Goal: Information Seeking & Learning: Learn about a topic

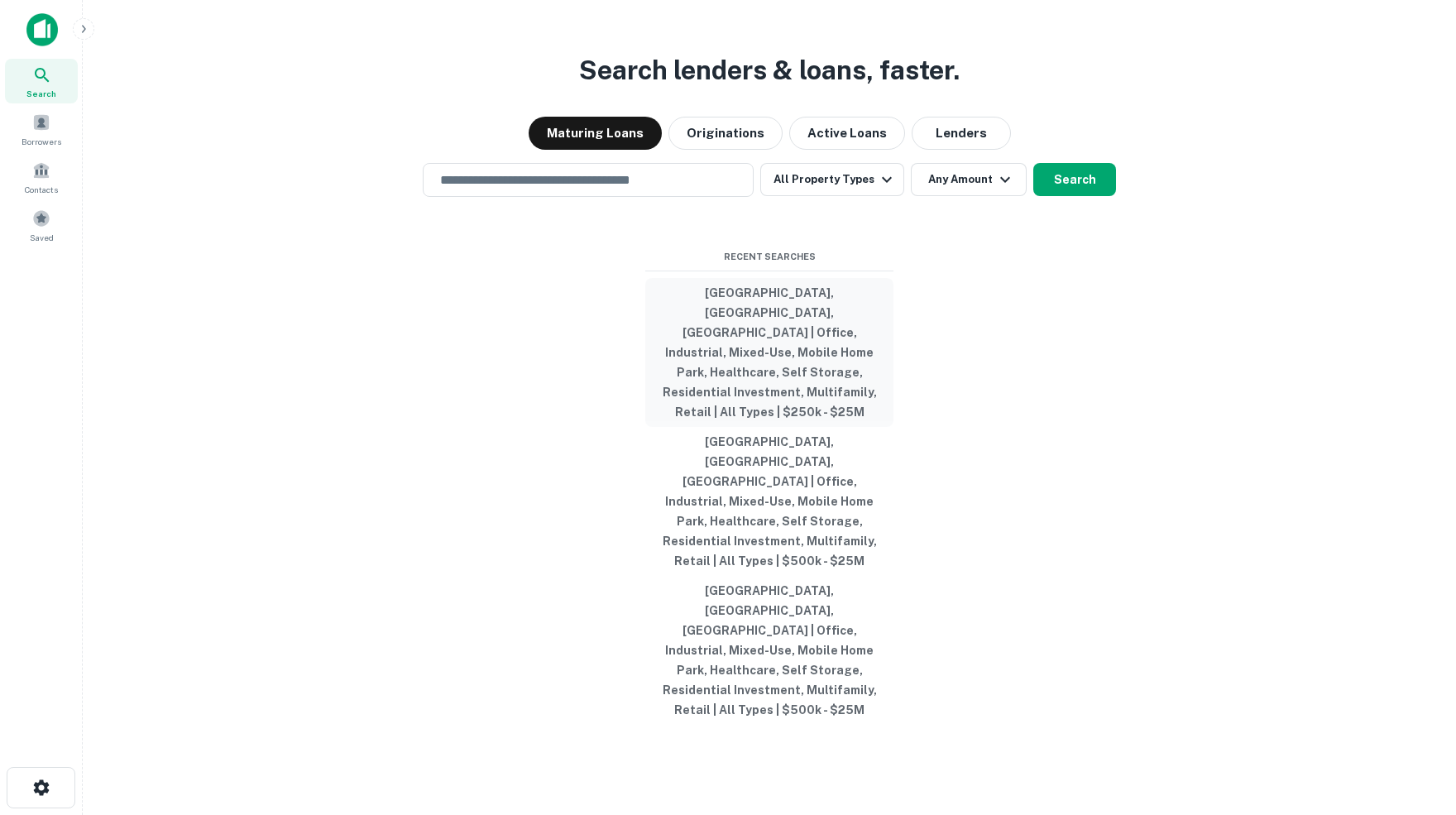
click at [747, 355] on button "[GEOGRAPHIC_DATA], [GEOGRAPHIC_DATA], [GEOGRAPHIC_DATA] | Office, Industrial, M…" at bounding box center [770, 352] width 248 height 149
type input "**********"
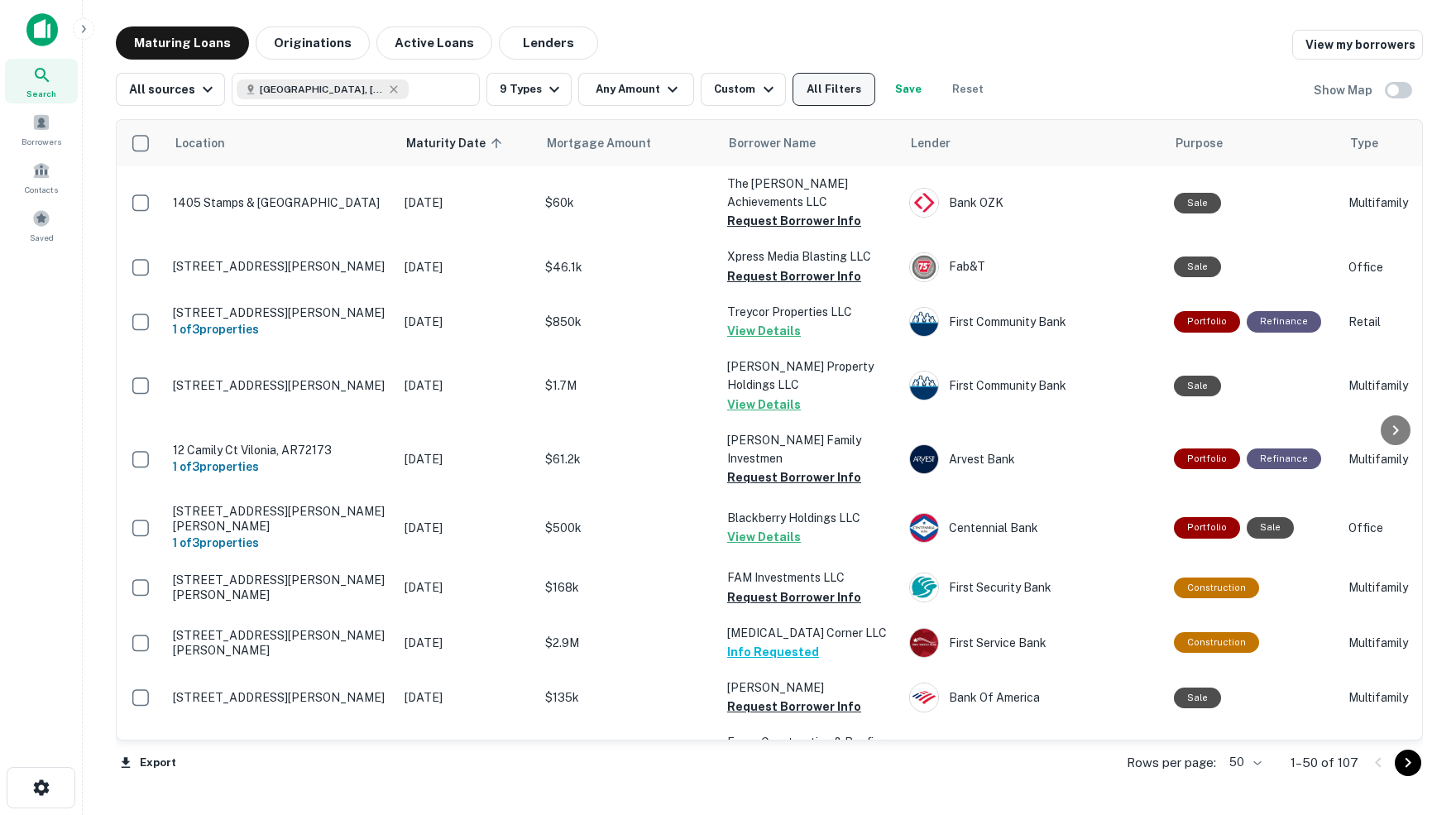
click at [850, 98] on button "All Filters" at bounding box center [834, 90] width 82 height 33
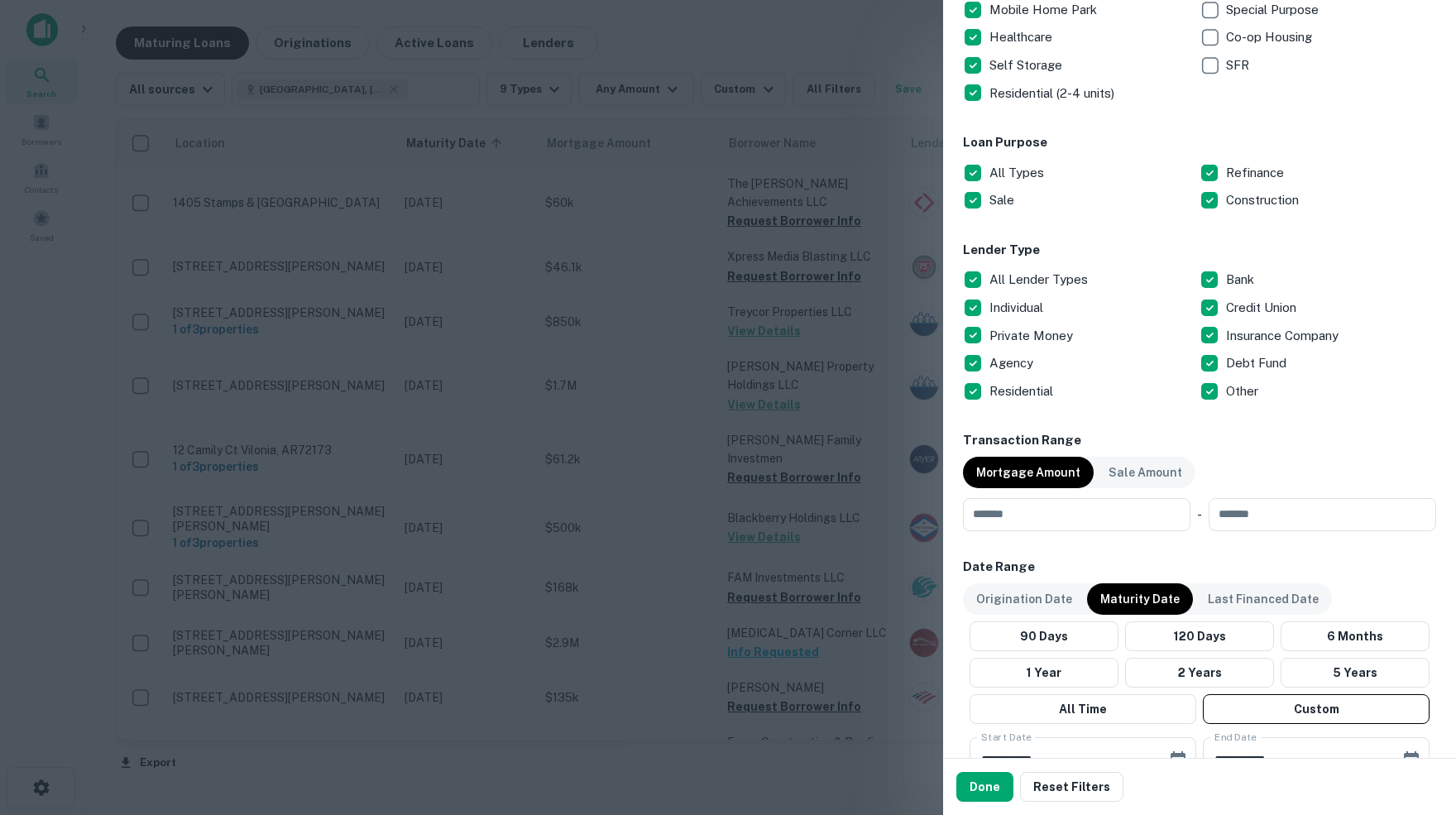
scroll to position [436, 0]
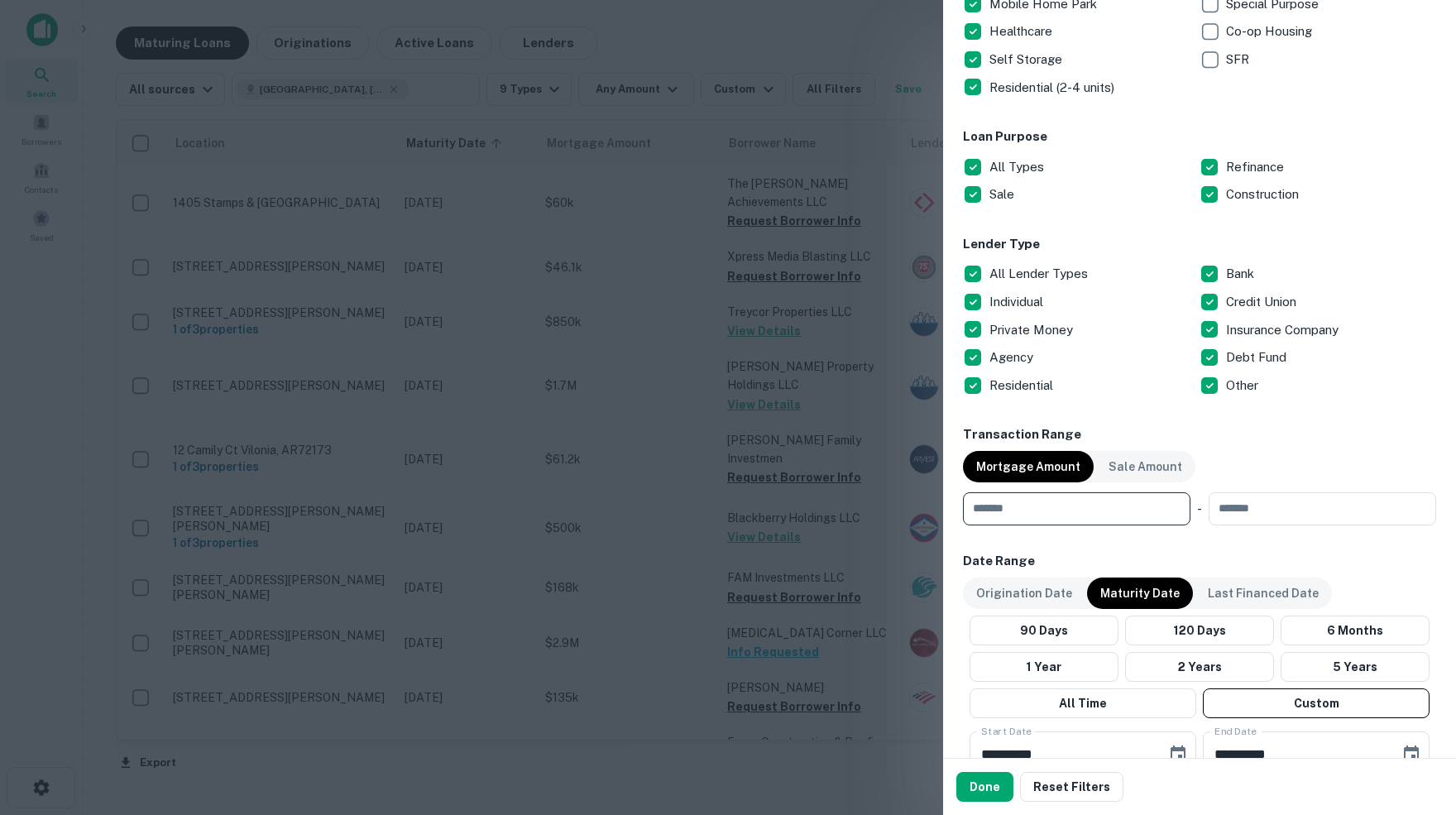
click at [1039, 504] on input "number" at bounding box center [1071, 508] width 216 height 33
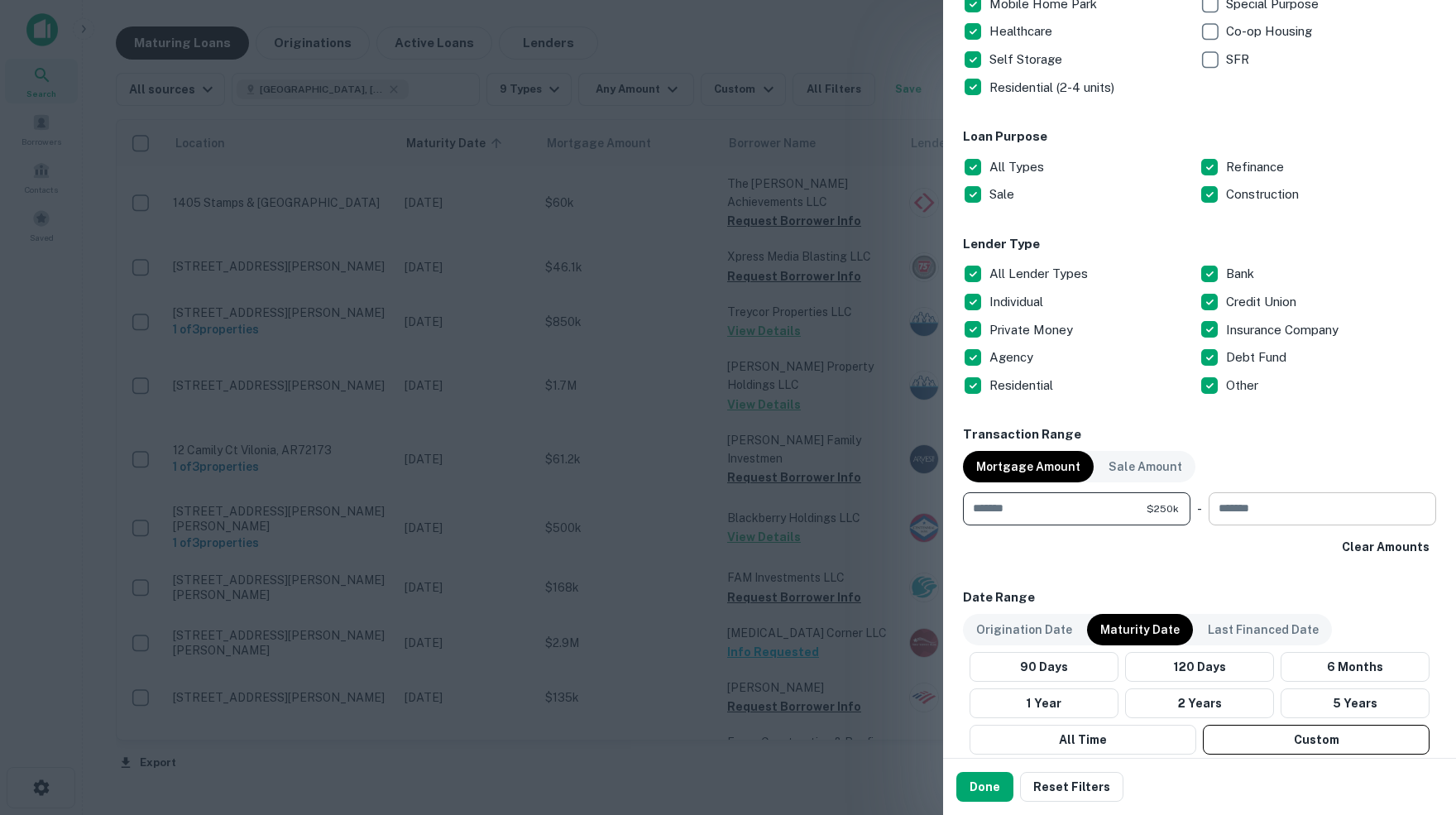
type input "******"
click at [1288, 500] on input "number" at bounding box center [1316, 508] width 216 height 33
type input "********"
click at [1309, 546] on div "Clear Amounts" at bounding box center [1199, 546] width 473 height 30
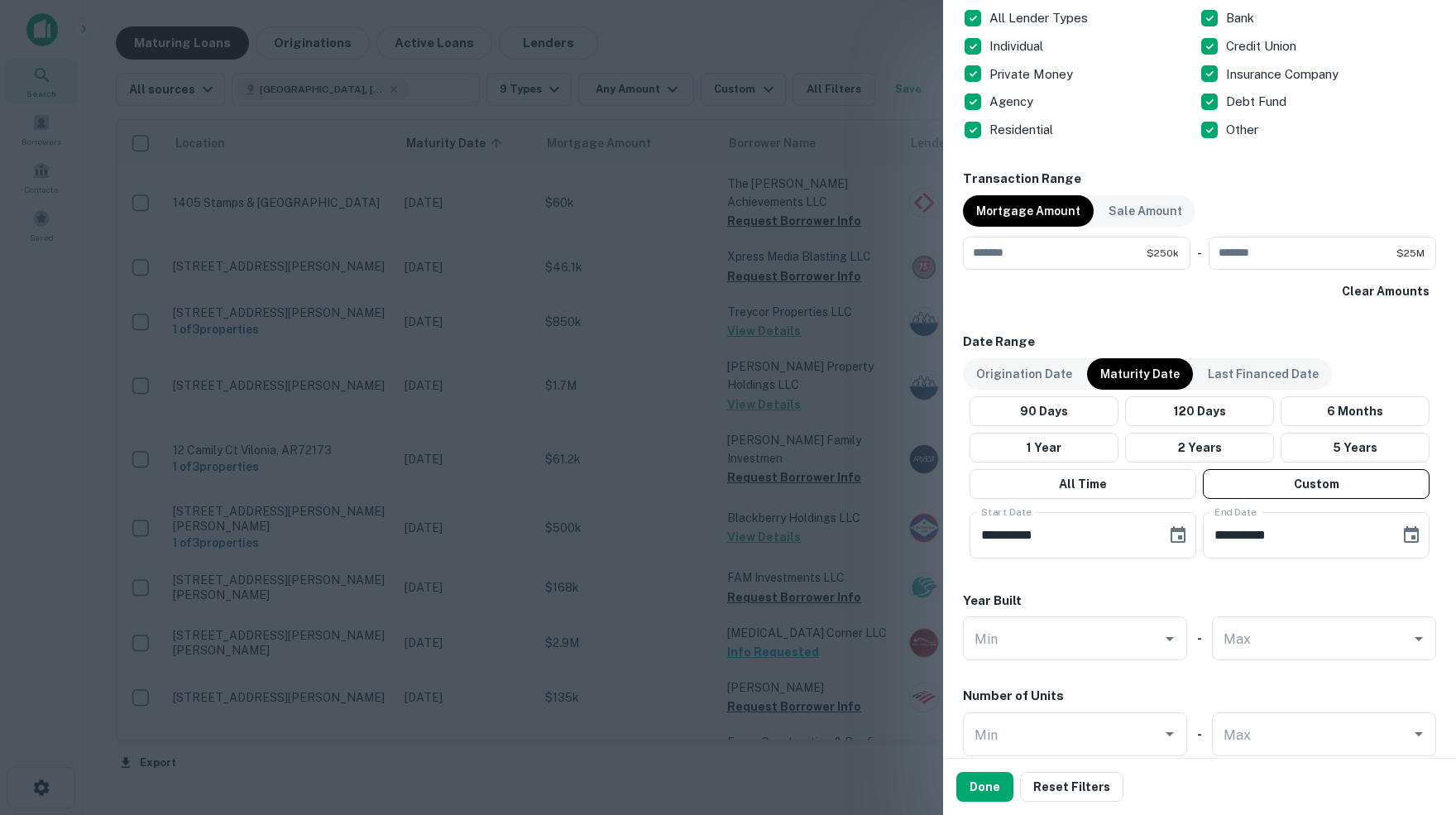
scroll to position [693, 0]
click at [1180, 535] on icon "Choose date, selected date is Nov 1, 2025" at bounding box center [1177, 533] width 19 height 19
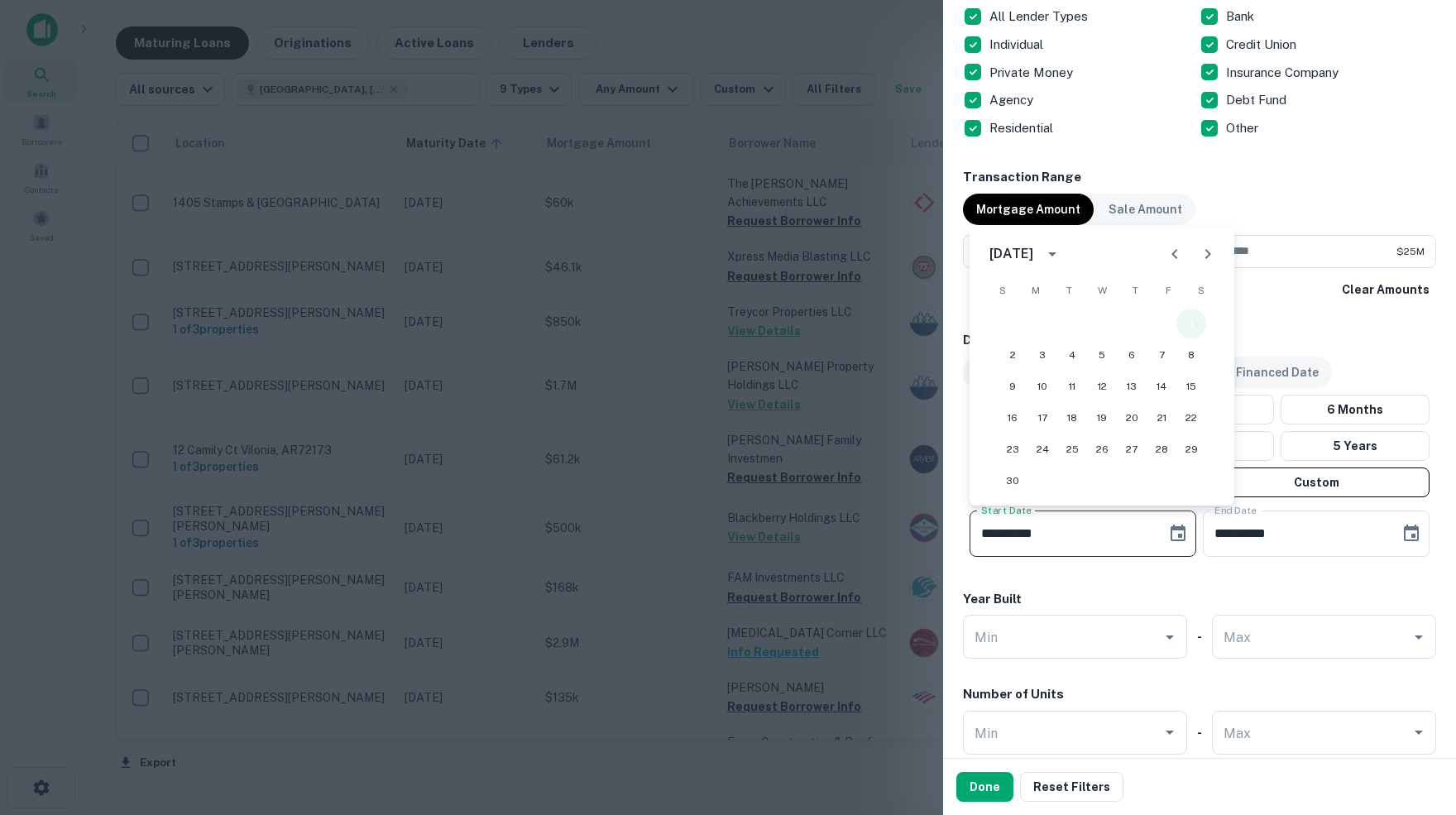
click at [1195, 324] on button "1" at bounding box center [1191, 323] width 30 height 30
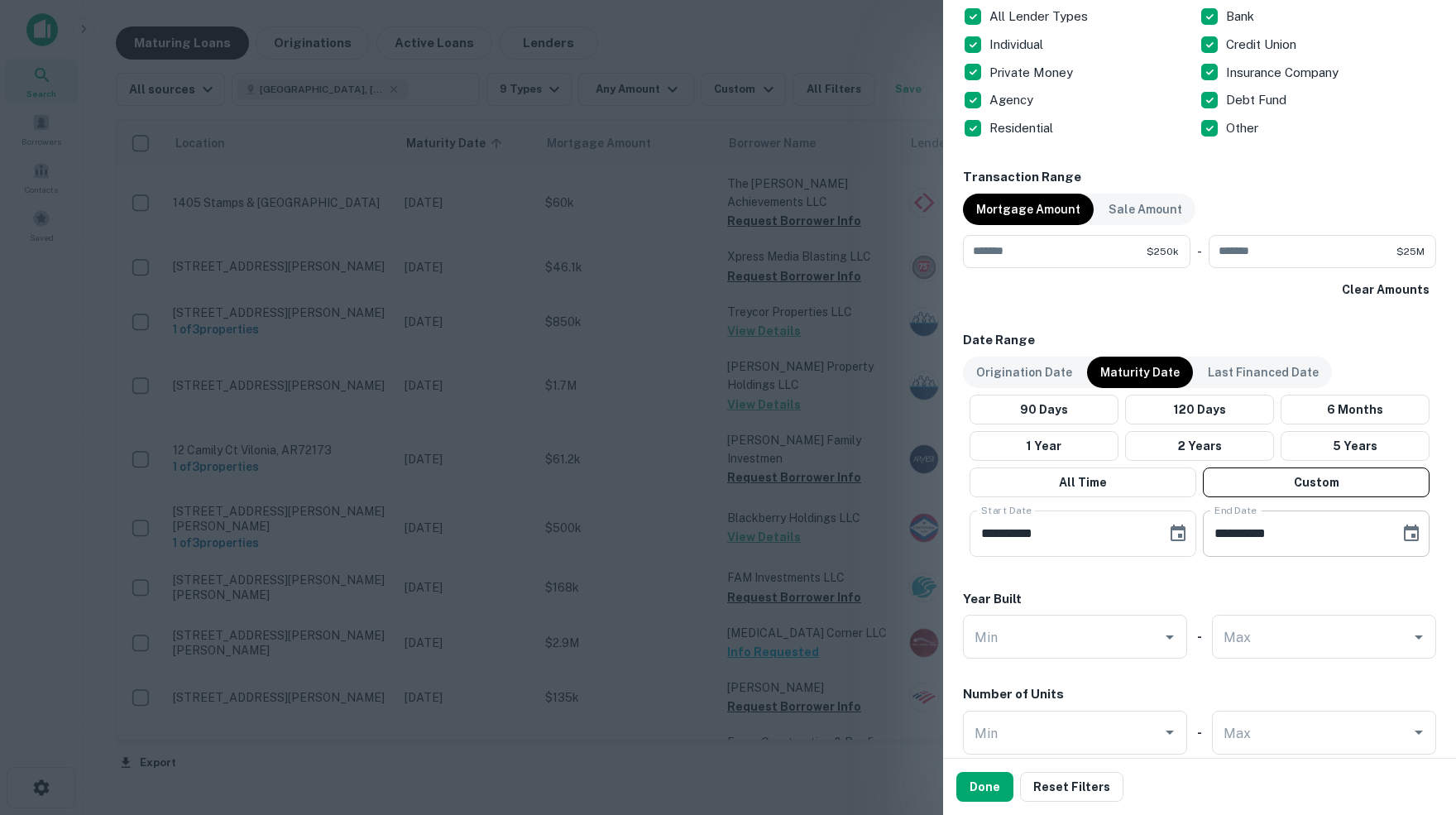
click at [1408, 532] on icon "Choose date, selected date is May 31, 2026" at bounding box center [1411, 533] width 19 height 19
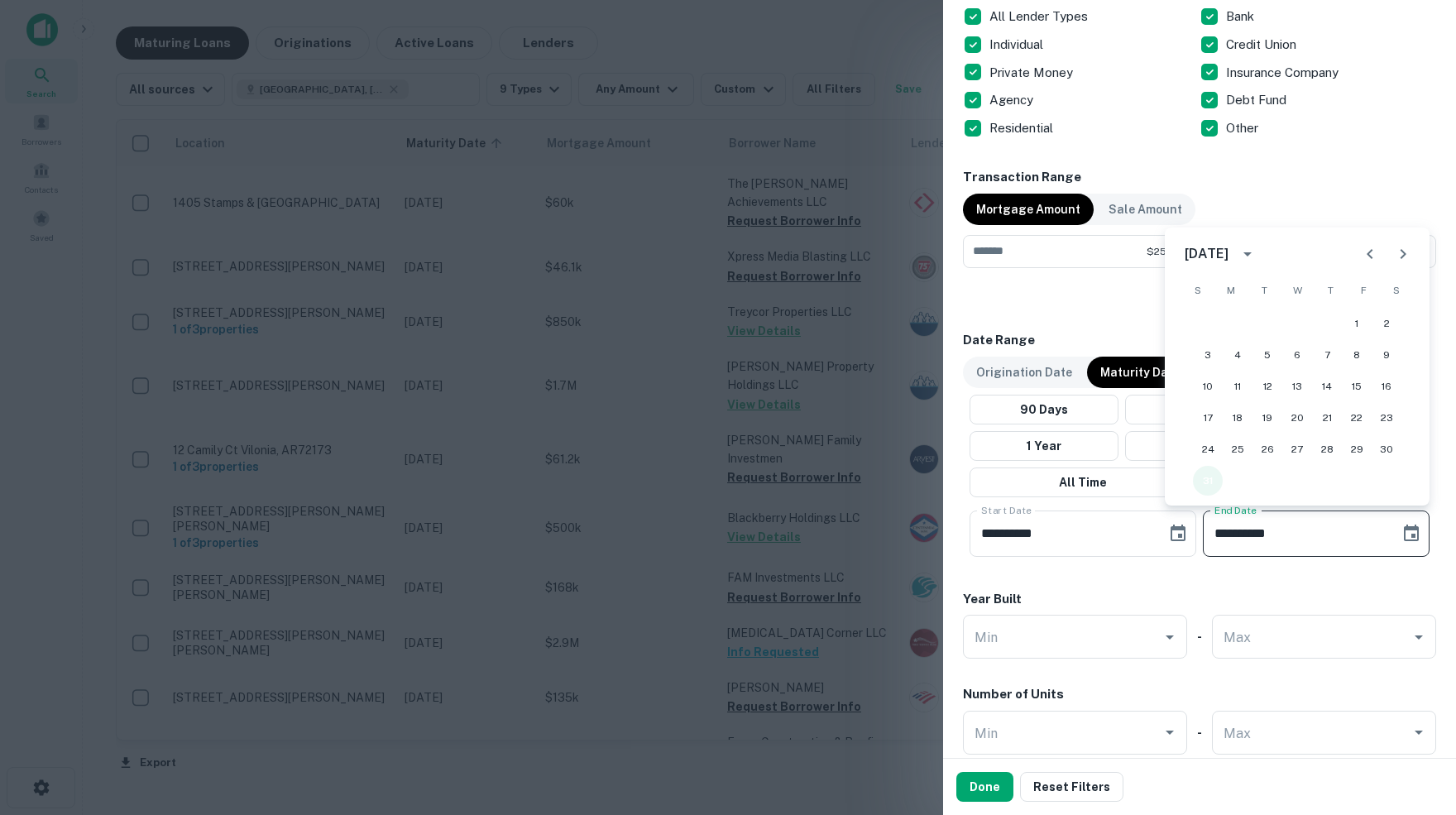
click at [1211, 483] on button "31" at bounding box center [1208, 481] width 30 height 30
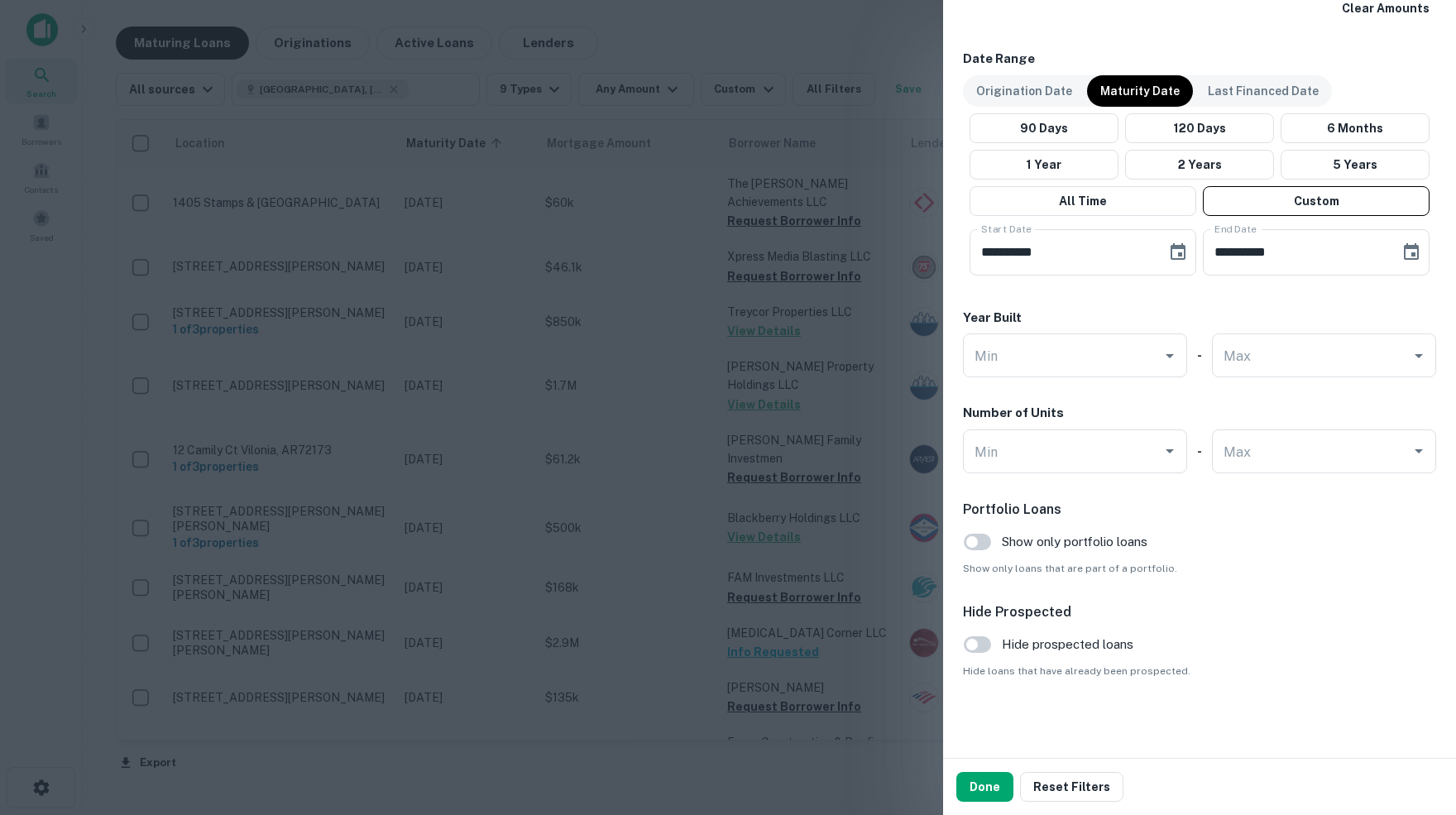
scroll to position [974, 0]
click at [978, 786] on button "Done" at bounding box center [985, 786] width 57 height 30
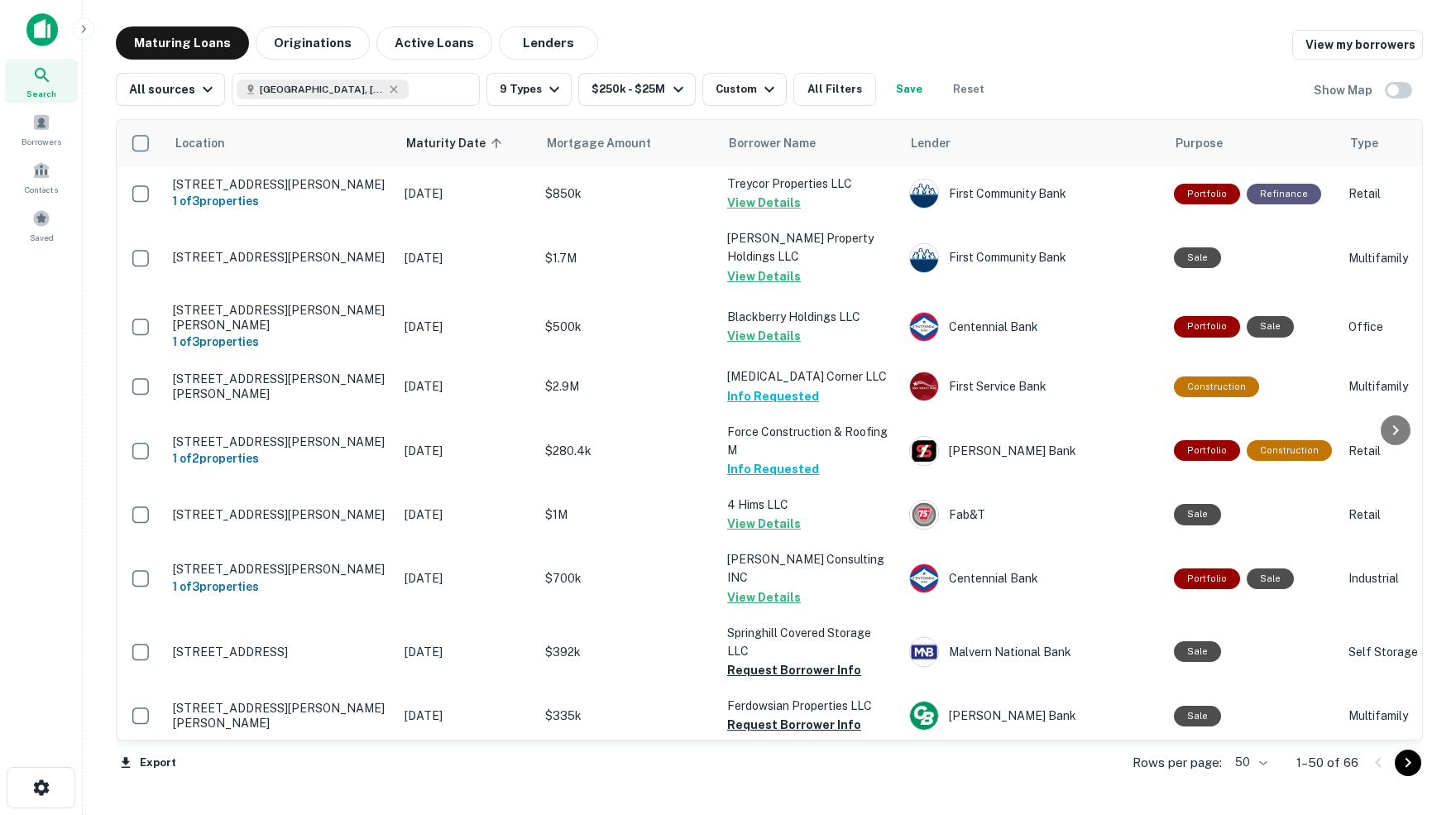
click at [1255, 762] on body "Search Borrowers Contacts Saved Maturing Loans Originations Active Loans Lender…" at bounding box center [728, 408] width 1456 height 815
click at [1242, 784] on li "100" at bounding box center [1244, 782] width 48 height 30
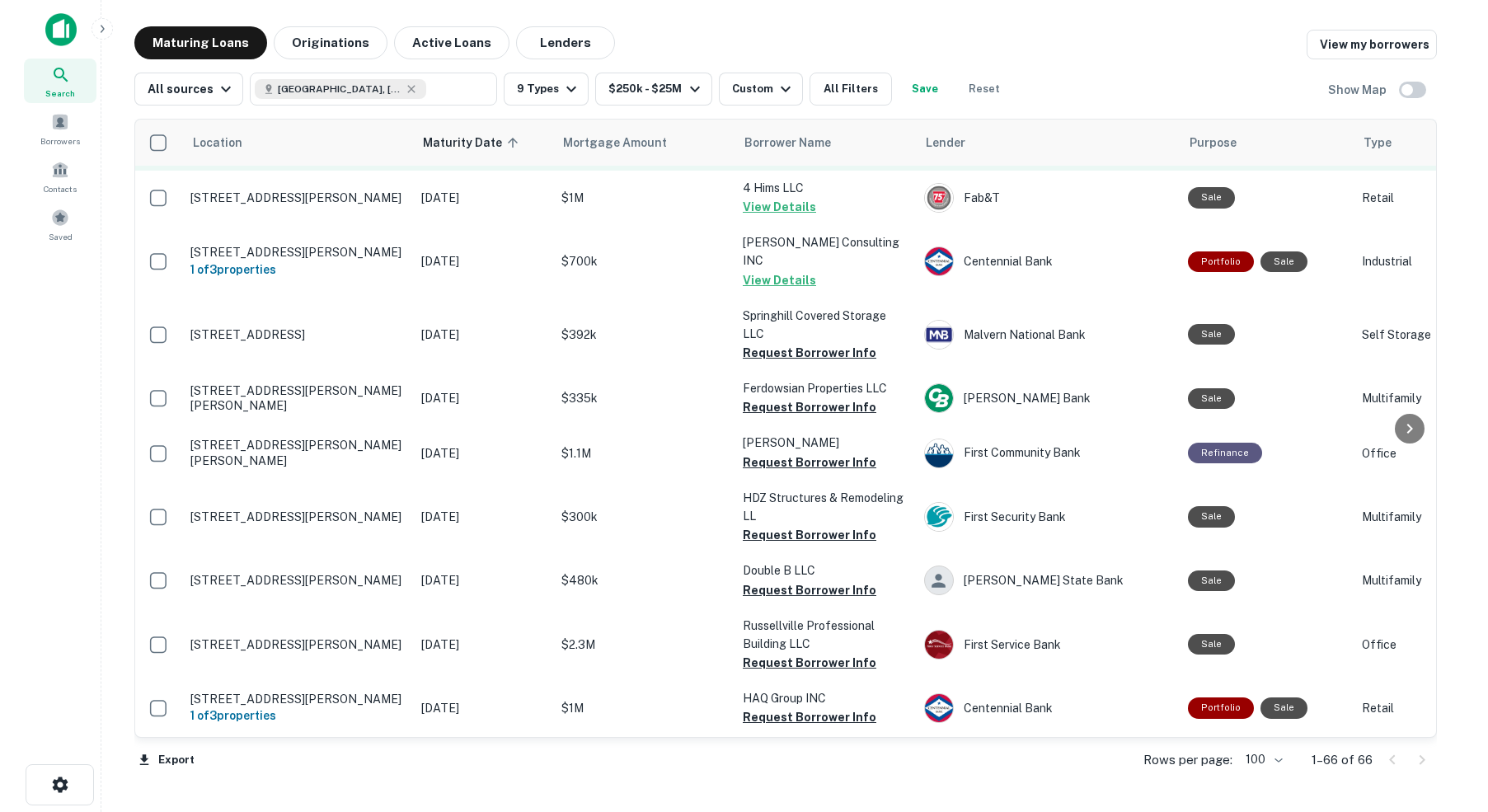
scroll to position [316, 1]
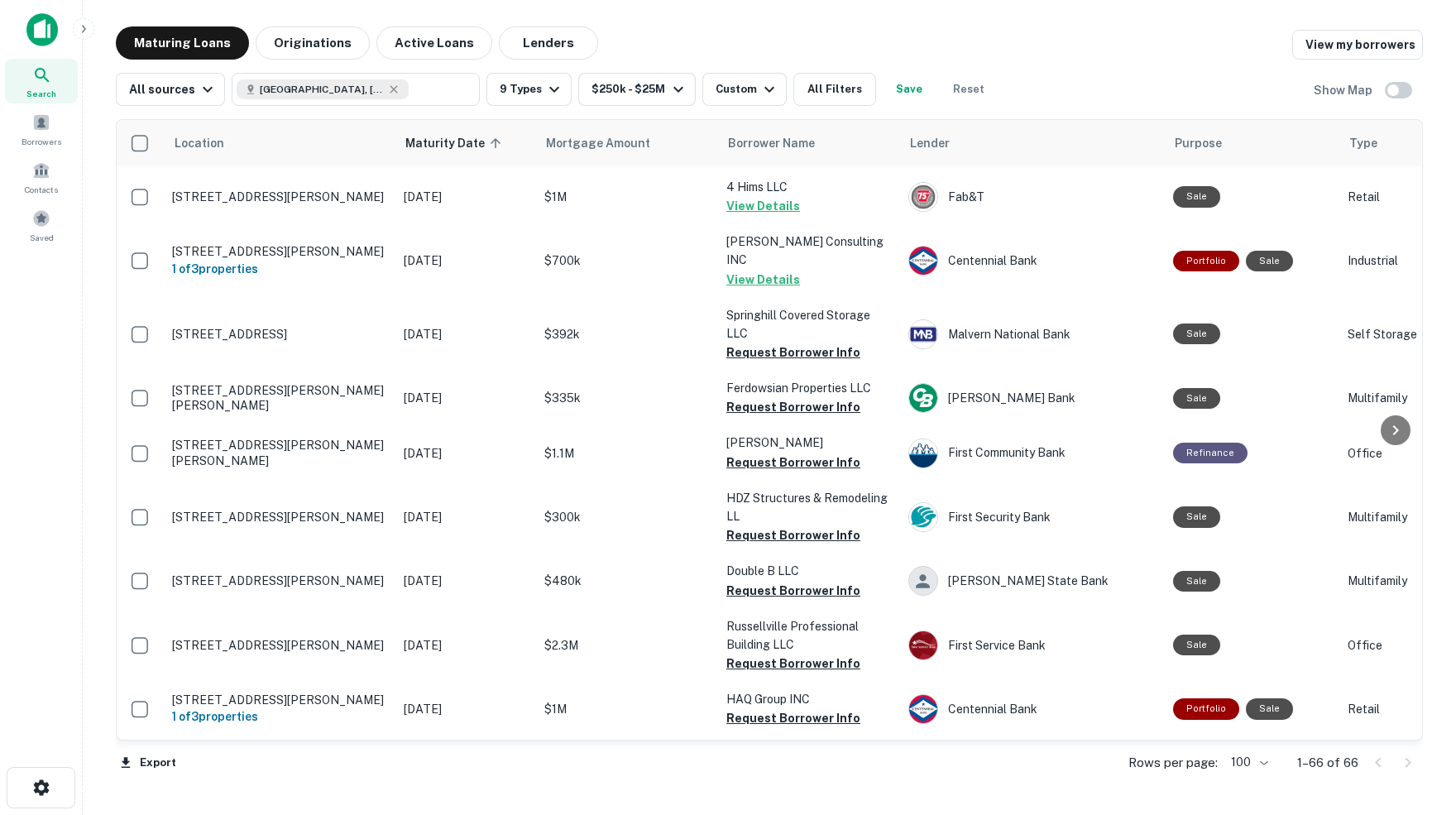
click at [1441, 305] on div "Maturing Loans Originations Active Loans Lenders View my borrowers All sources …" at bounding box center [770, 409] width 1347 height 765
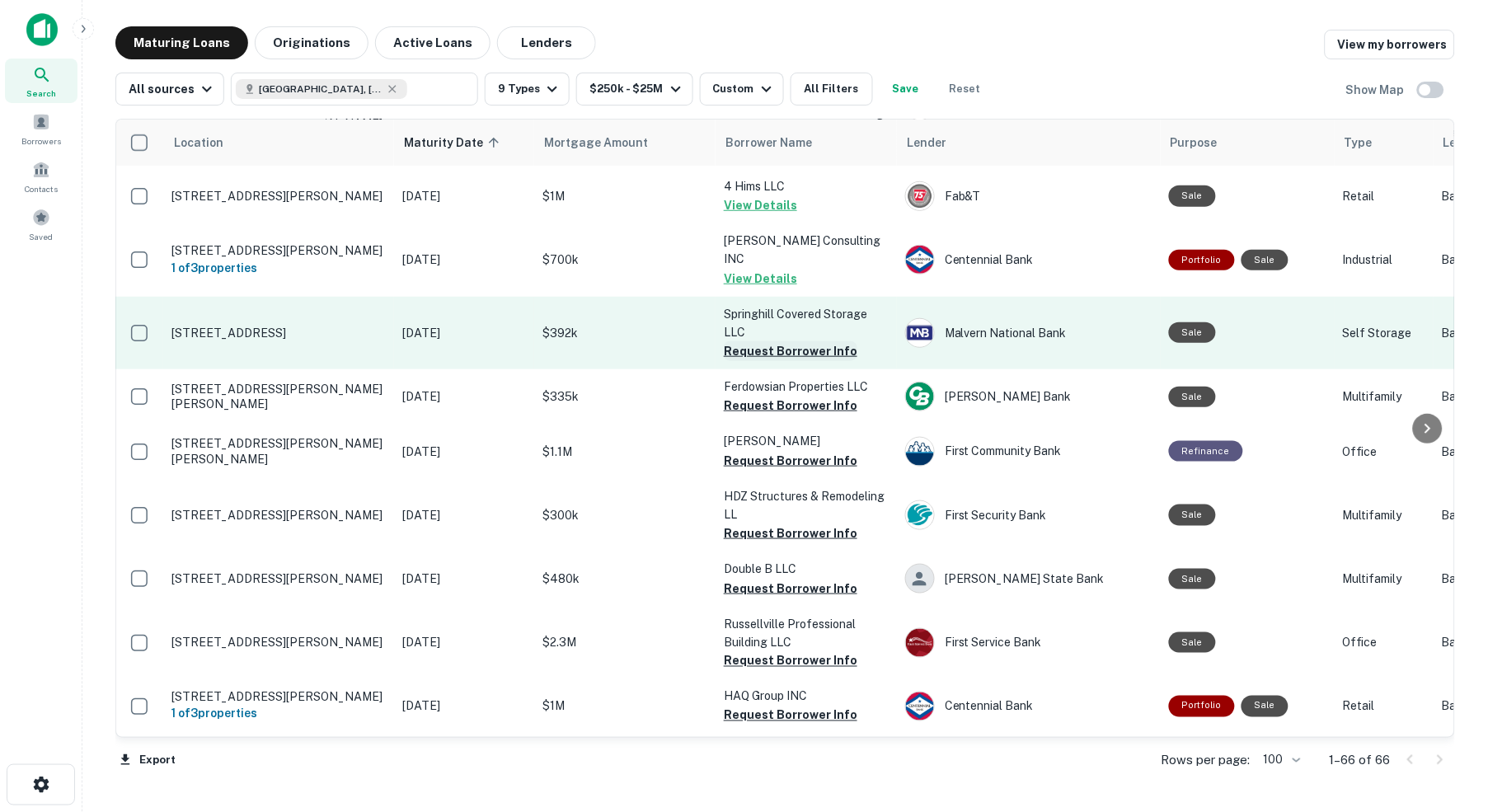
click at [793, 341] on button "Request Borrower Info" at bounding box center [790, 351] width 134 height 19
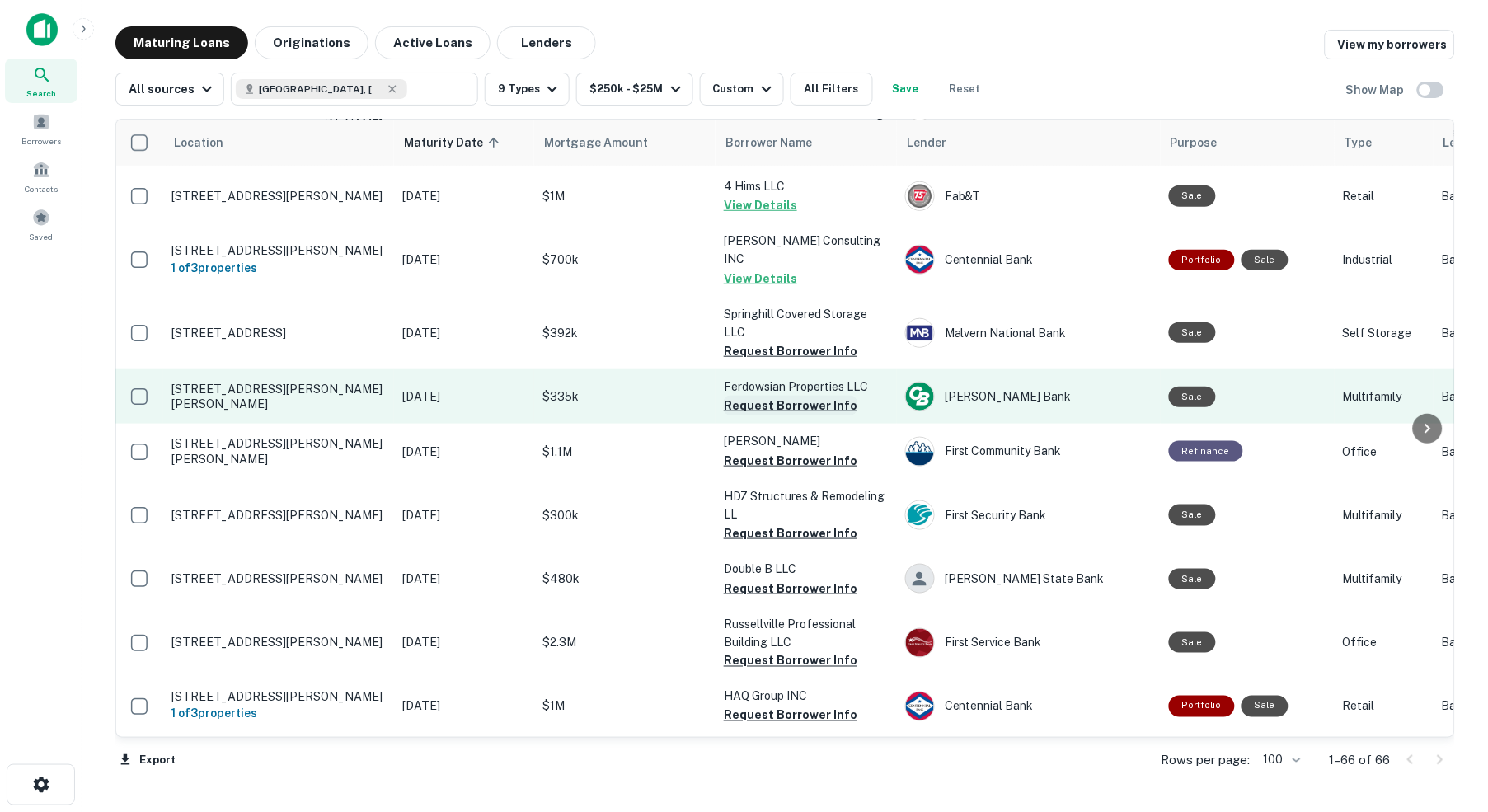
click at [774, 396] on button "Request Borrower Info" at bounding box center [790, 405] width 134 height 19
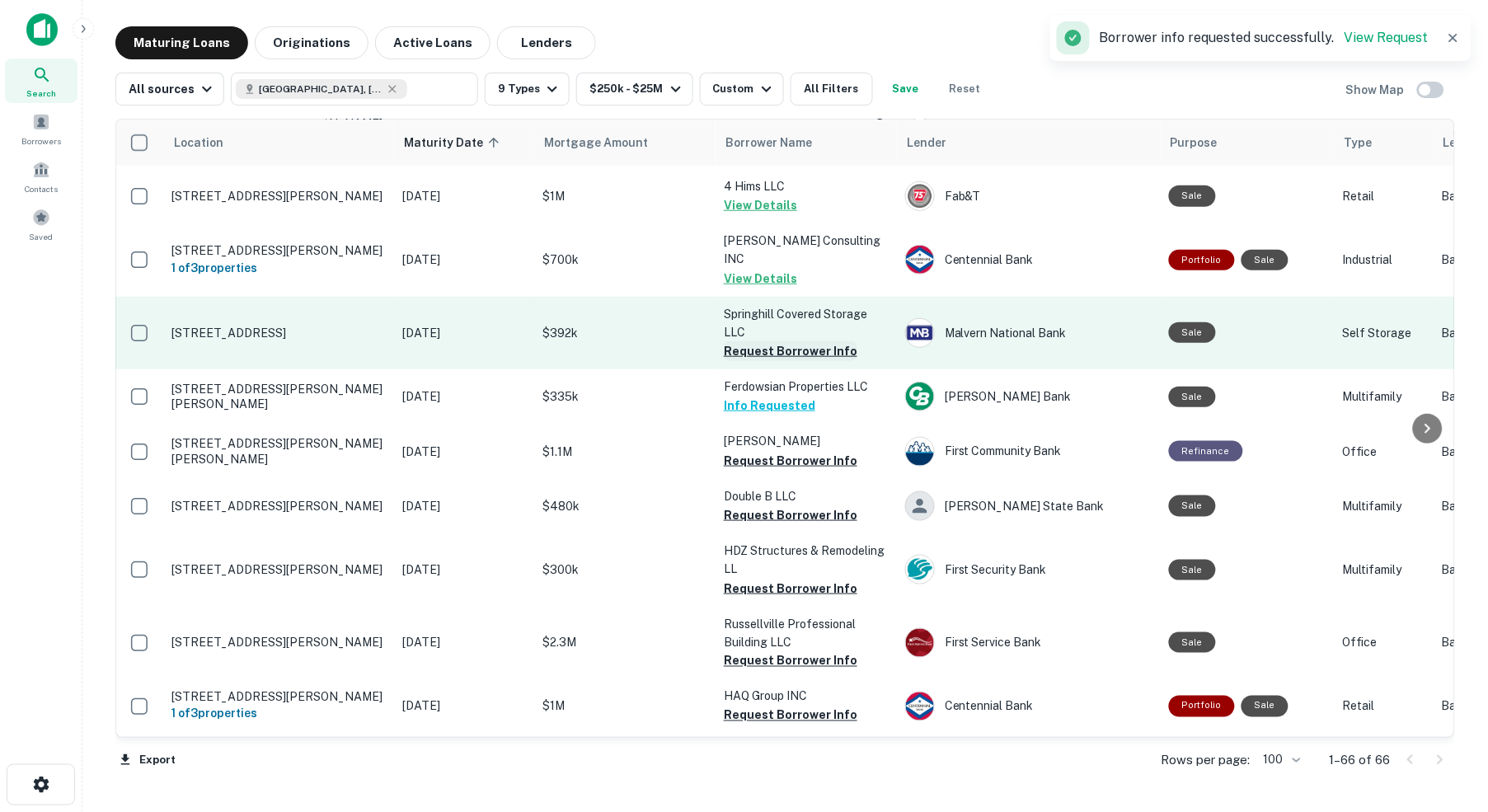
click at [775, 341] on button "Request Borrower Info" at bounding box center [790, 351] width 134 height 19
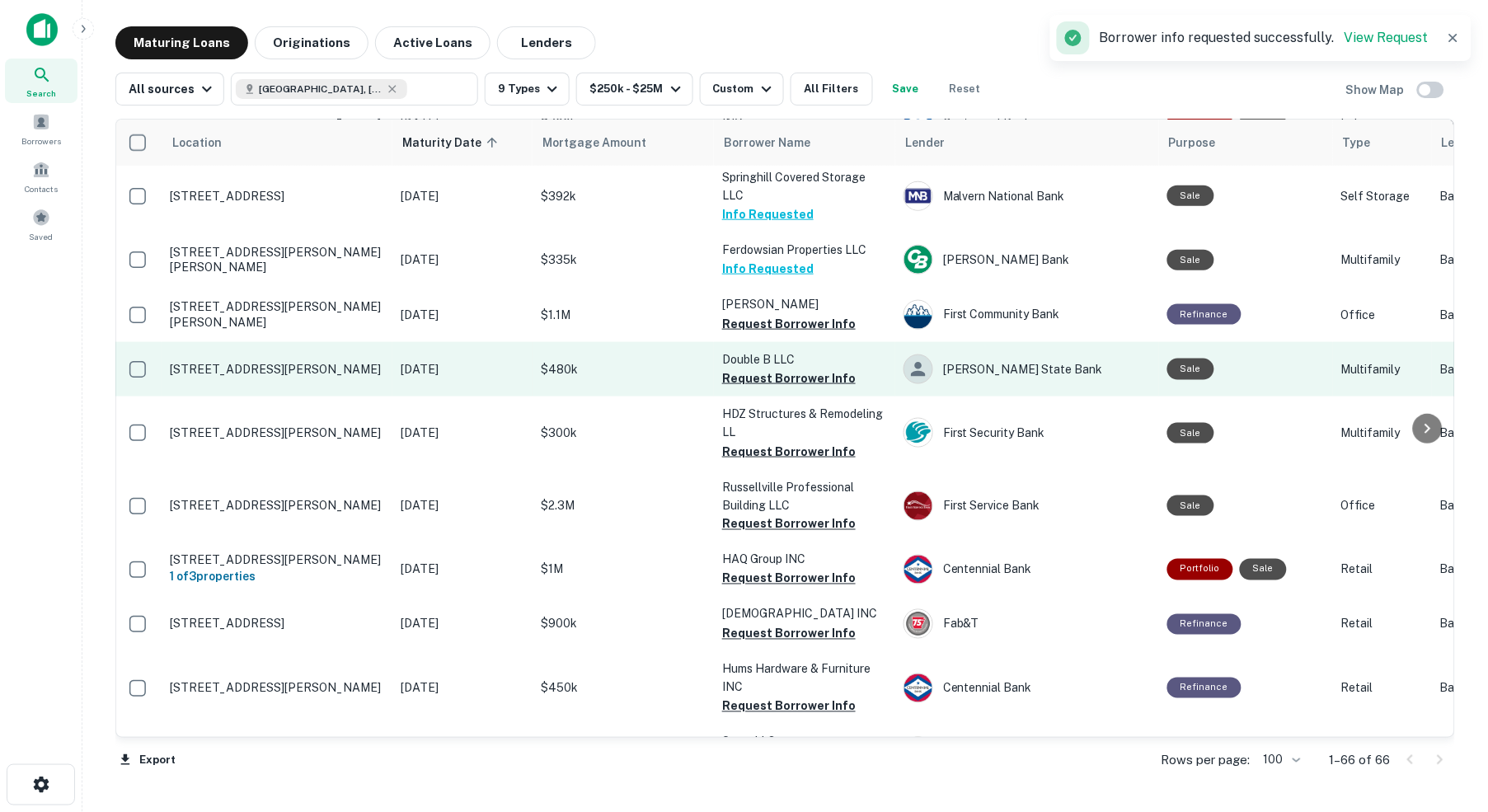
scroll to position [458, 3]
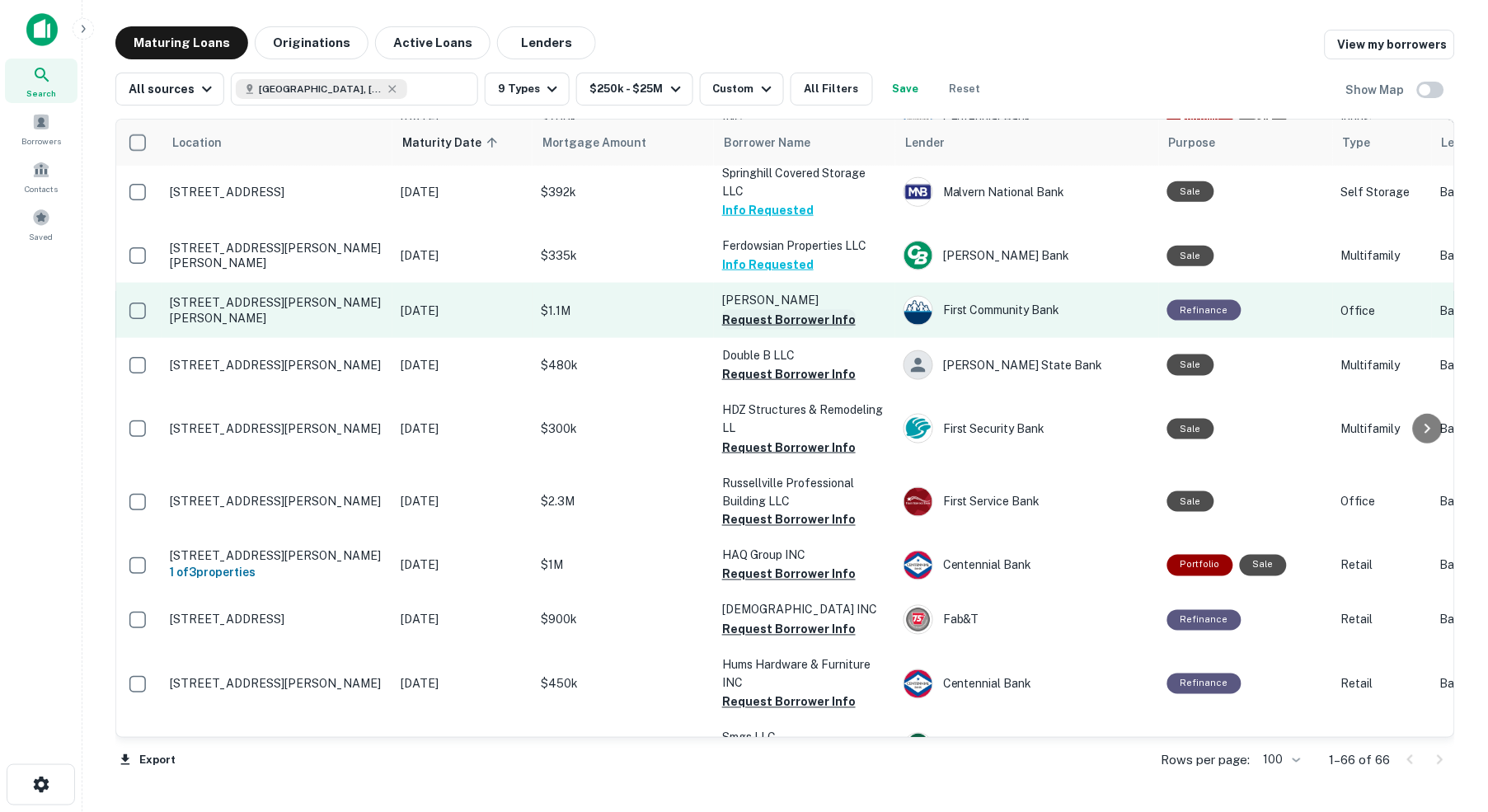
click at [783, 310] on button "Request Borrower Info" at bounding box center [788, 319] width 134 height 19
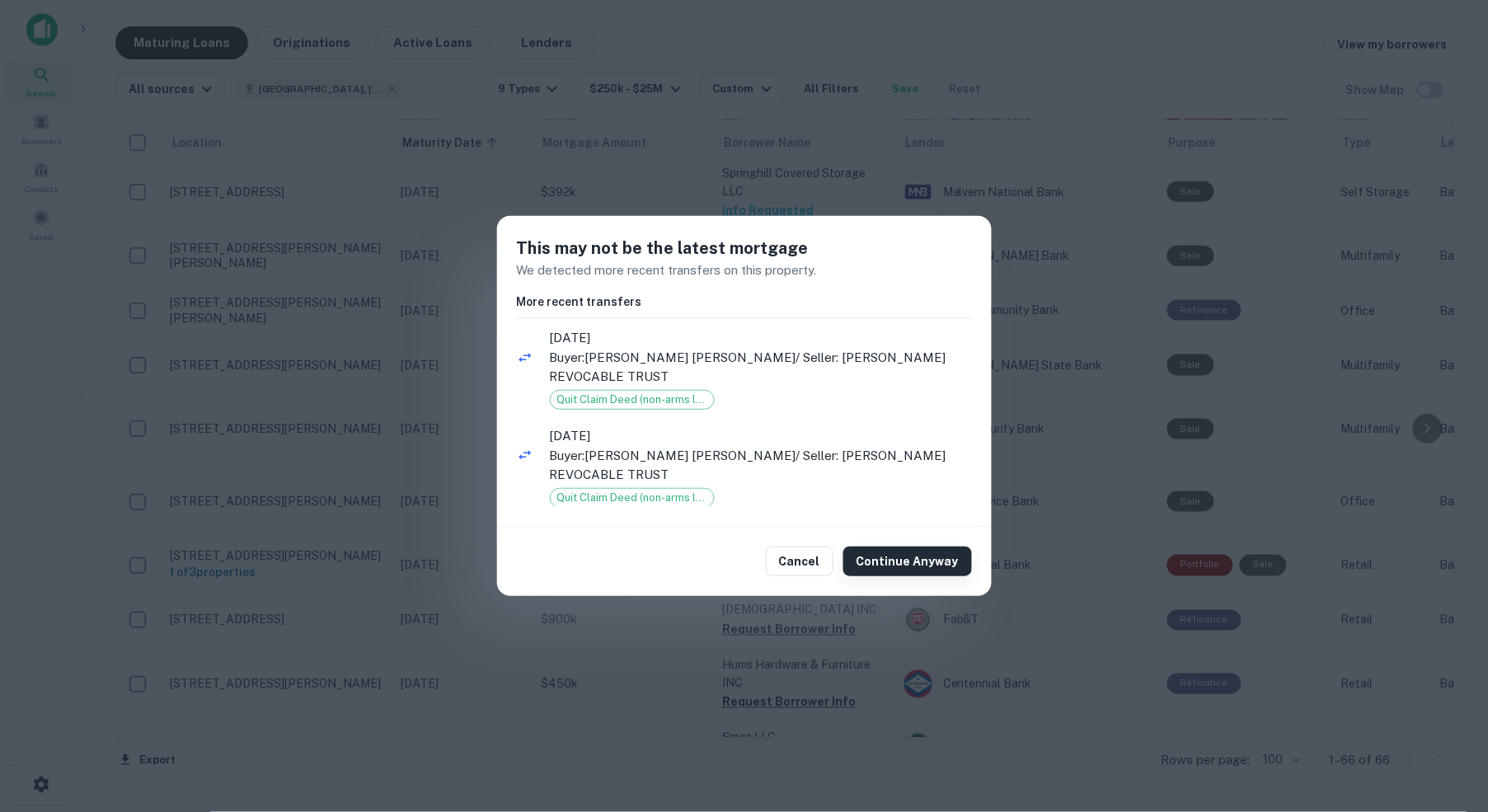
click at [914, 556] on button "Continue Anyway" at bounding box center [907, 561] width 128 height 30
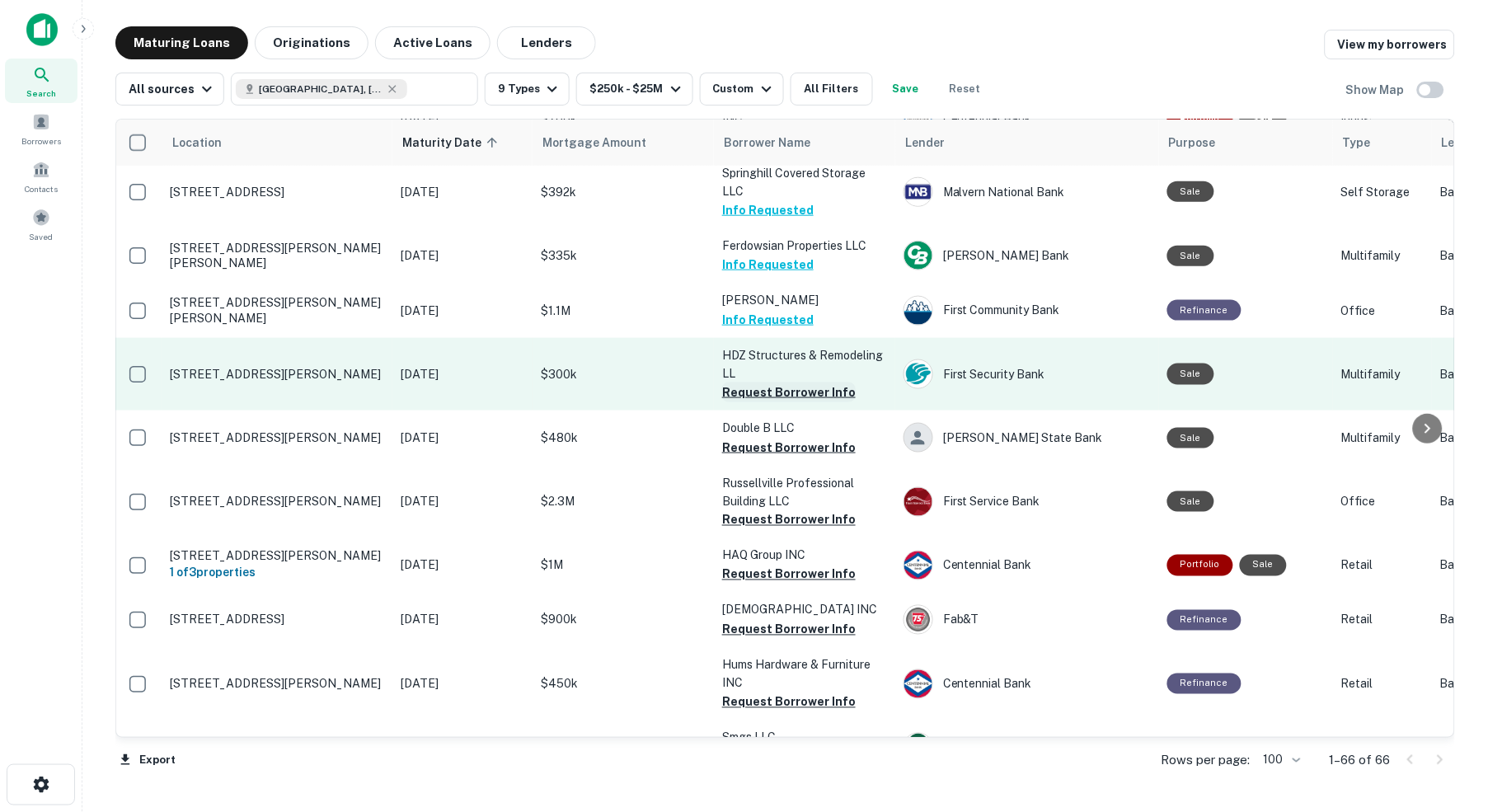
click at [782, 382] on button "Request Borrower Info" at bounding box center [788, 391] width 134 height 19
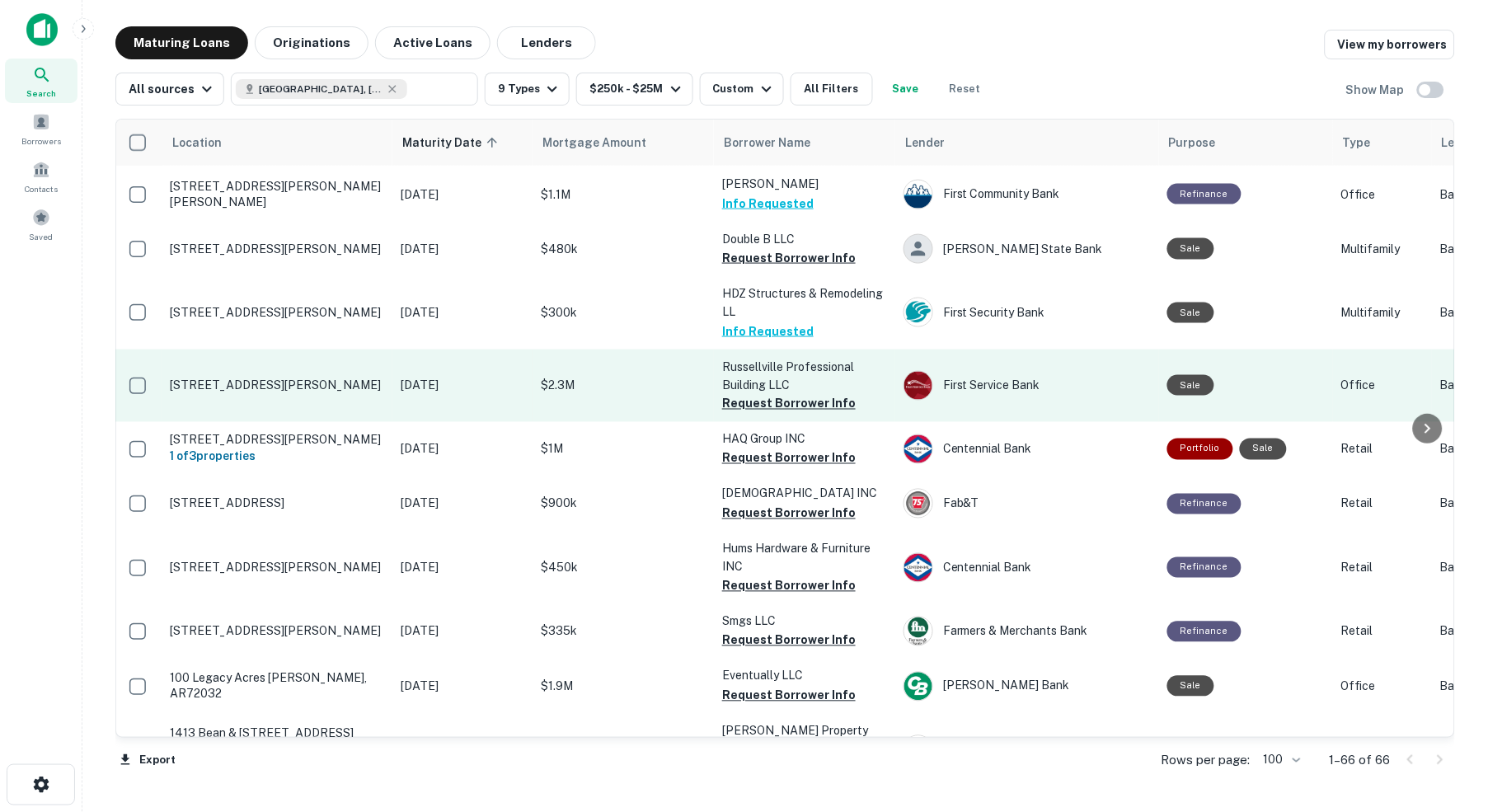
scroll to position [577, 3]
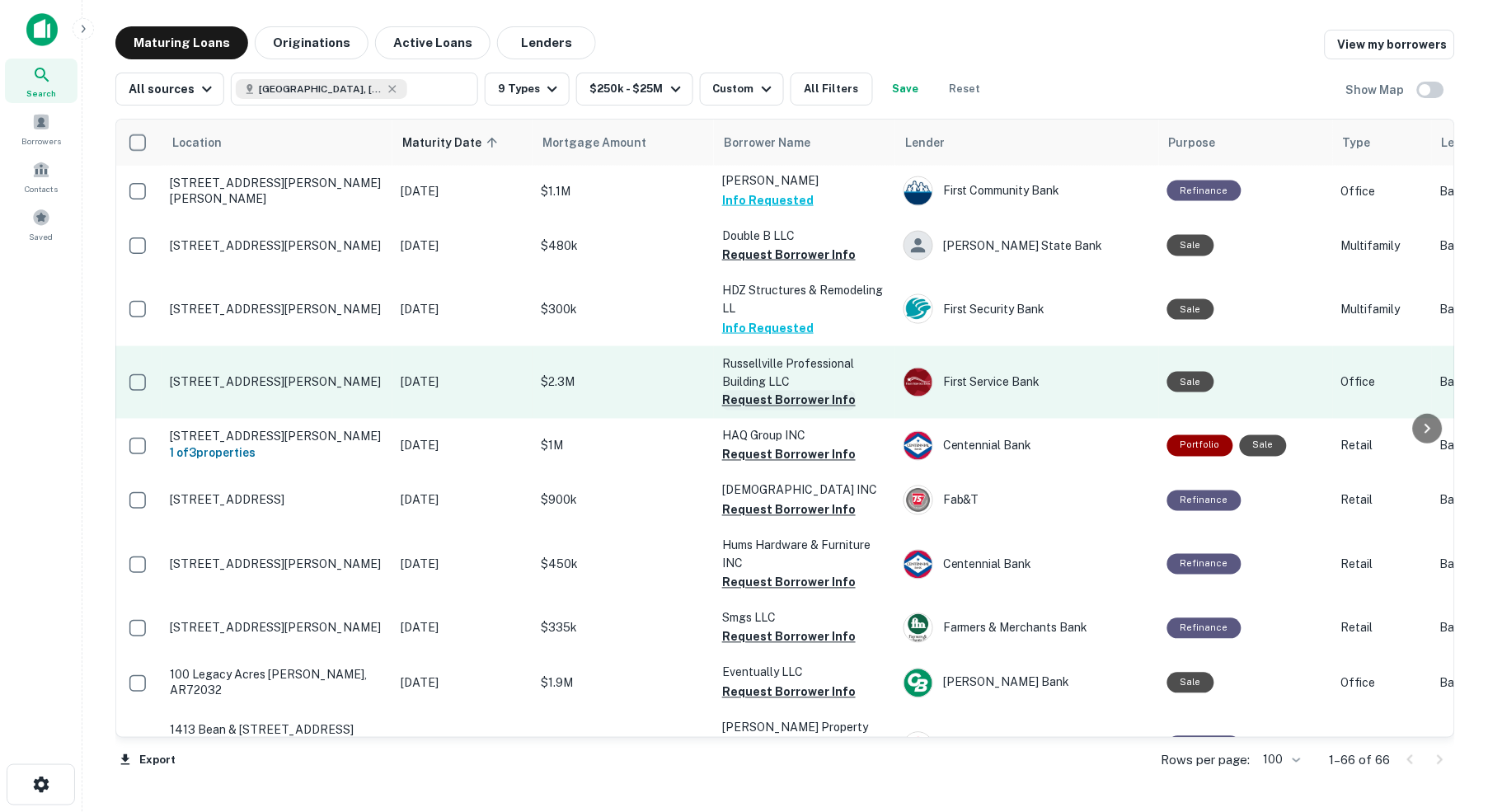
click at [803, 390] on button "Request Borrower Info" at bounding box center [788, 400] width 134 height 19
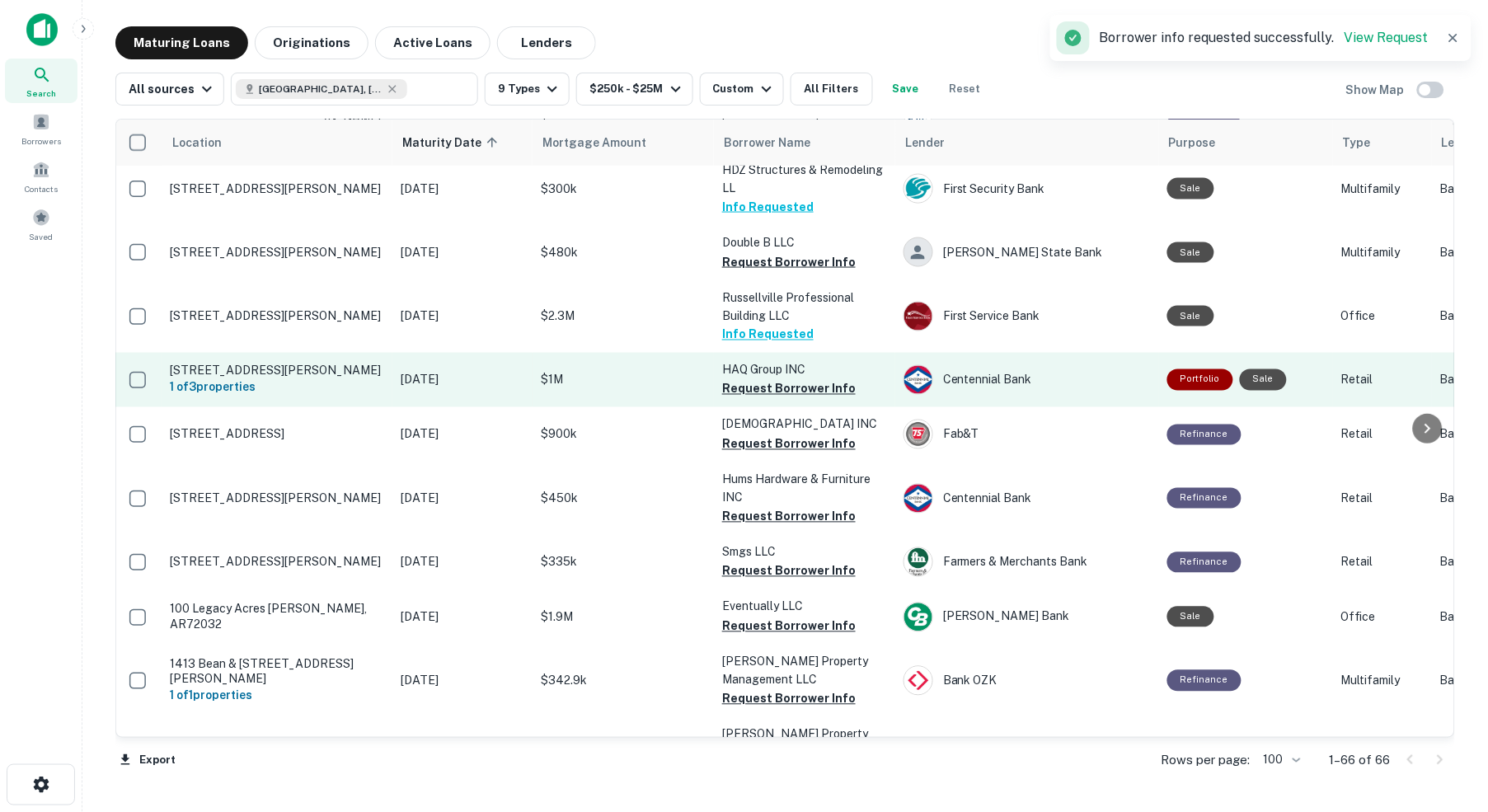
scroll to position [644, 3]
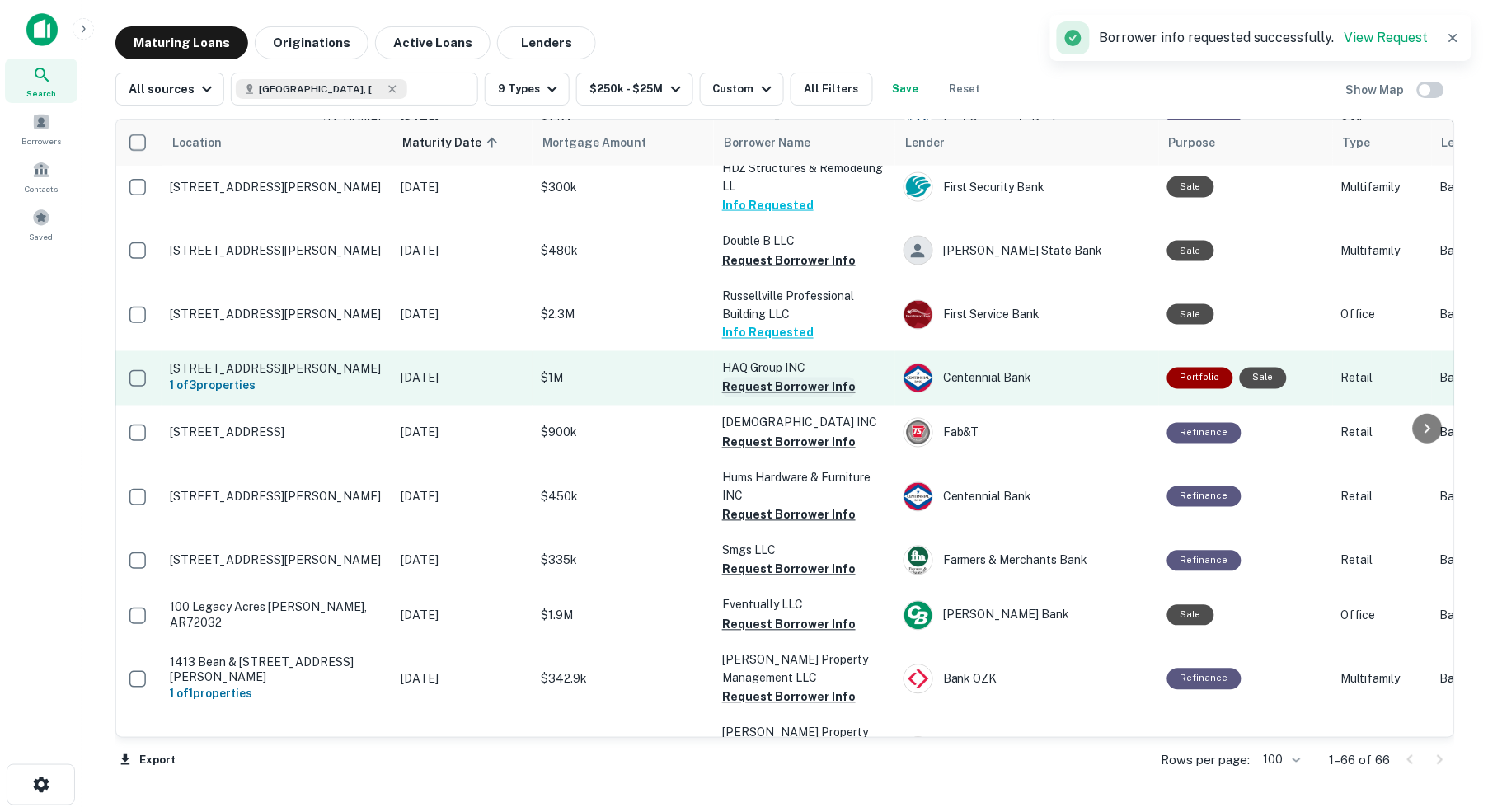
click at [751, 377] on button "Request Borrower Info" at bounding box center [788, 387] width 134 height 19
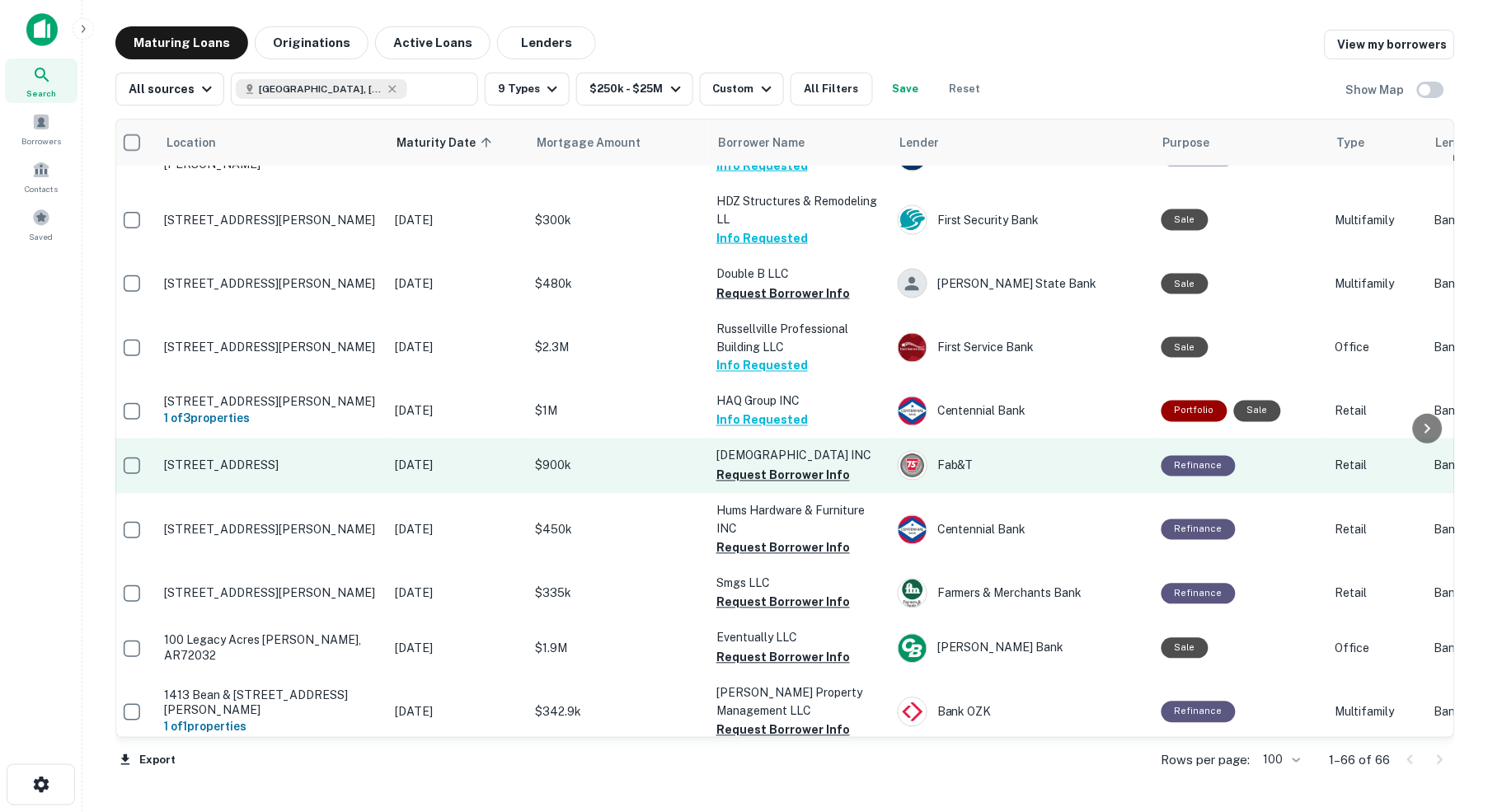
scroll to position [605, 8]
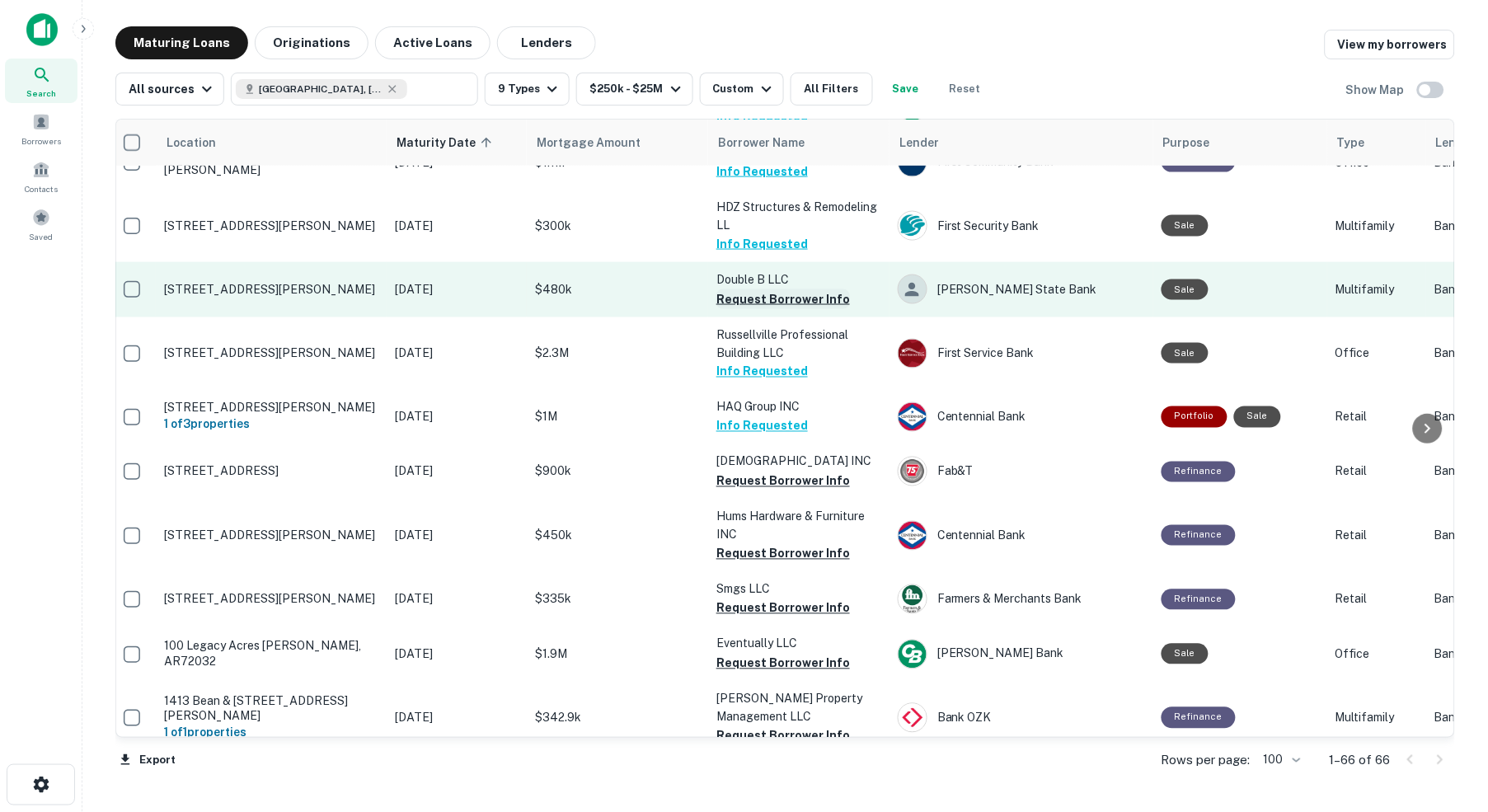
click at [796, 289] on button "Request Borrower Info" at bounding box center [783, 298] width 134 height 19
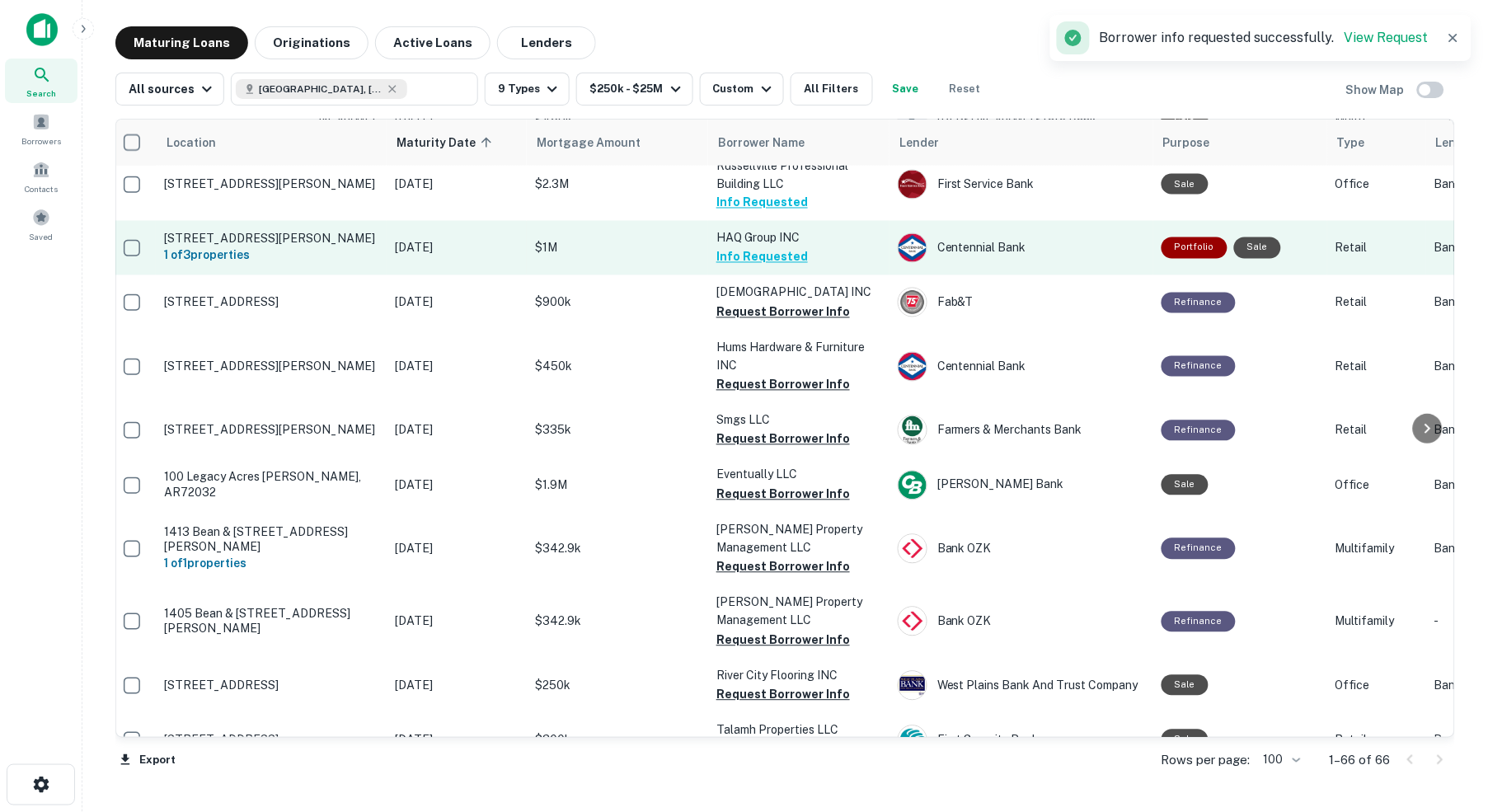
scroll to position [777, 8]
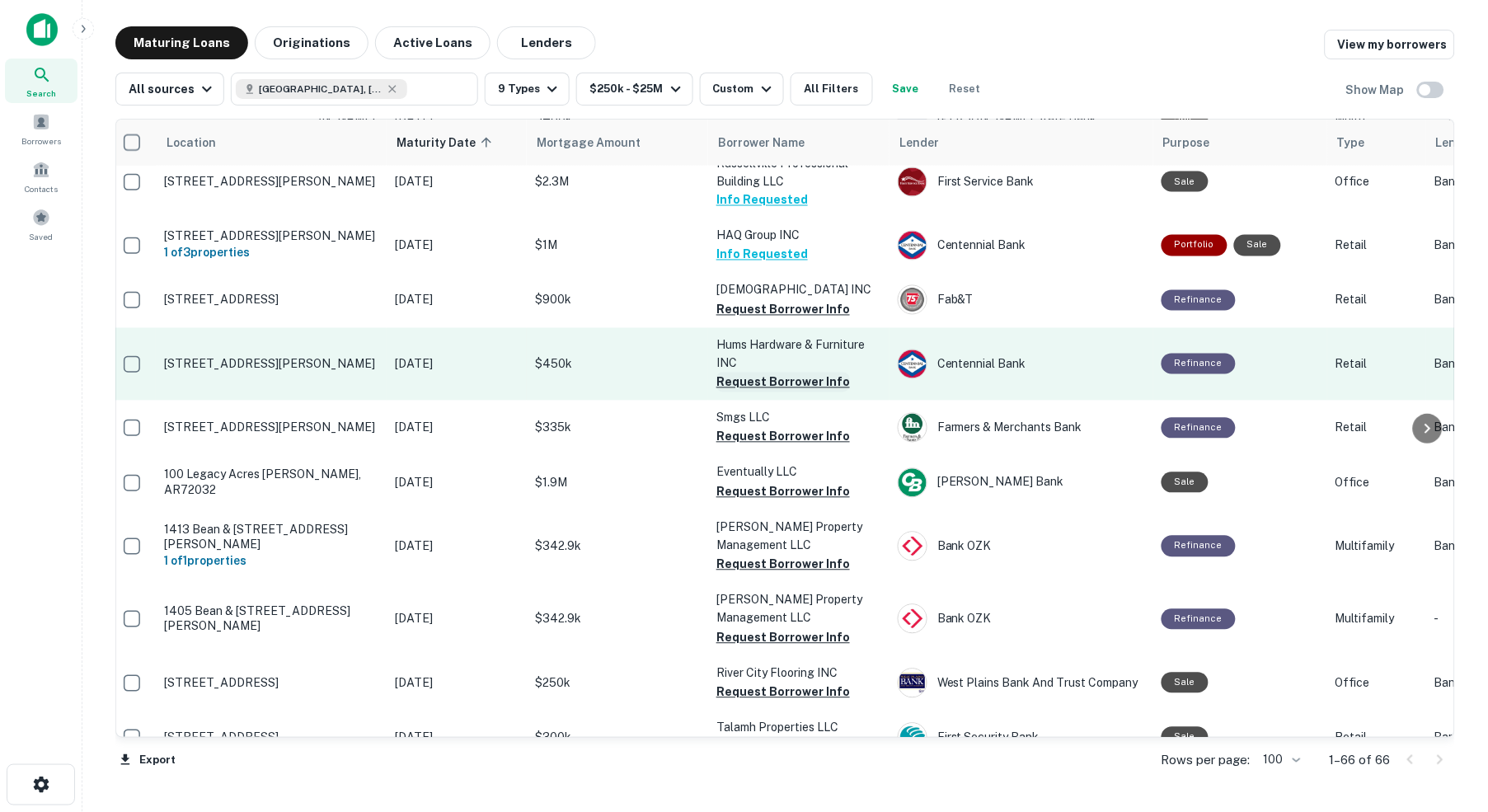
click at [762, 373] on button "Request Borrower Info" at bounding box center [783, 382] width 134 height 19
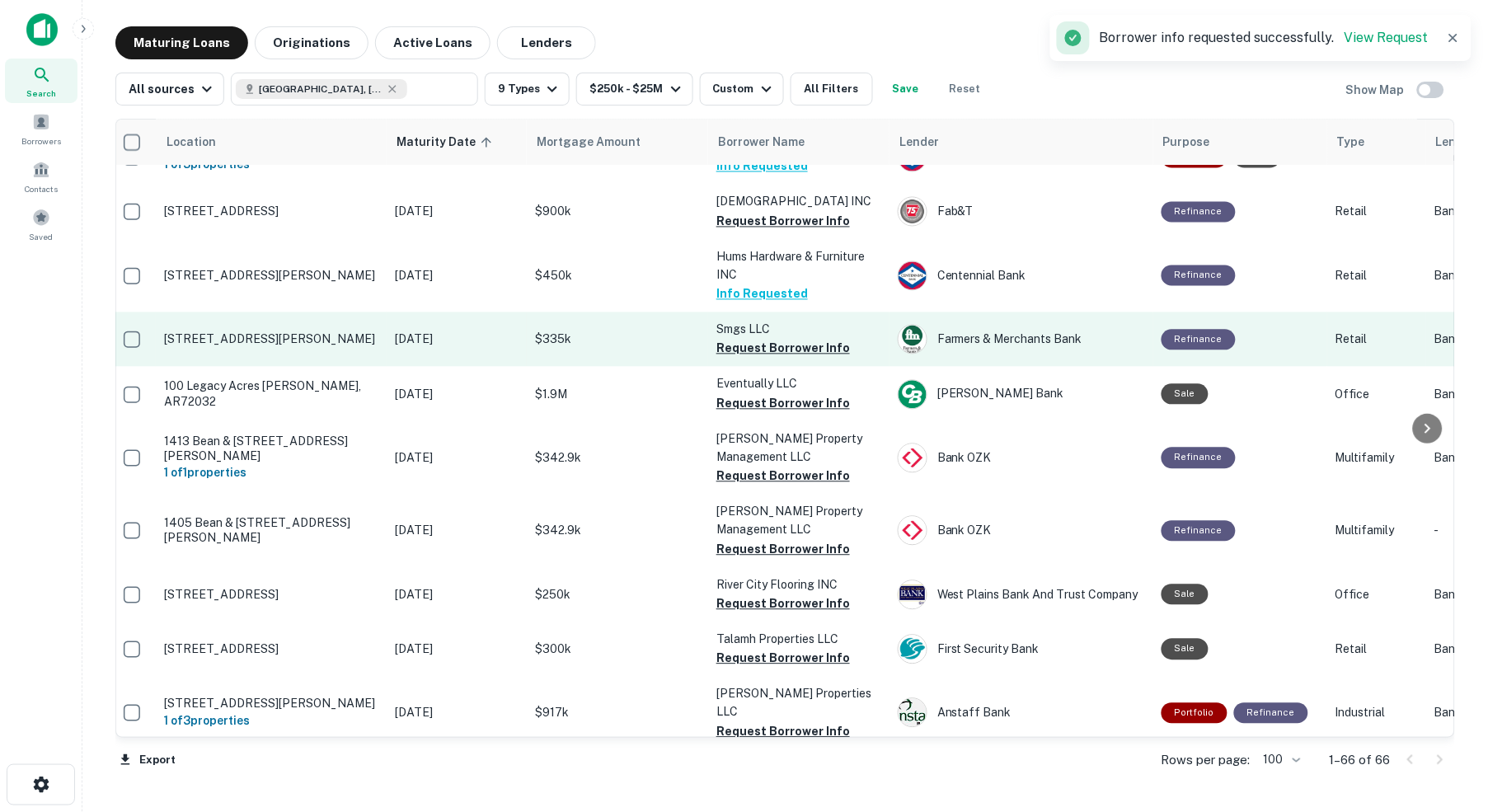
scroll to position [875, 8]
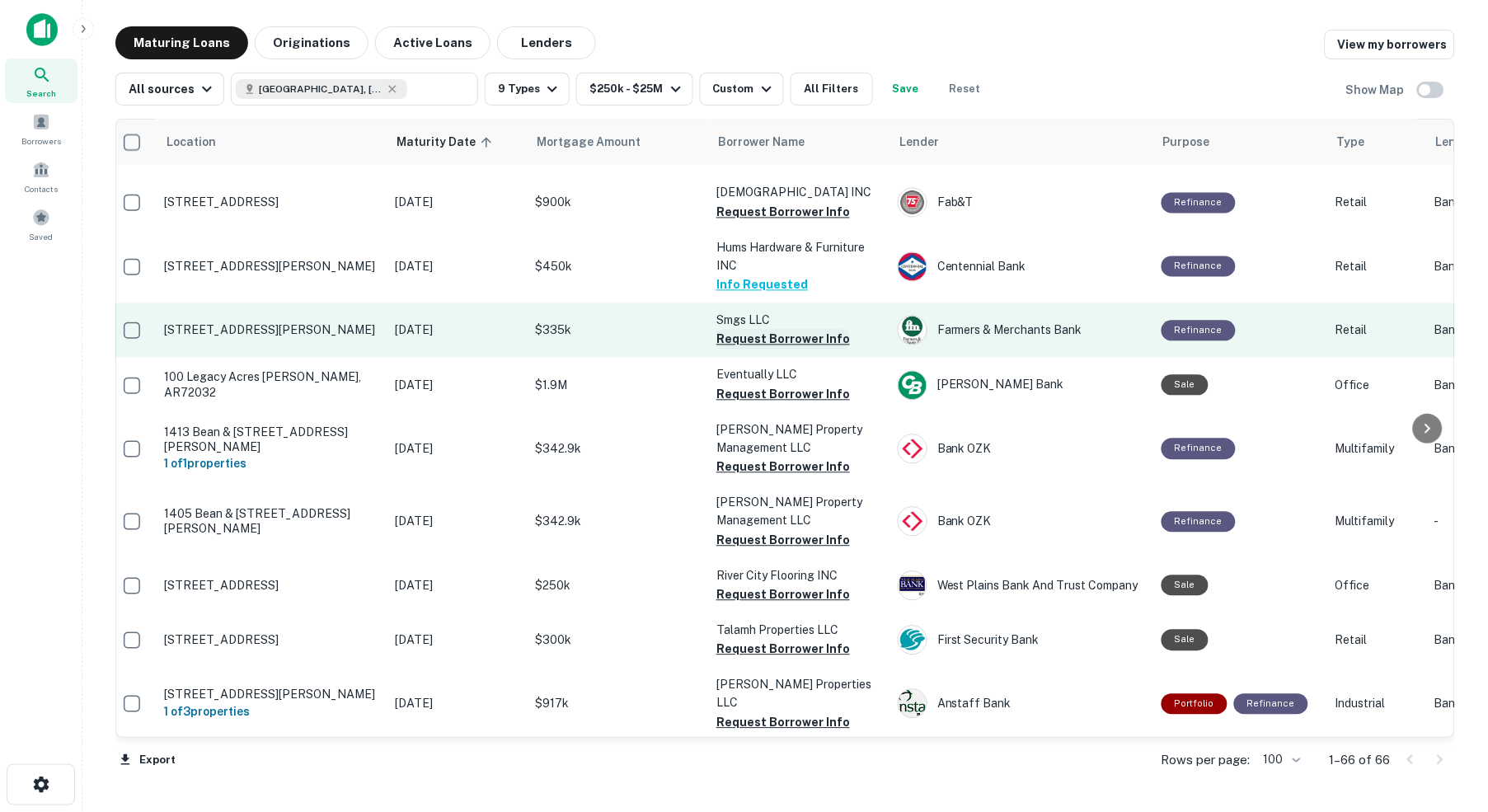
click at [758, 329] on button "Request Borrower Info" at bounding box center [783, 339] width 134 height 19
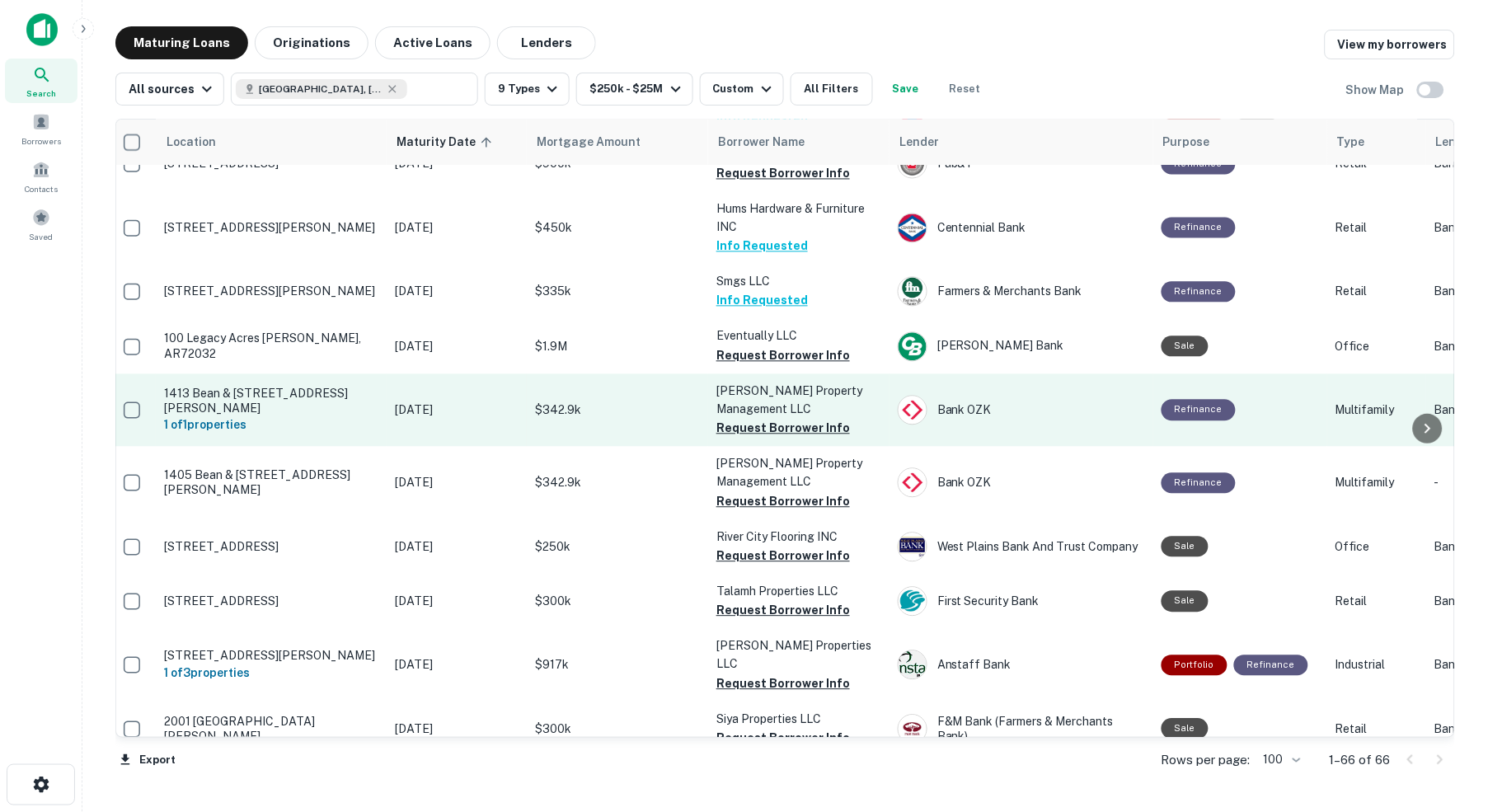
scroll to position [914, 8]
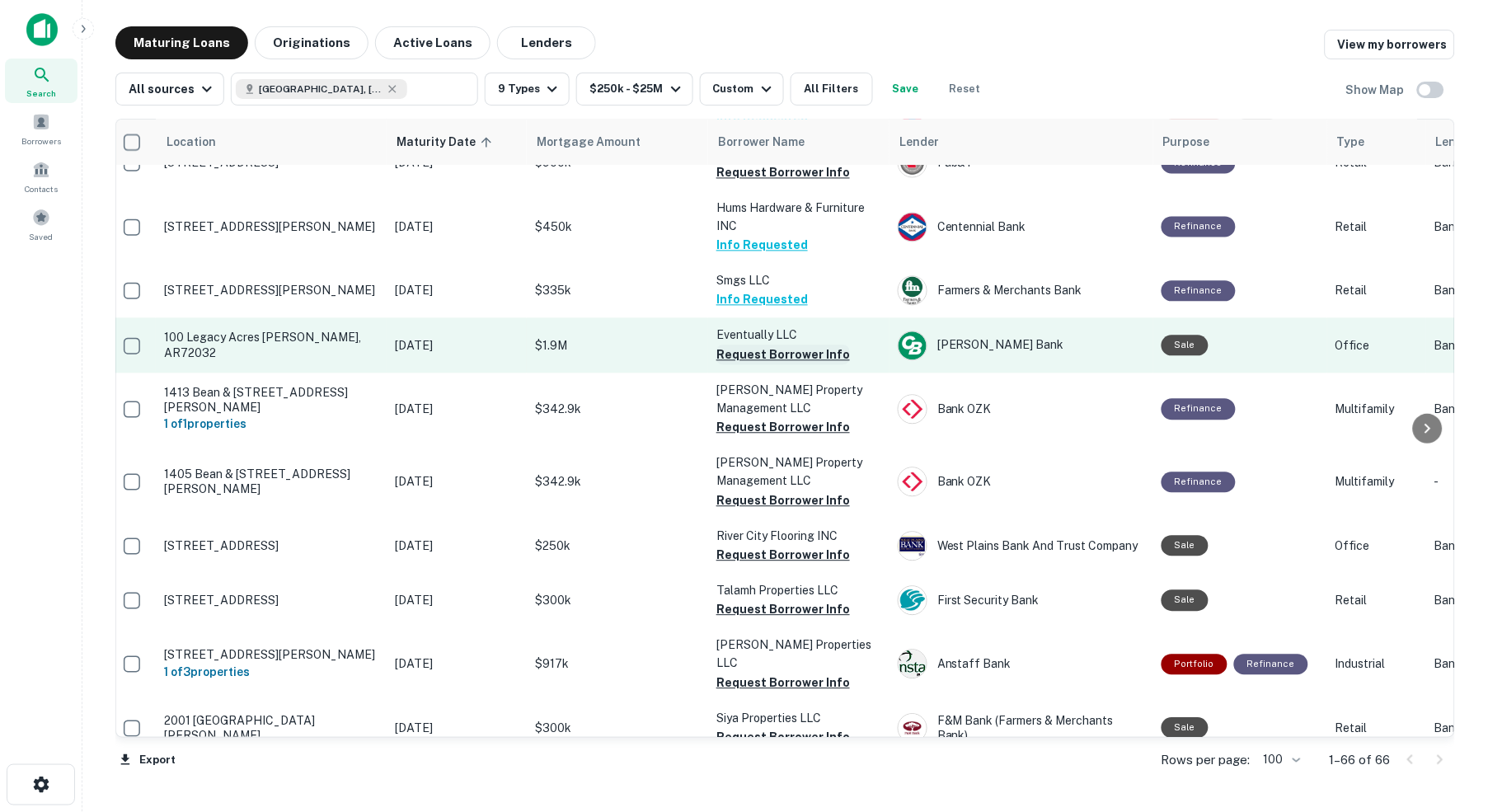
click at [790, 345] on button "Request Borrower Info" at bounding box center [783, 354] width 134 height 19
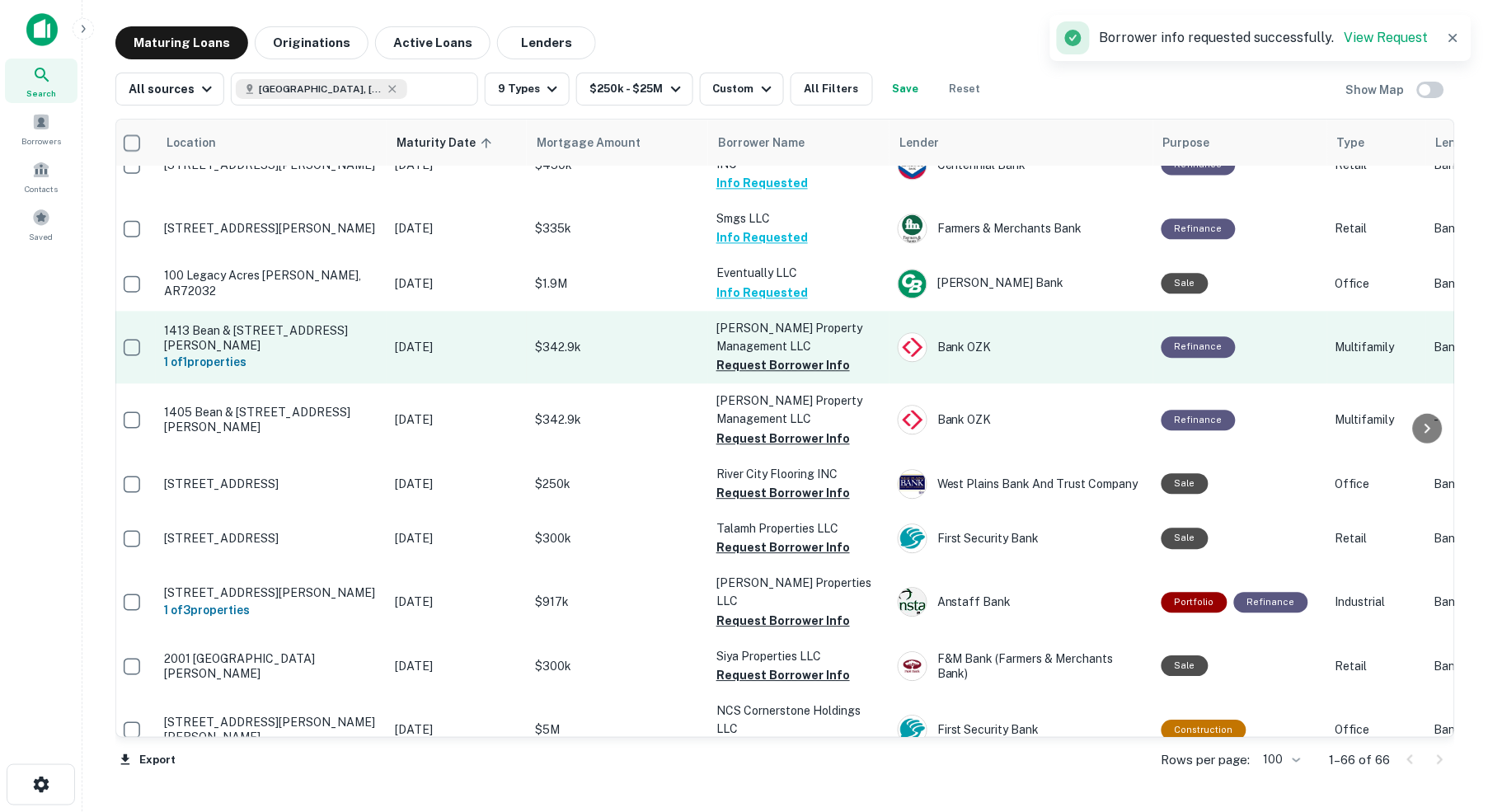
scroll to position [987, 8]
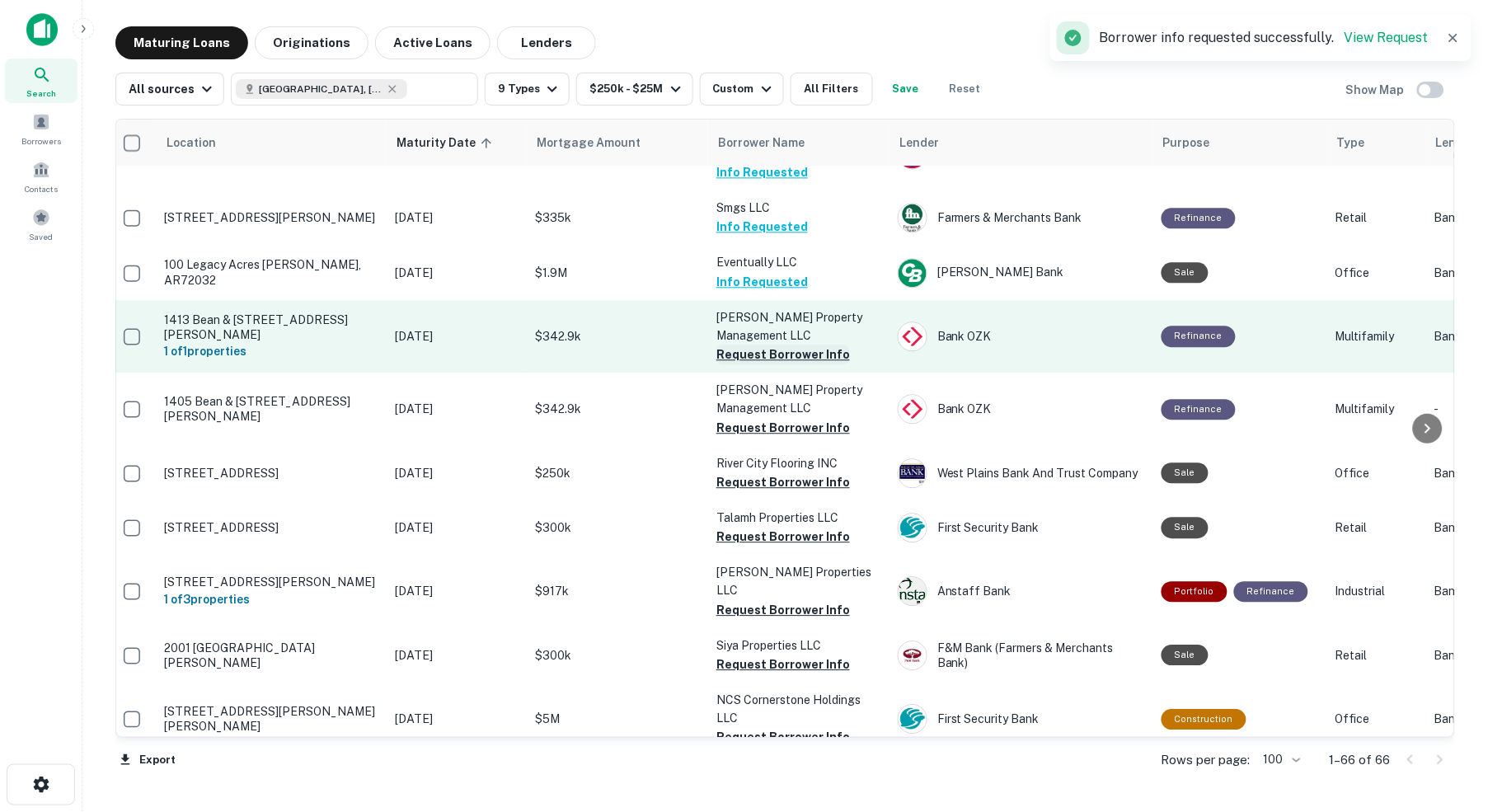
click at [752, 344] on button "Request Borrower Info" at bounding box center [783, 353] width 134 height 19
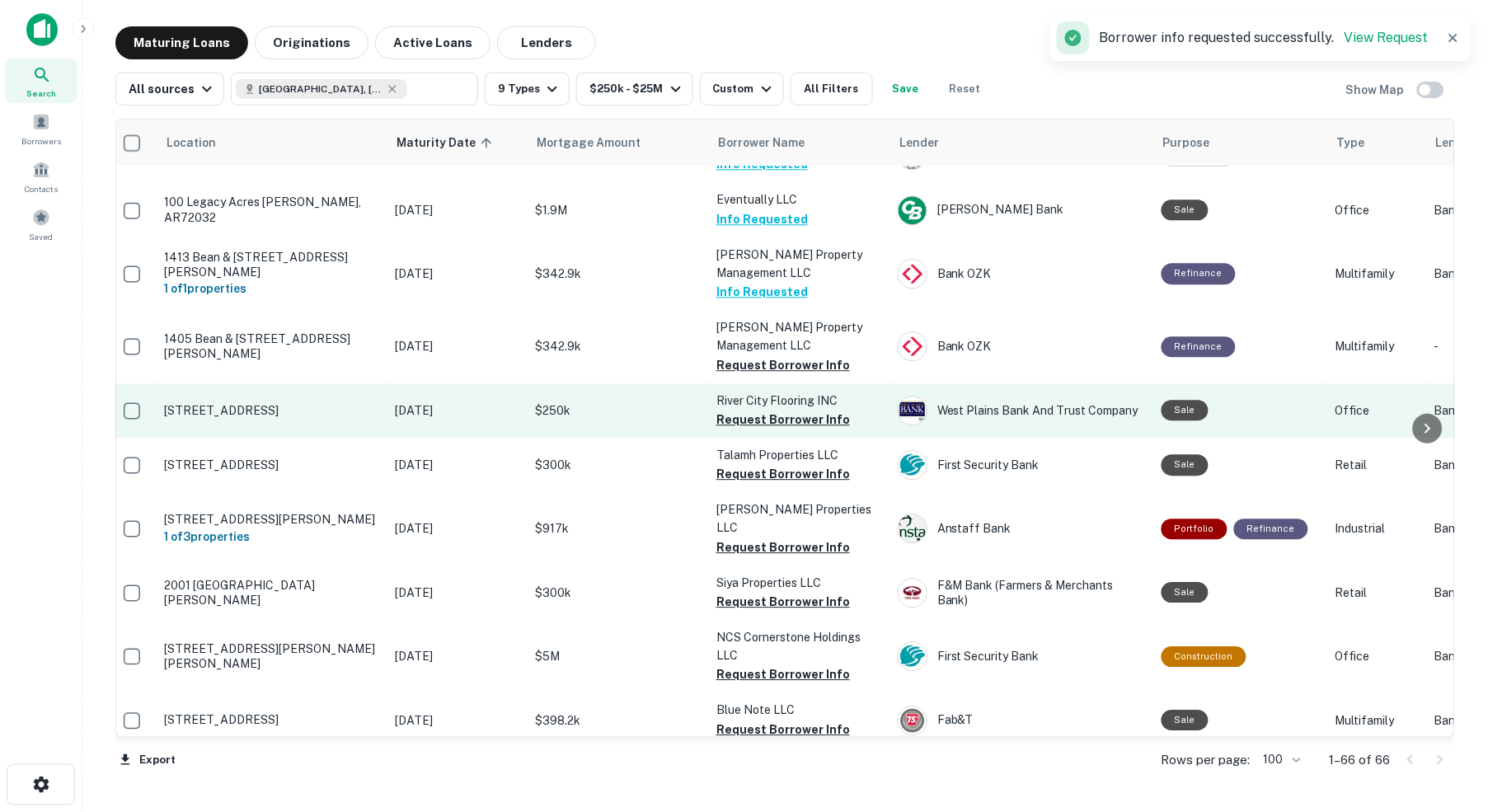
scroll to position [1053, 8]
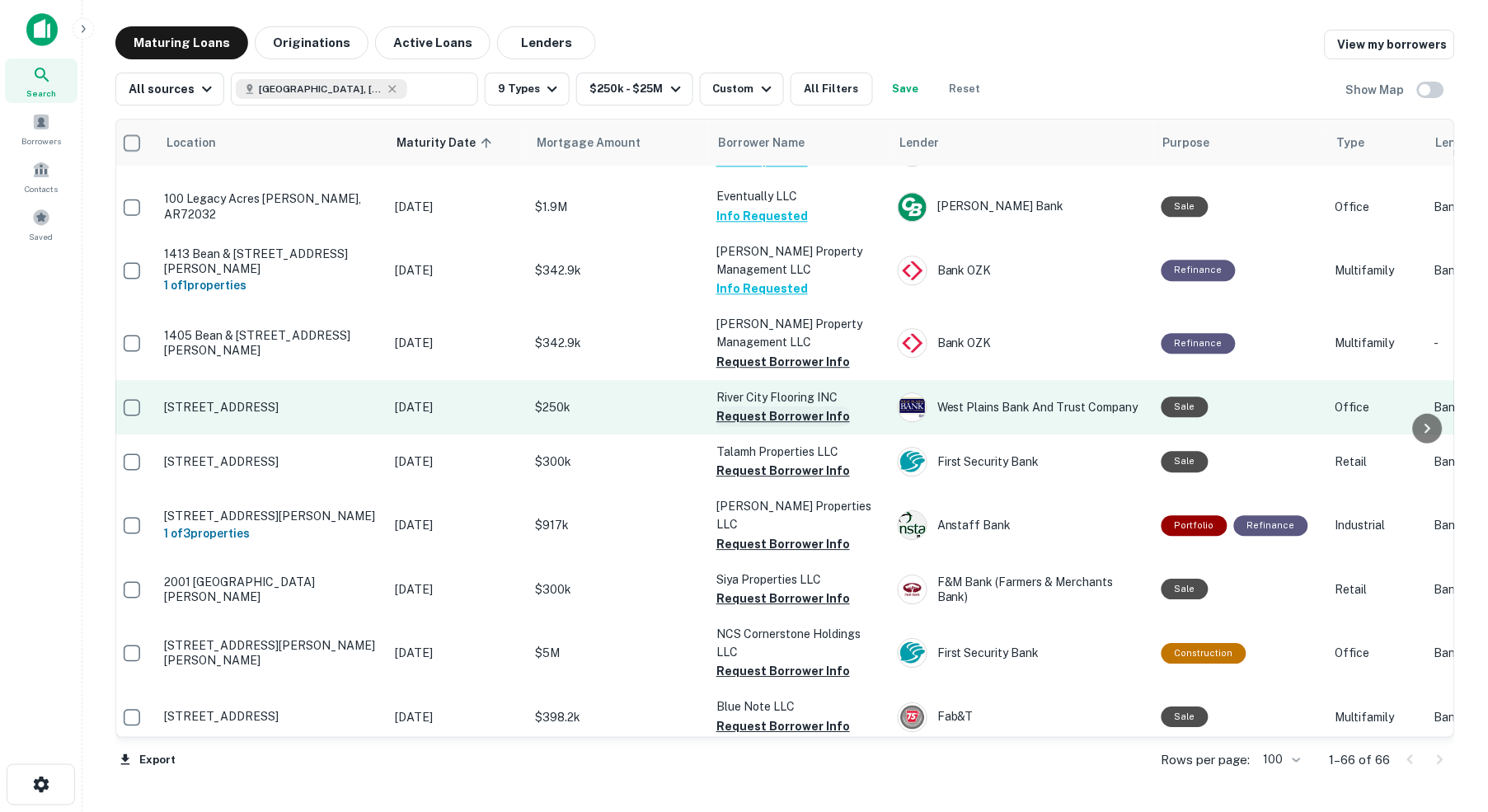
click at [744, 406] on button "Request Borrower Info" at bounding box center [783, 415] width 134 height 19
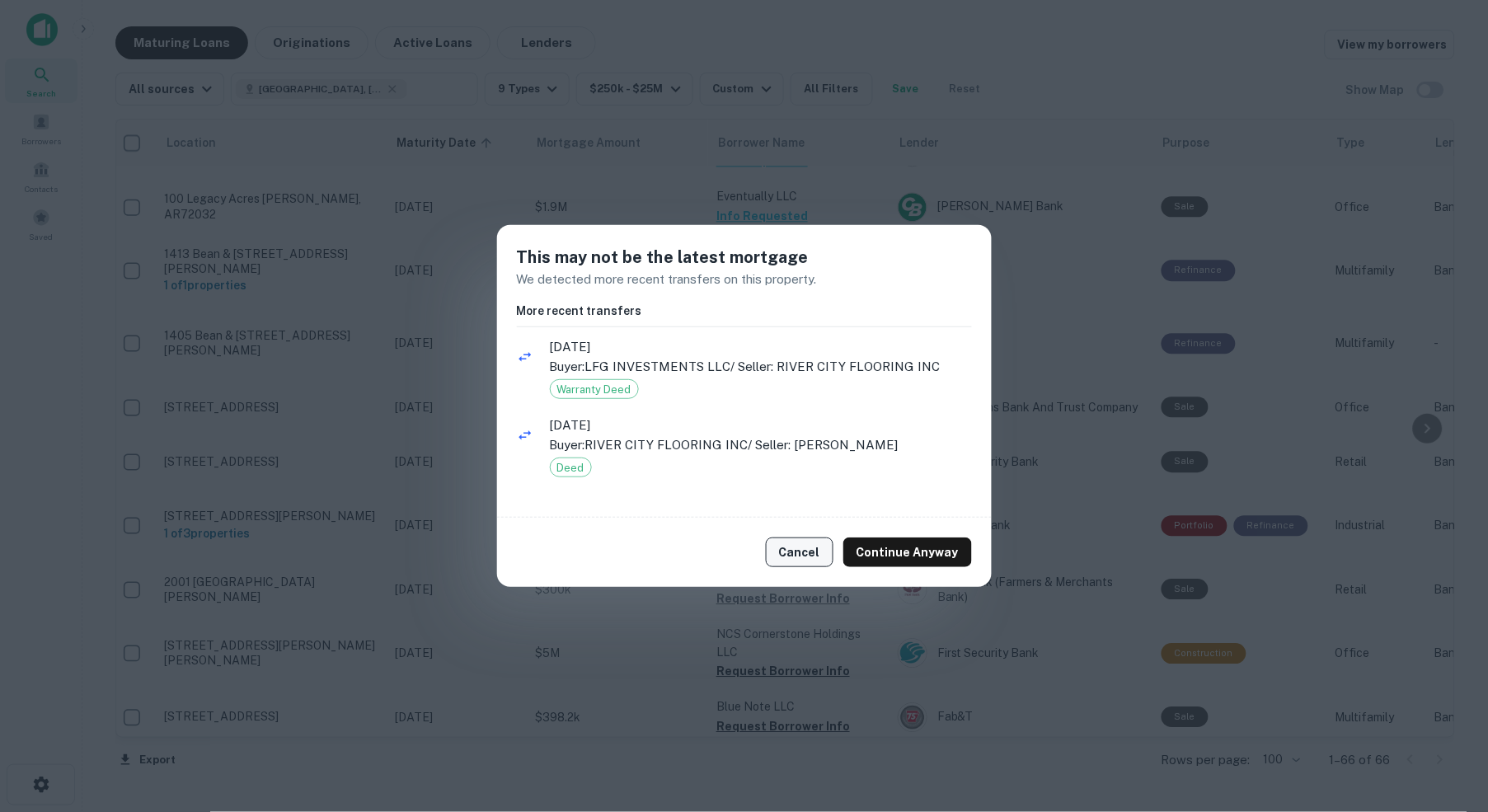
click at [807, 559] on button "Cancel" at bounding box center [799, 552] width 67 height 30
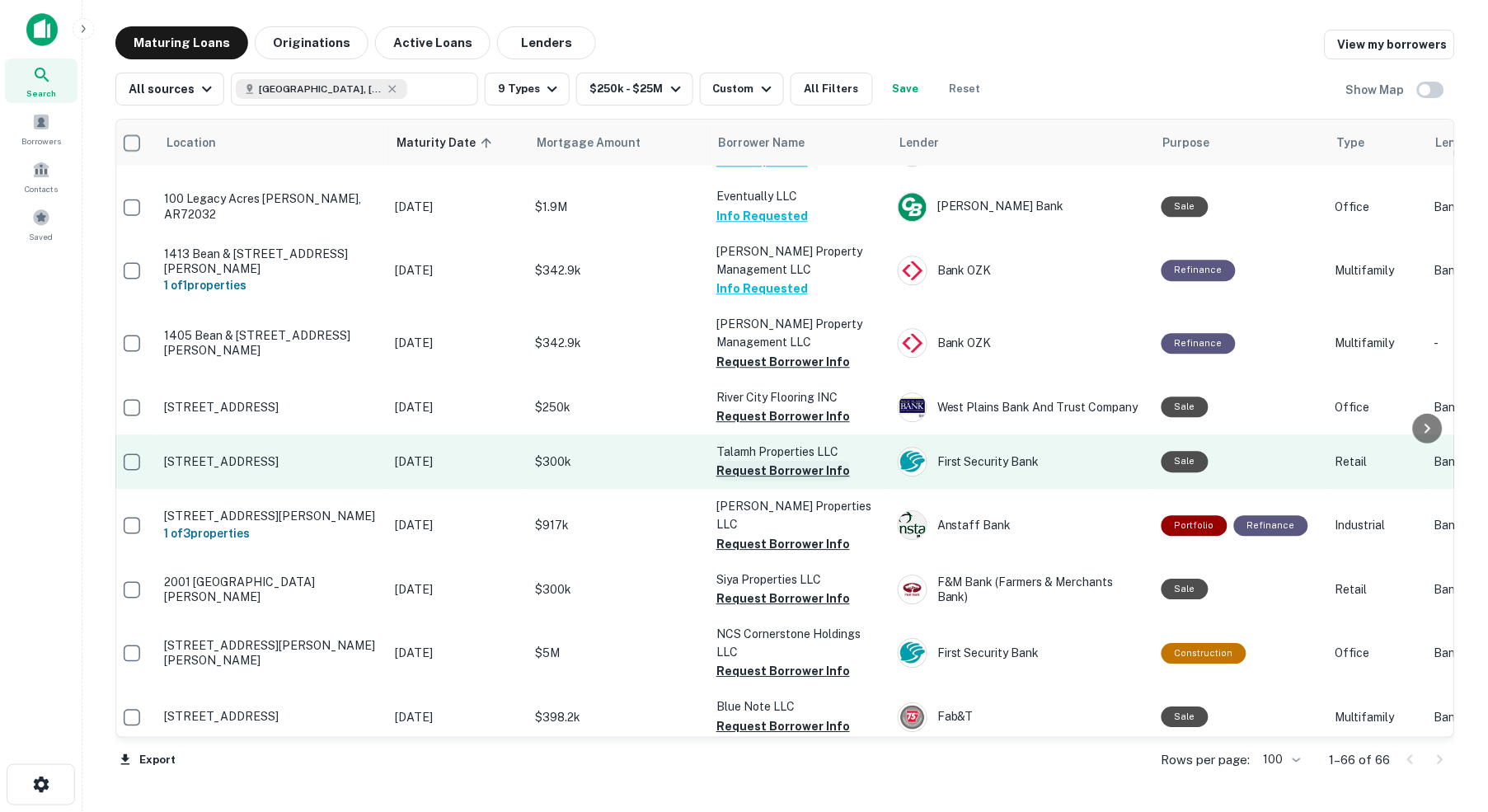
click at [751, 460] on button "Request Borrower Info" at bounding box center [783, 470] width 134 height 19
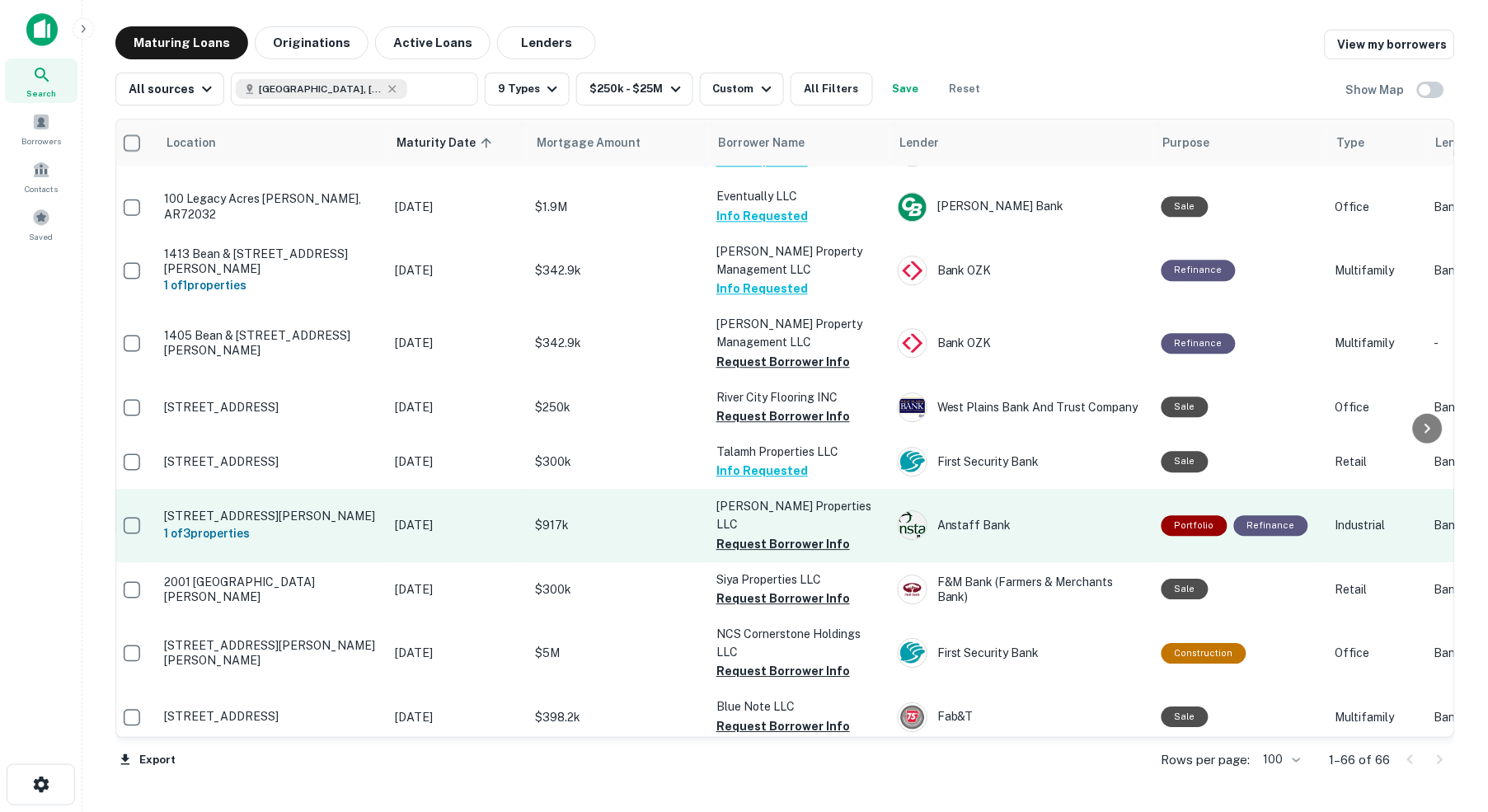
click at [636, 516] on p "$917k" at bounding box center [618, 525] width 165 height 18
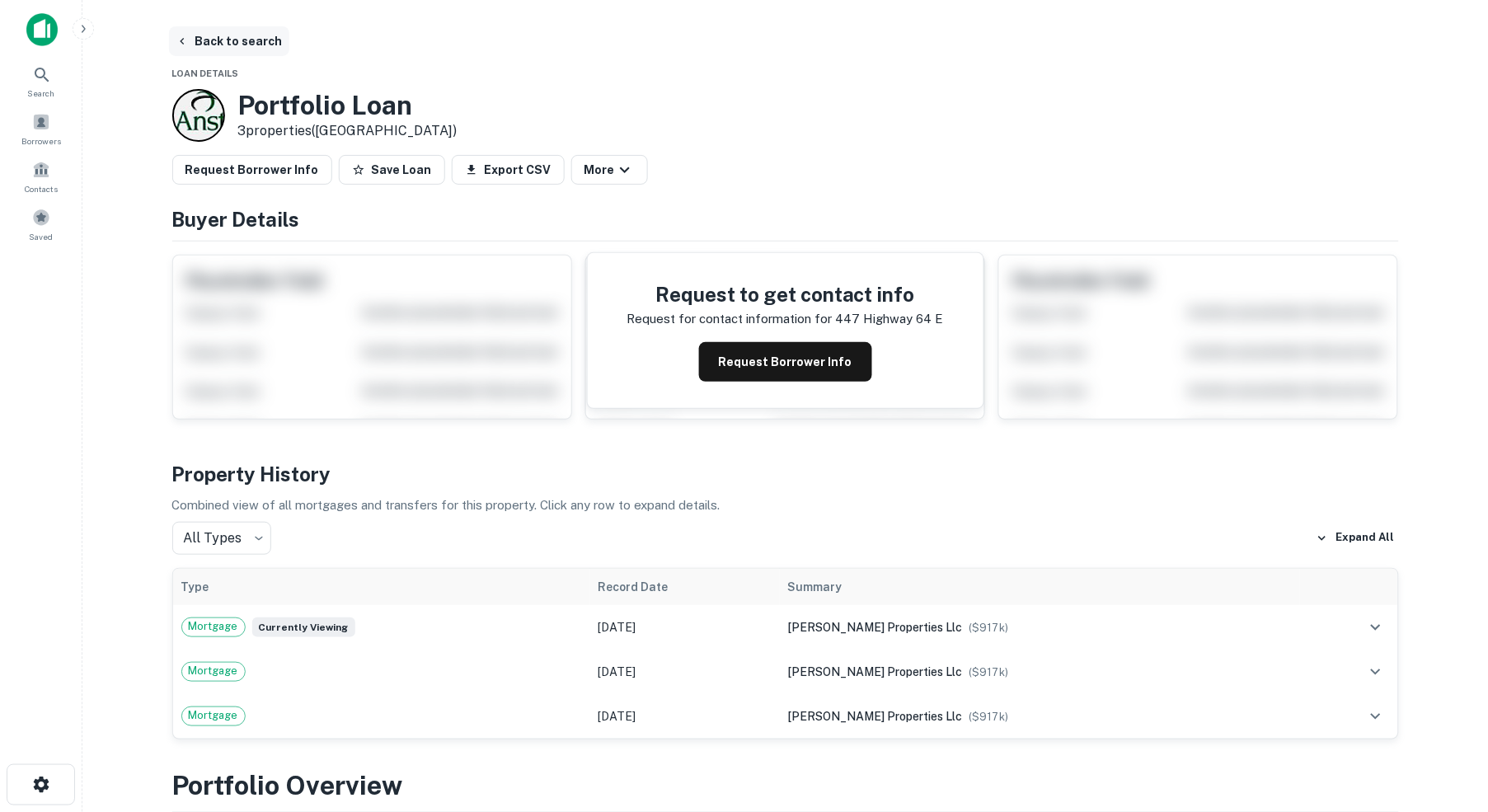
click at [229, 45] on button "Back to search" at bounding box center [229, 42] width 120 height 30
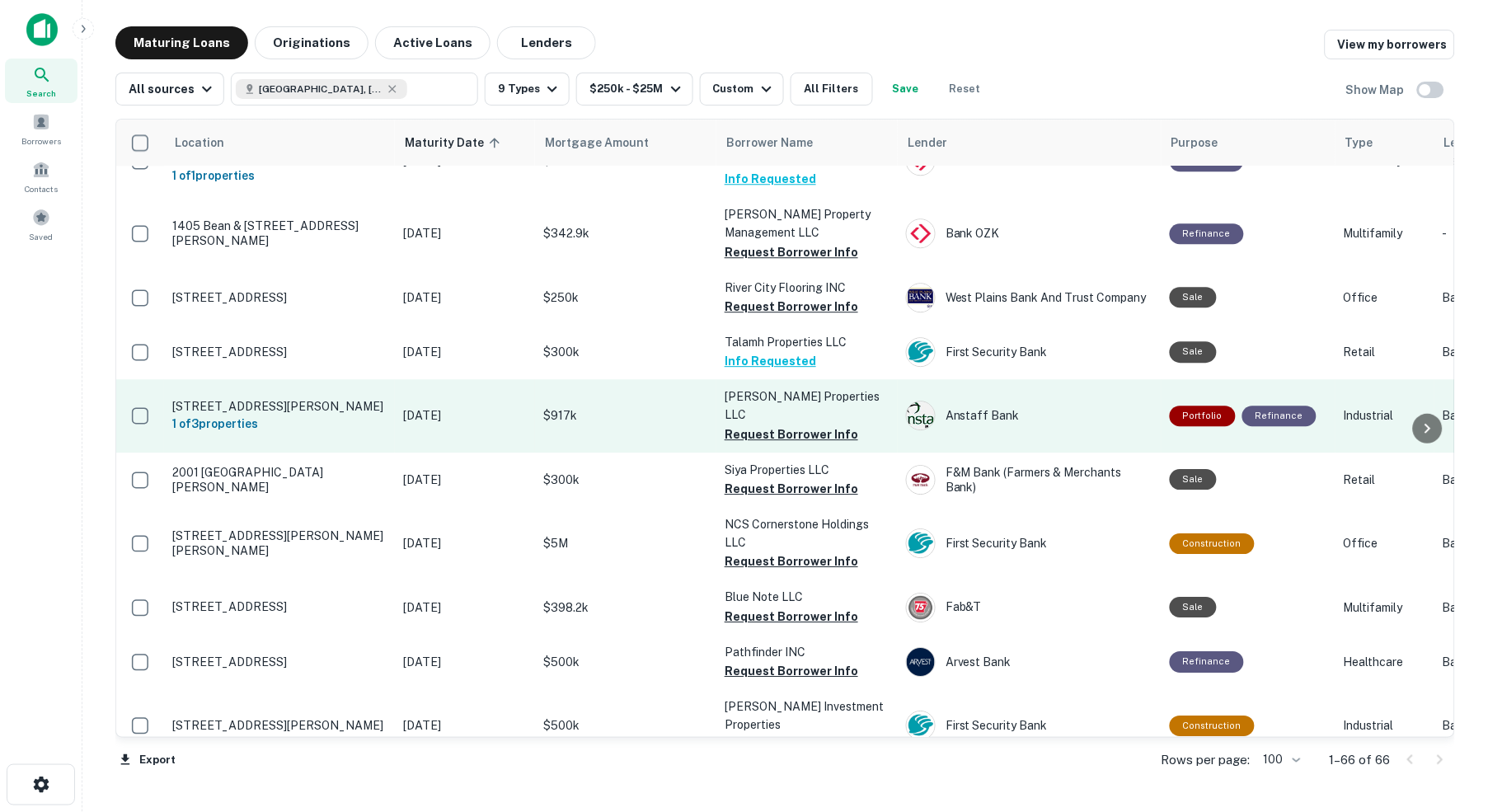
scroll to position [1164, 0]
click at [809, 424] on button "Request Borrower Info" at bounding box center [791, 433] width 134 height 19
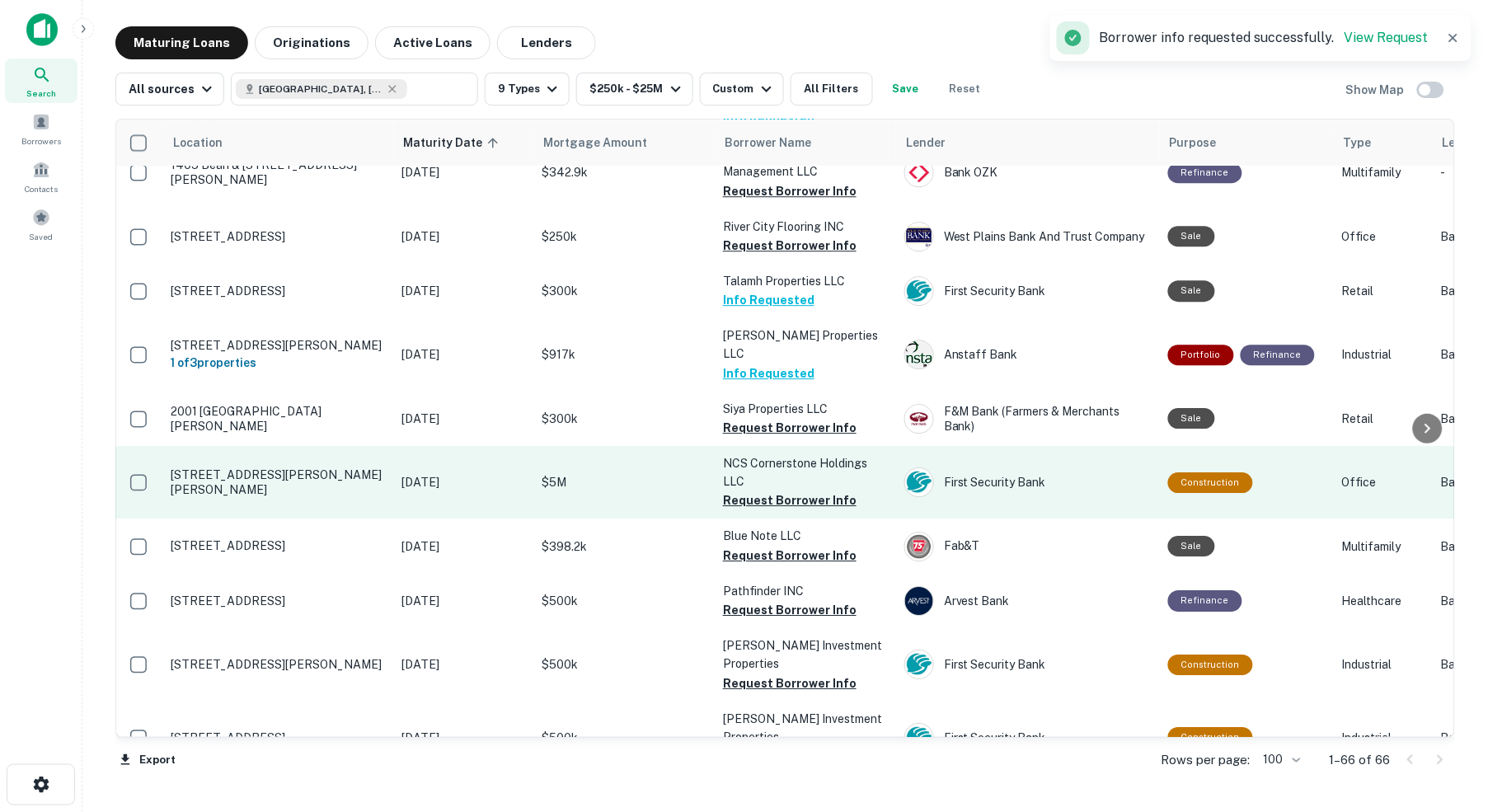
scroll to position [1227, 2]
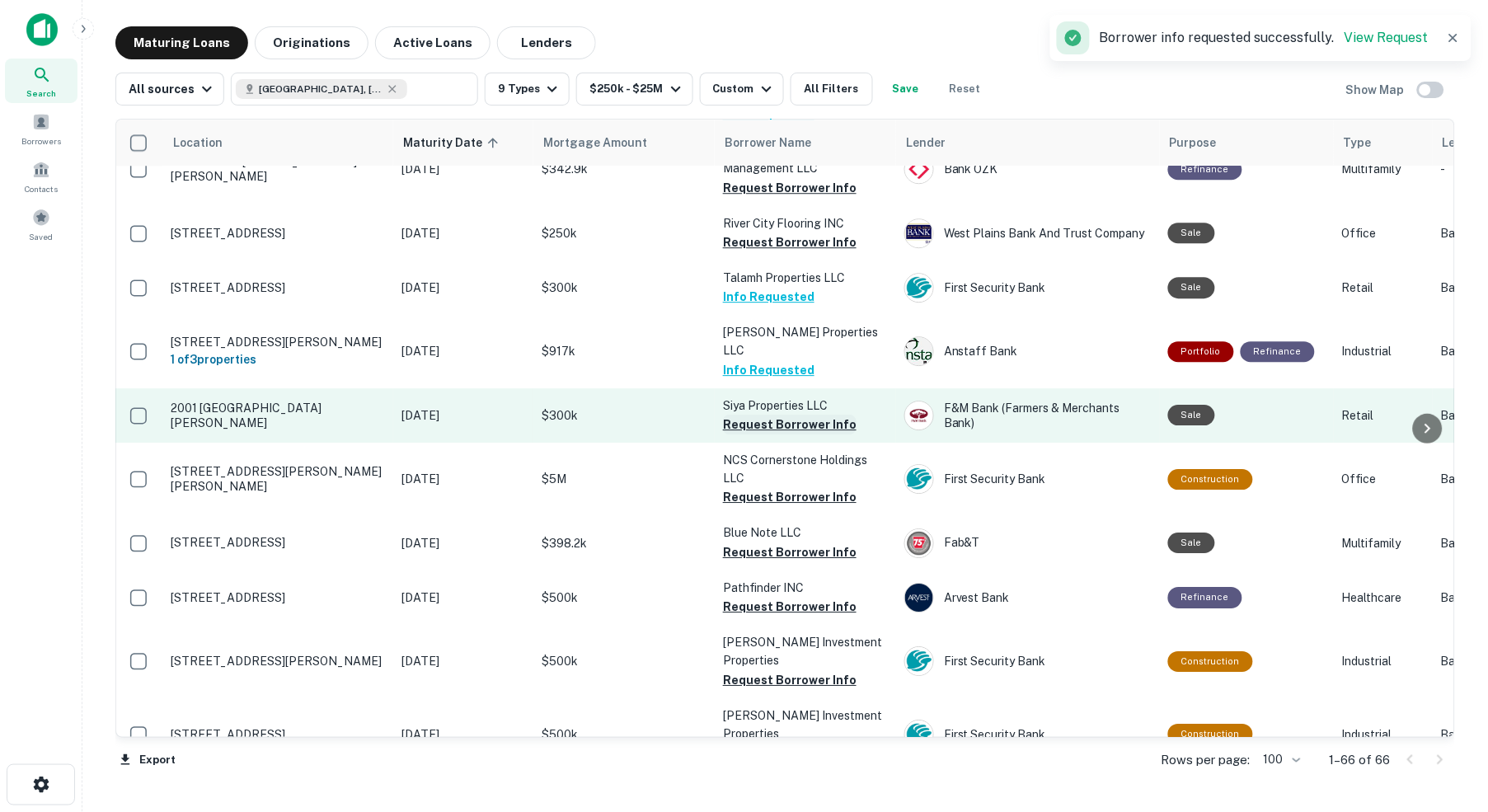
click at [774, 414] on button "Request Borrower Info" at bounding box center [789, 424] width 134 height 19
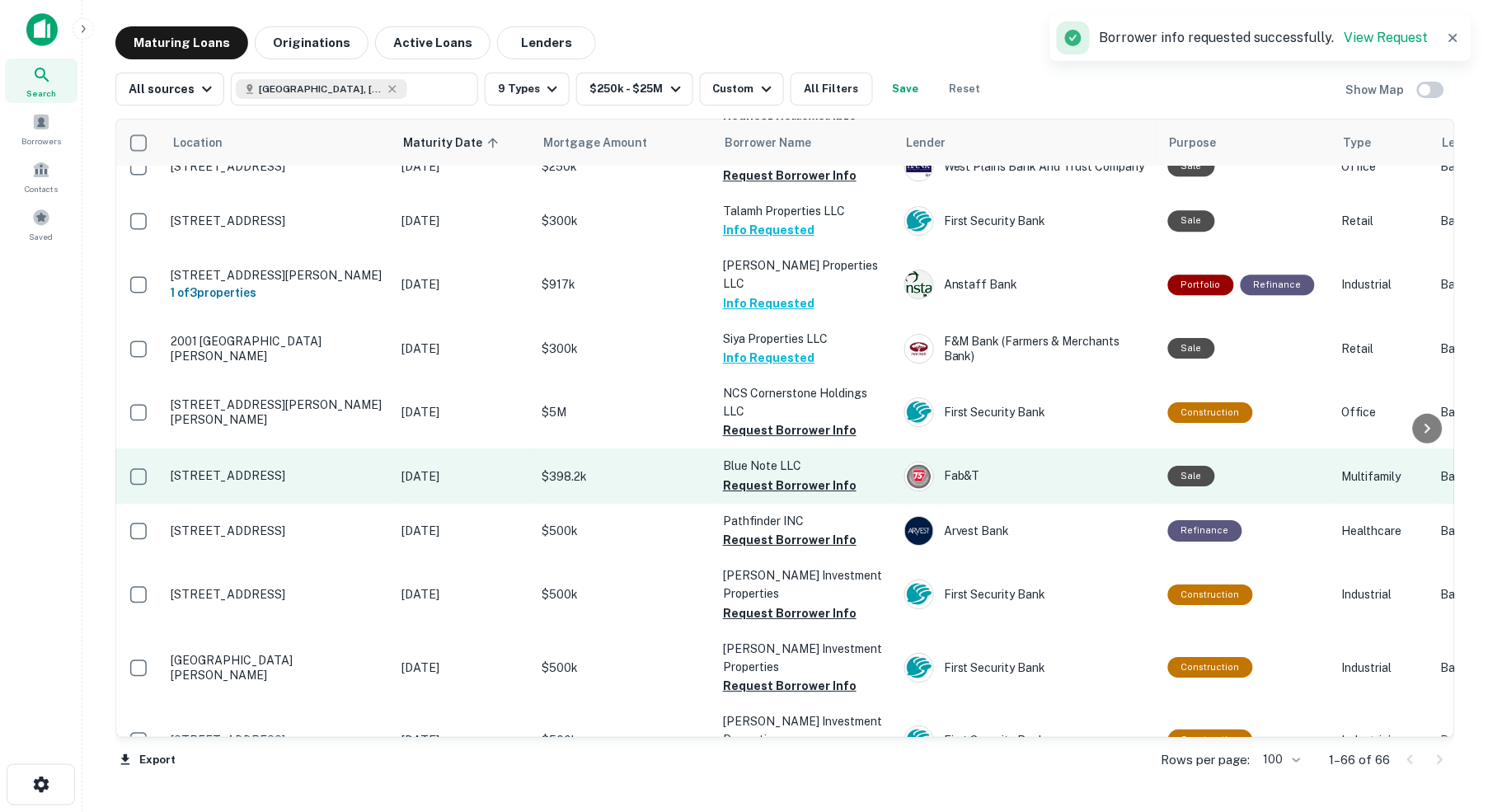
scroll to position [1295, 2]
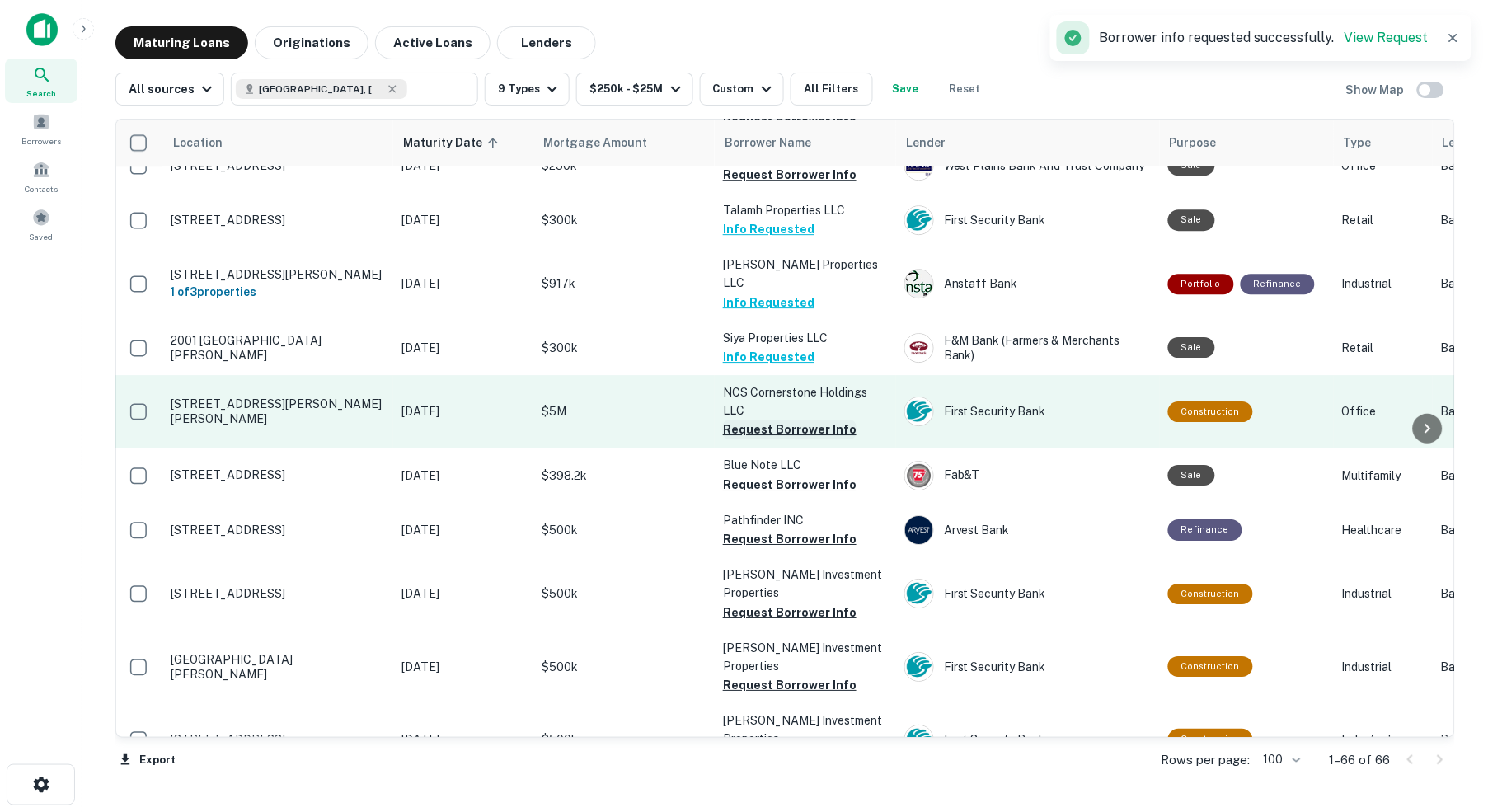
click at [775, 420] on button "Request Borrower Info" at bounding box center [789, 429] width 134 height 19
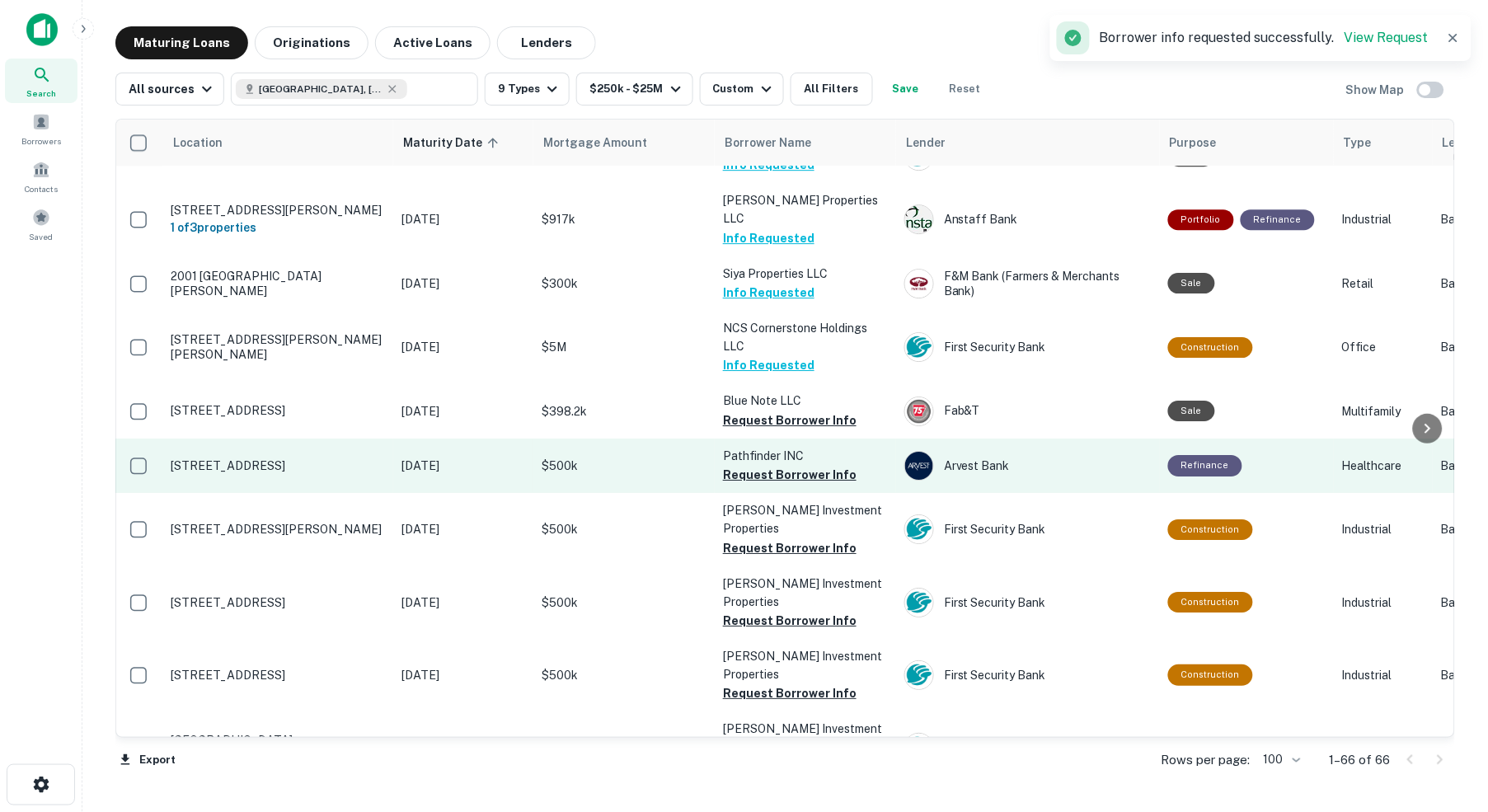
scroll to position [1368, 2]
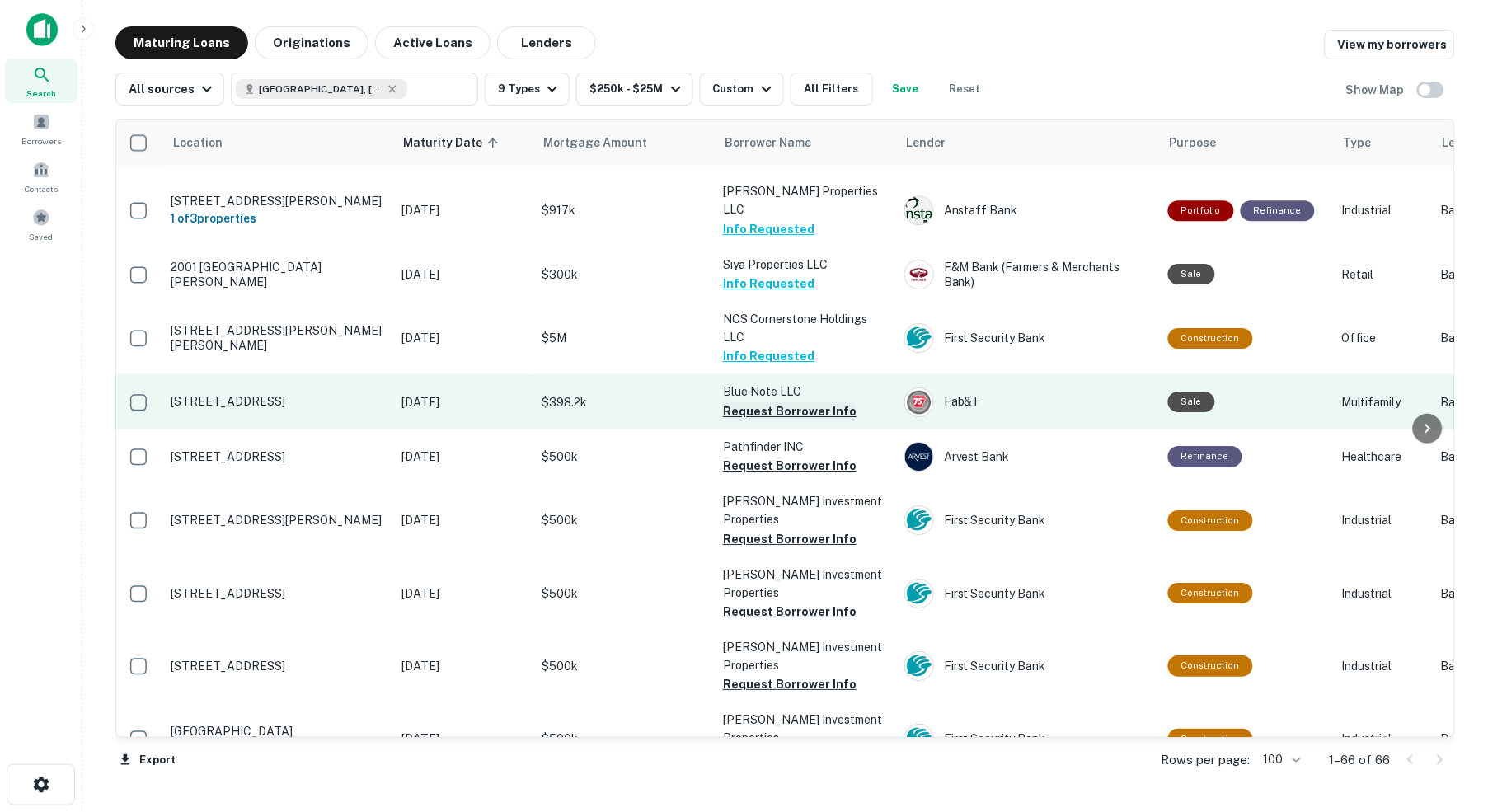
click at [764, 401] on button "Request Borrower Info" at bounding box center [789, 411] width 134 height 19
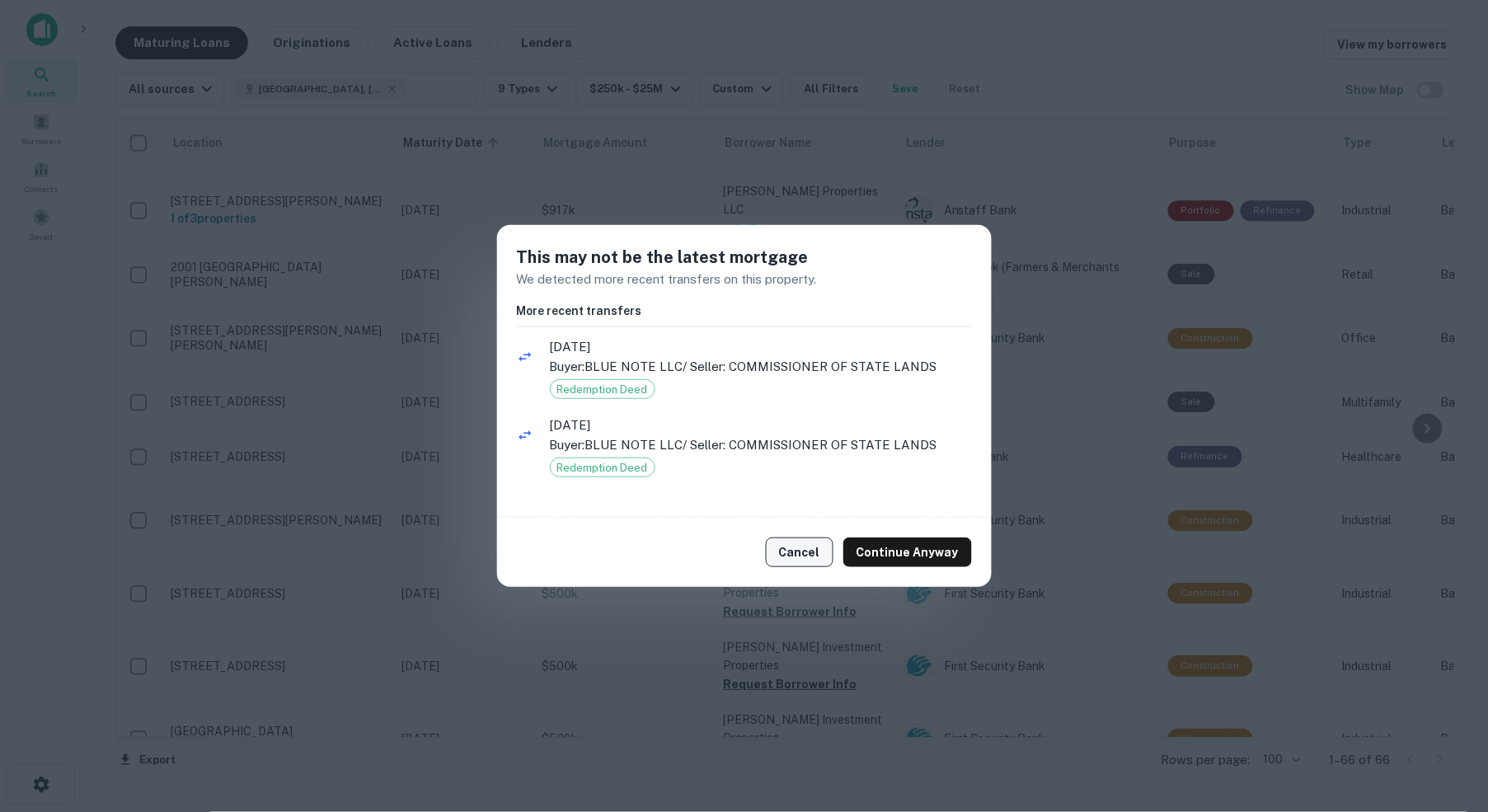
click at [806, 551] on button "Cancel" at bounding box center [799, 552] width 67 height 30
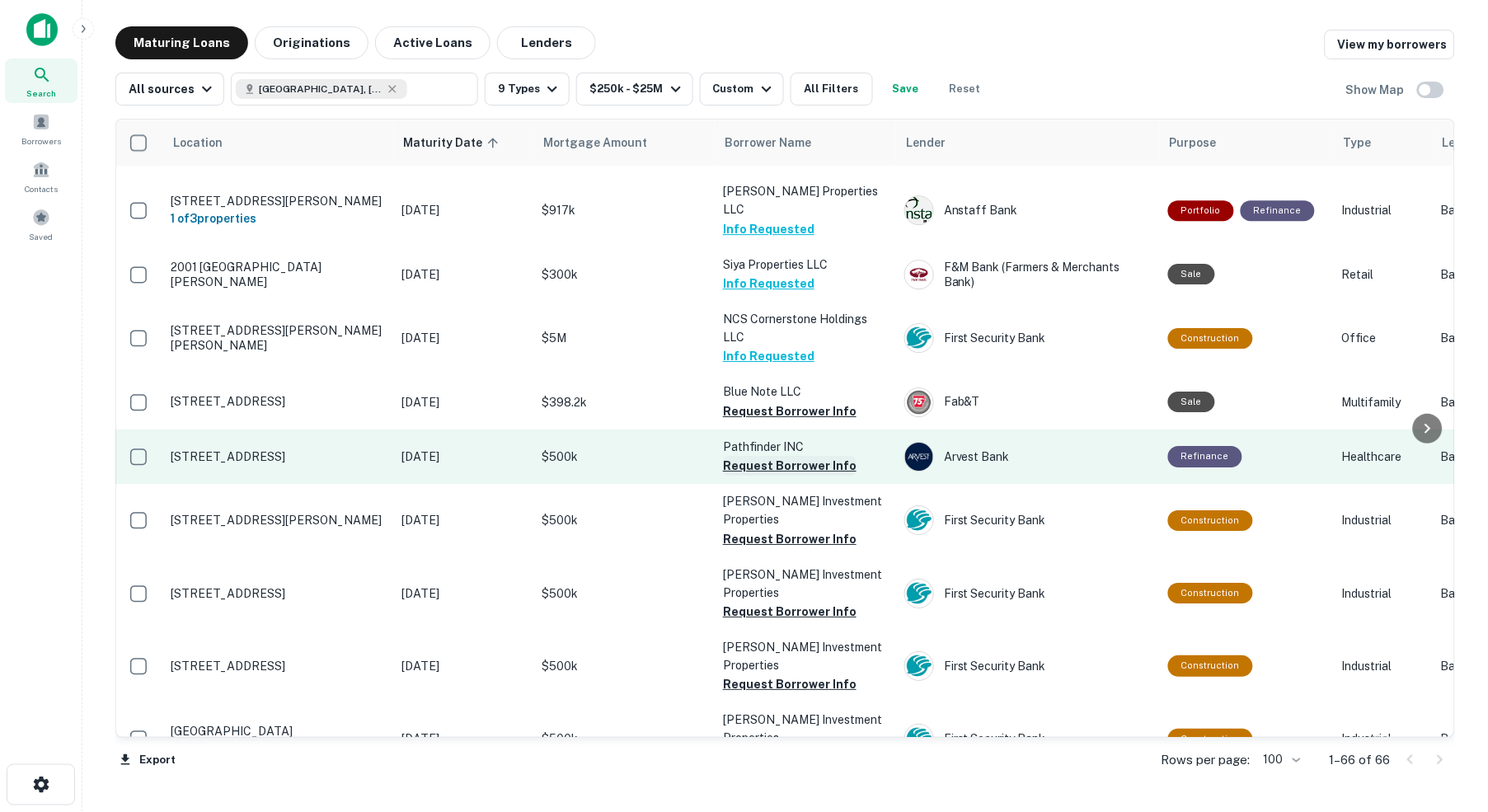
click at [744, 456] on button "Request Borrower Info" at bounding box center [789, 465] width 134 height 19
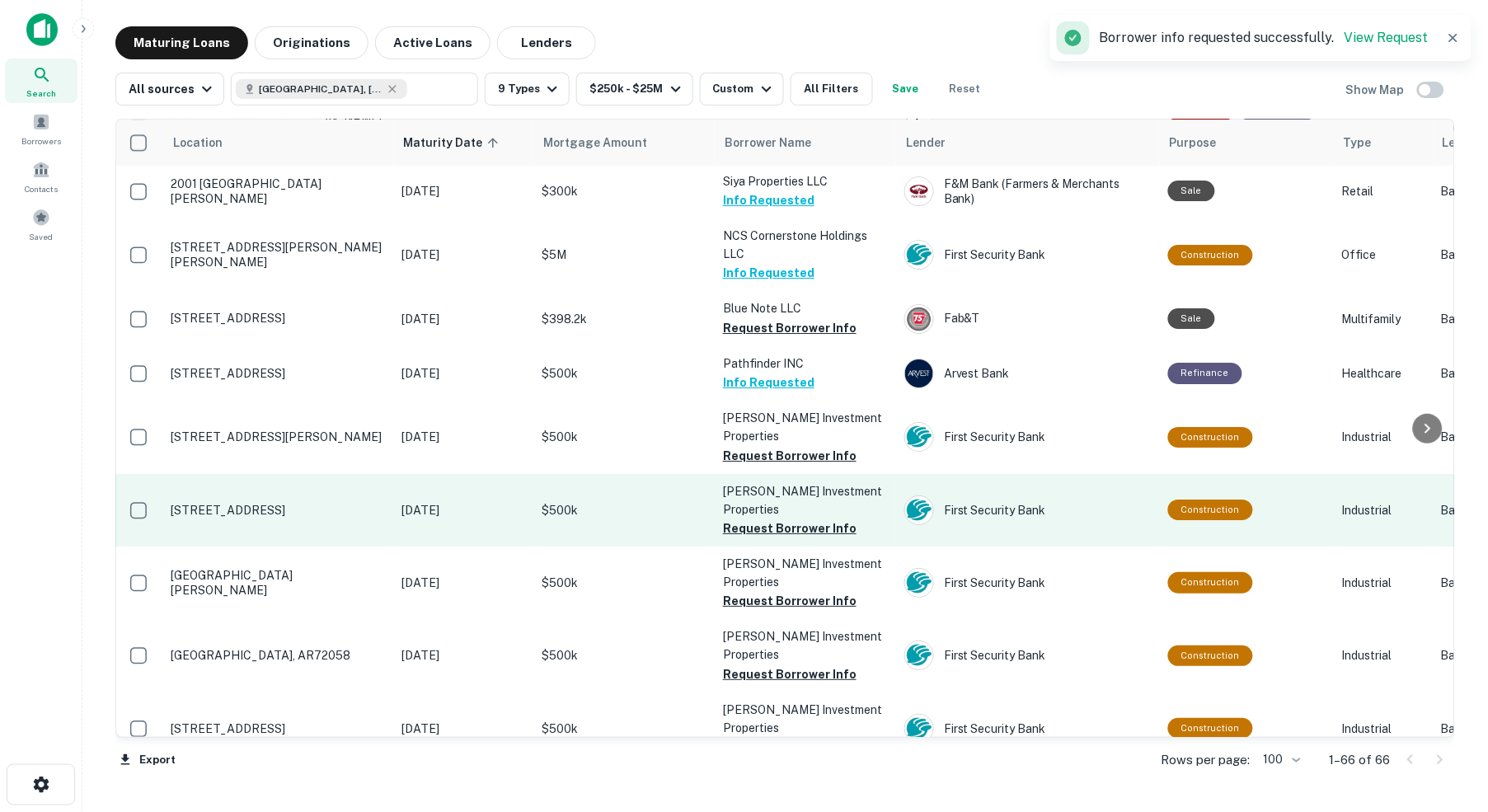
scroll to position [1463, 2]
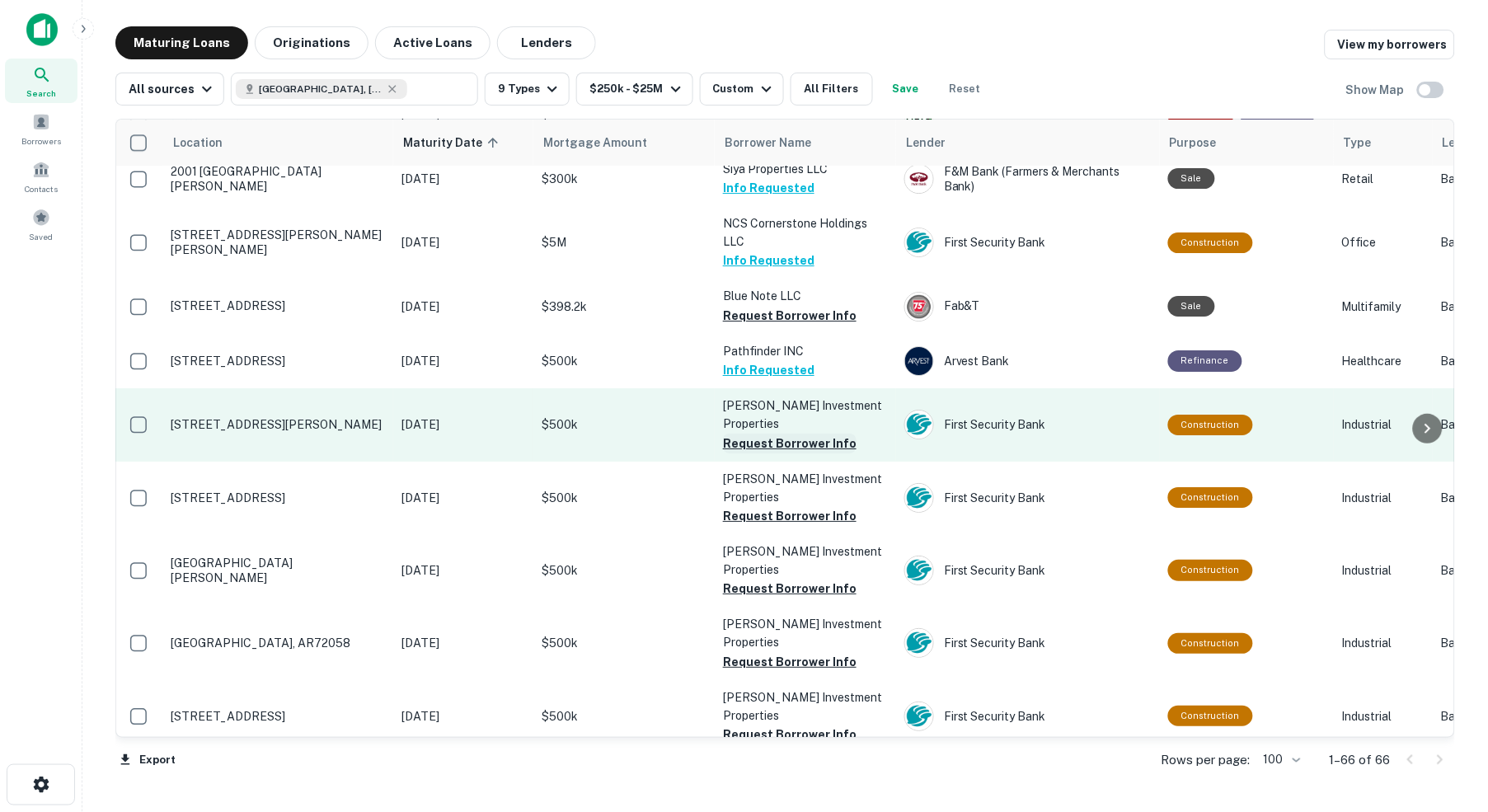
click at [770, 434] on button "Request Borrower Info" at bounding box center [789, 443] width 134 height 19
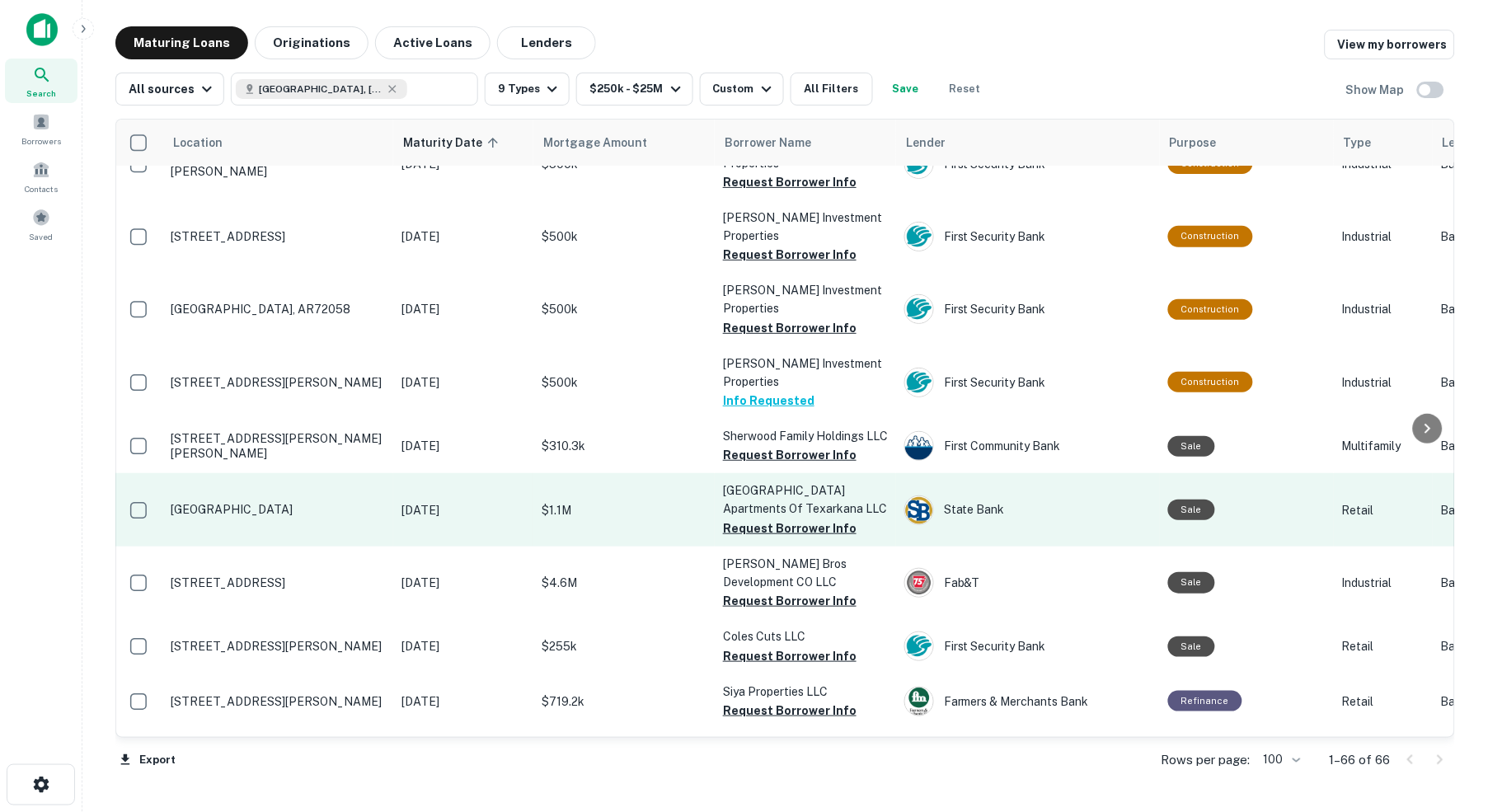
scroll to position [1799, 2]
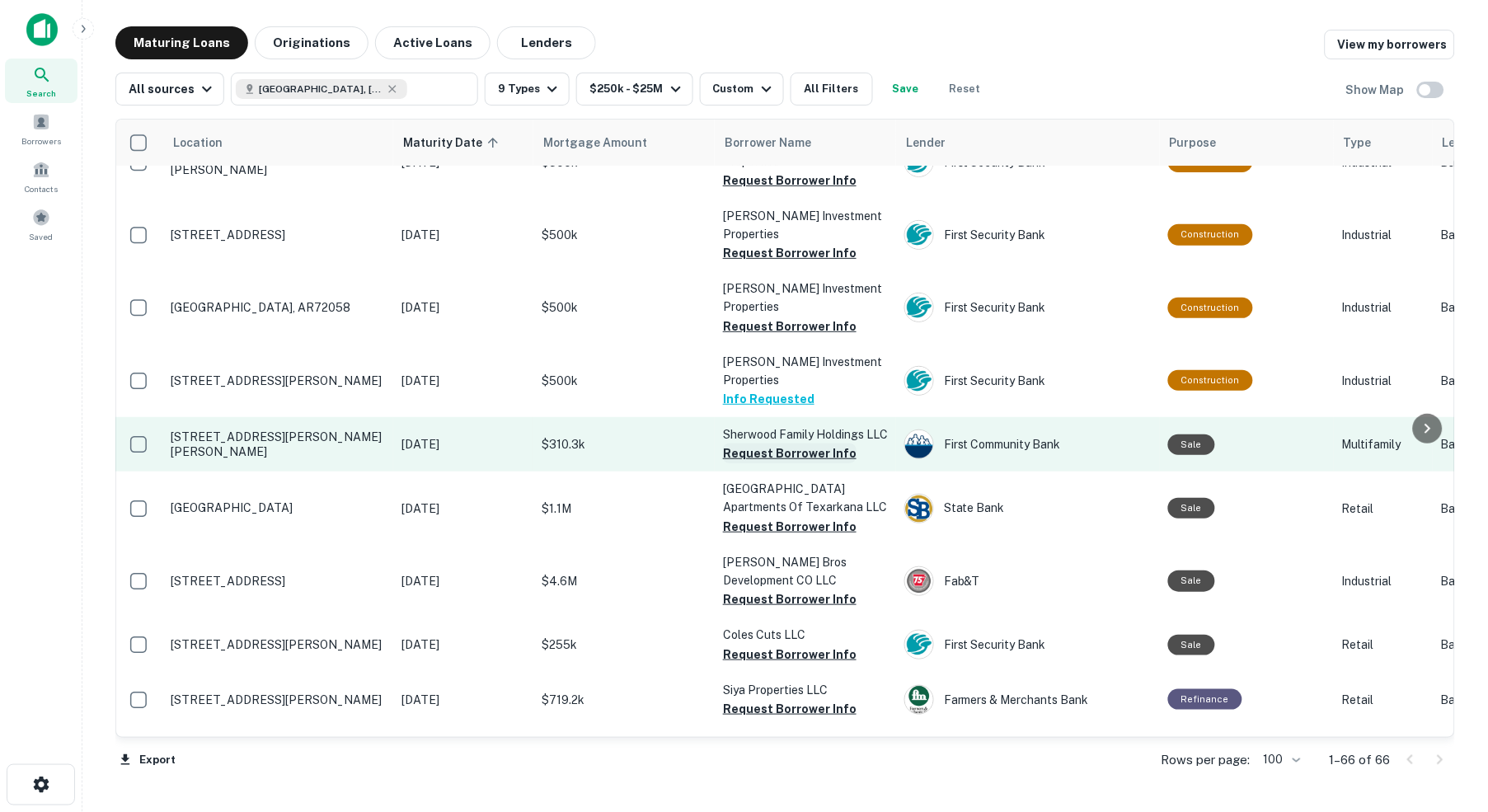
click at [822, 443] on button "Request Borrower Info" at bounding box center [789, 452] width 134 height 19
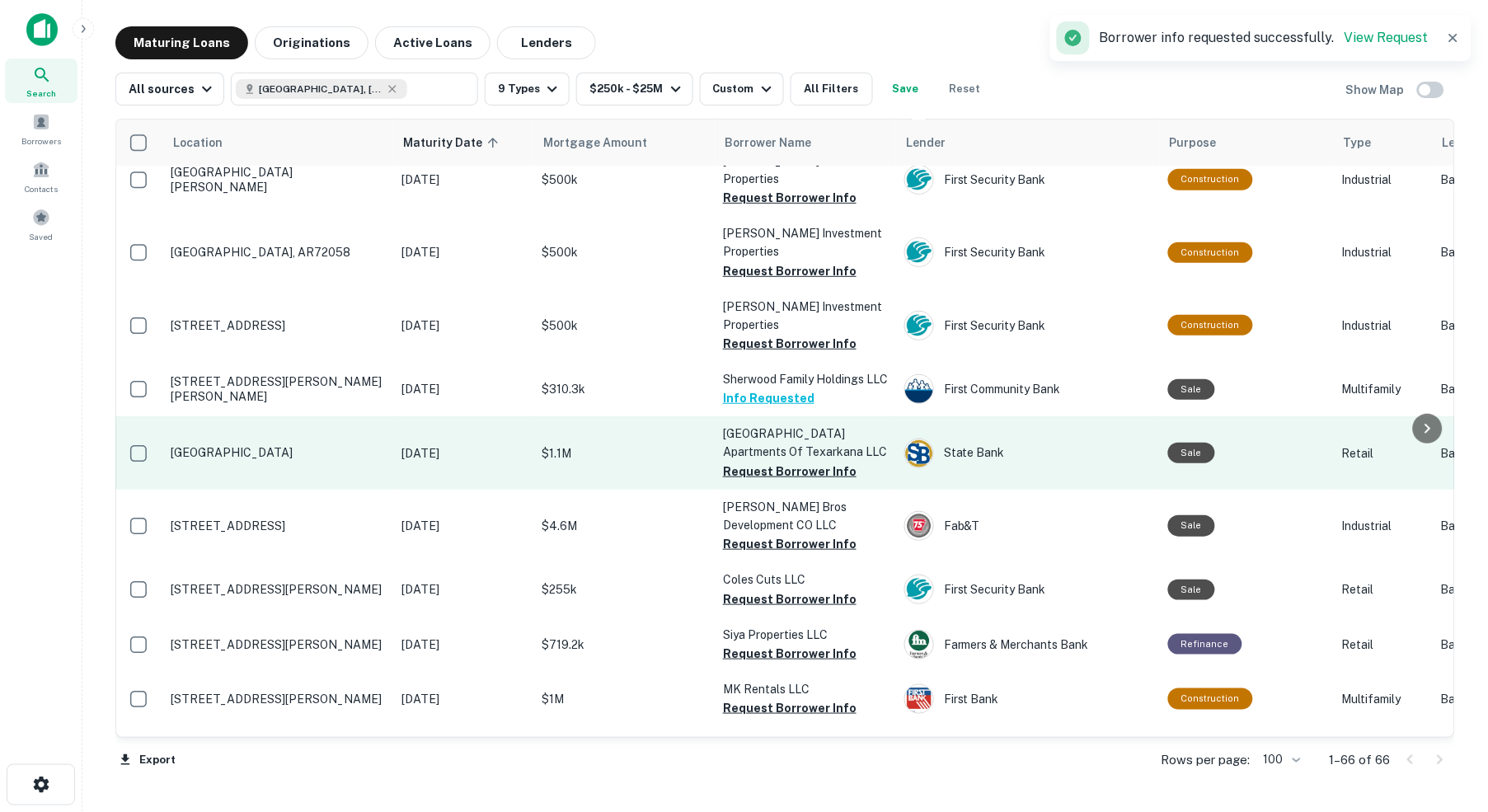
scroll to position [1861, 2]
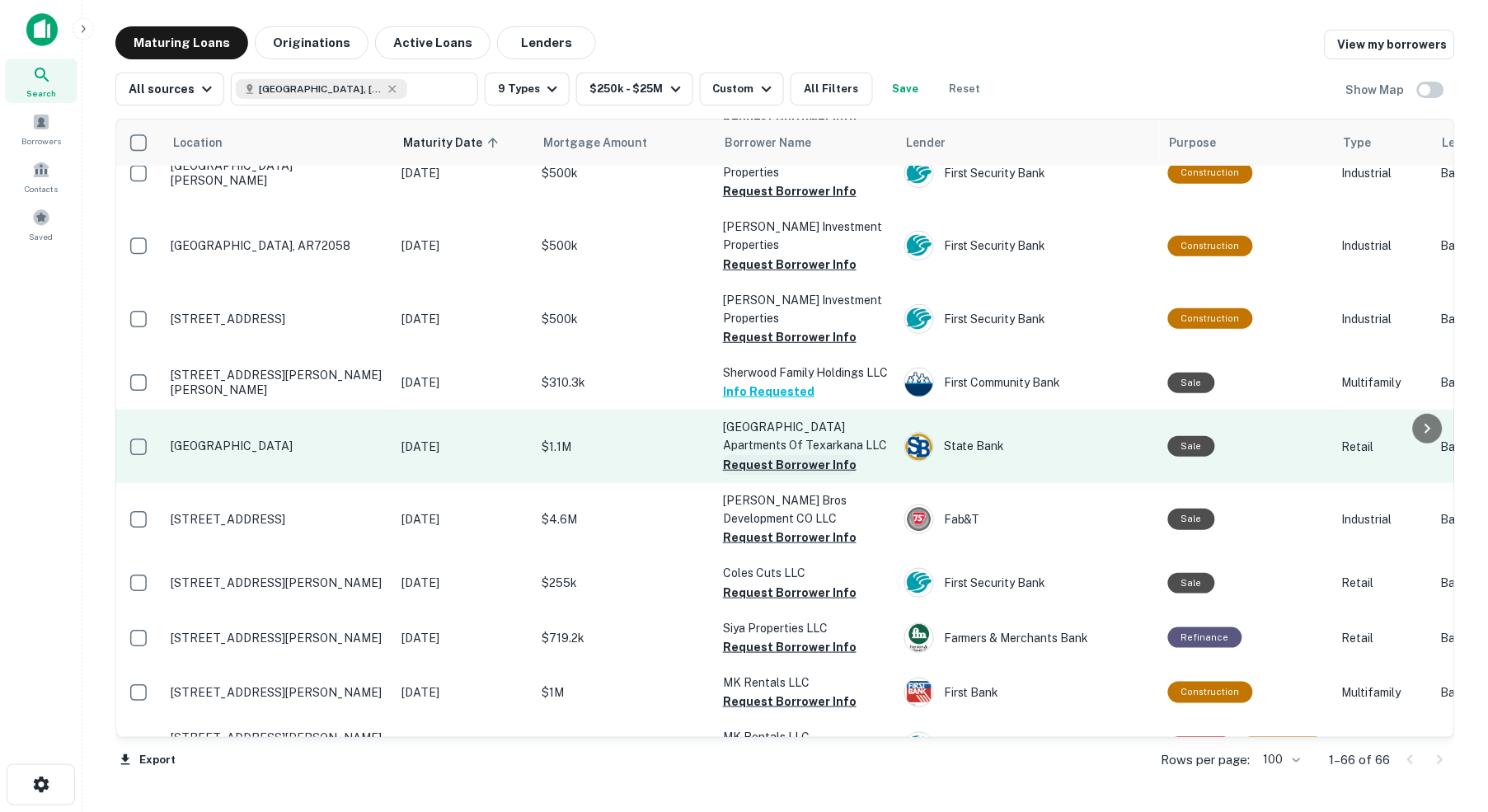
click at [762, 455] on button "Request Borrower Info" at bounding box center [789, 464] width 134 height 19
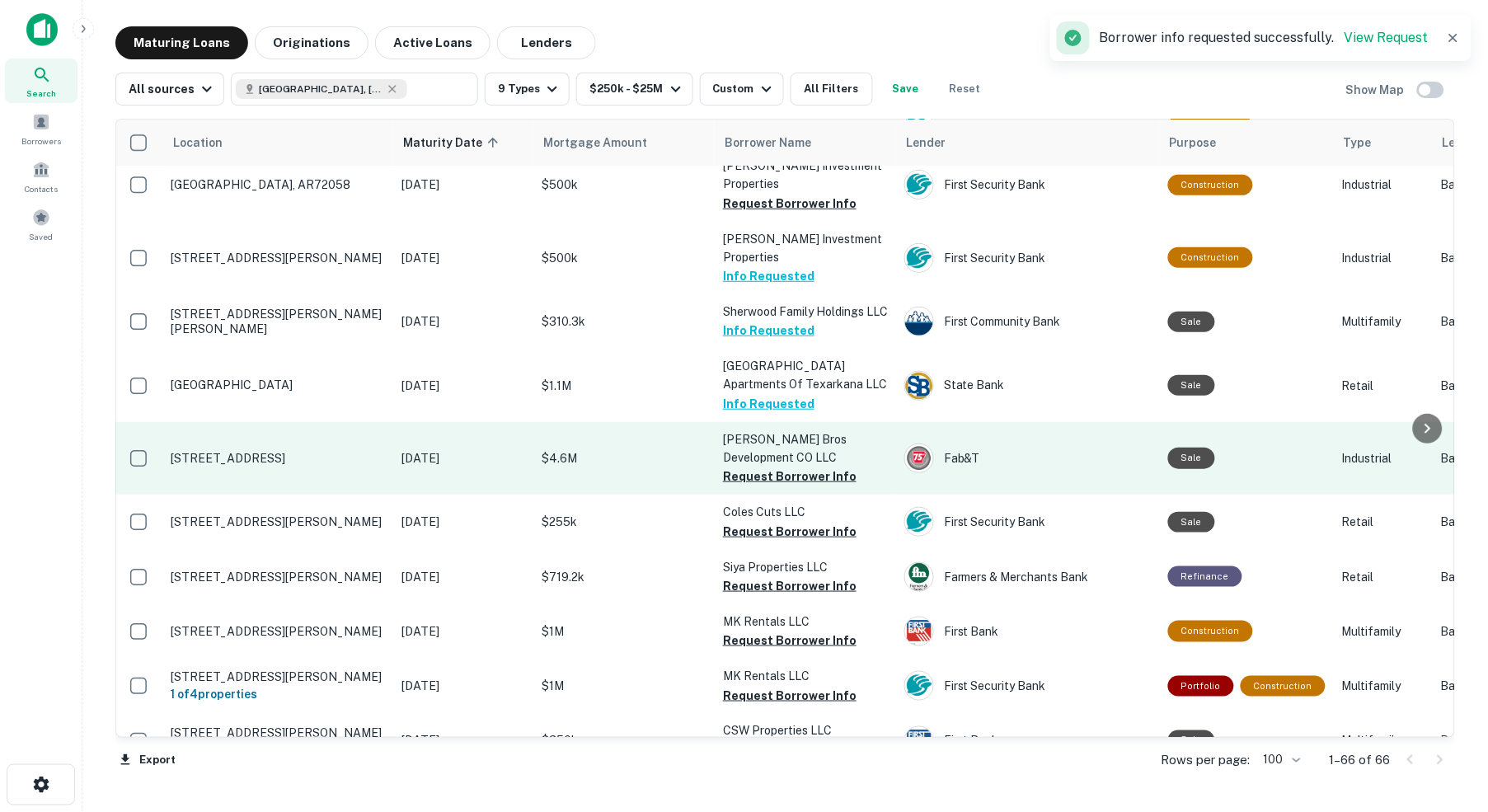
scroll to position [1926, 2]
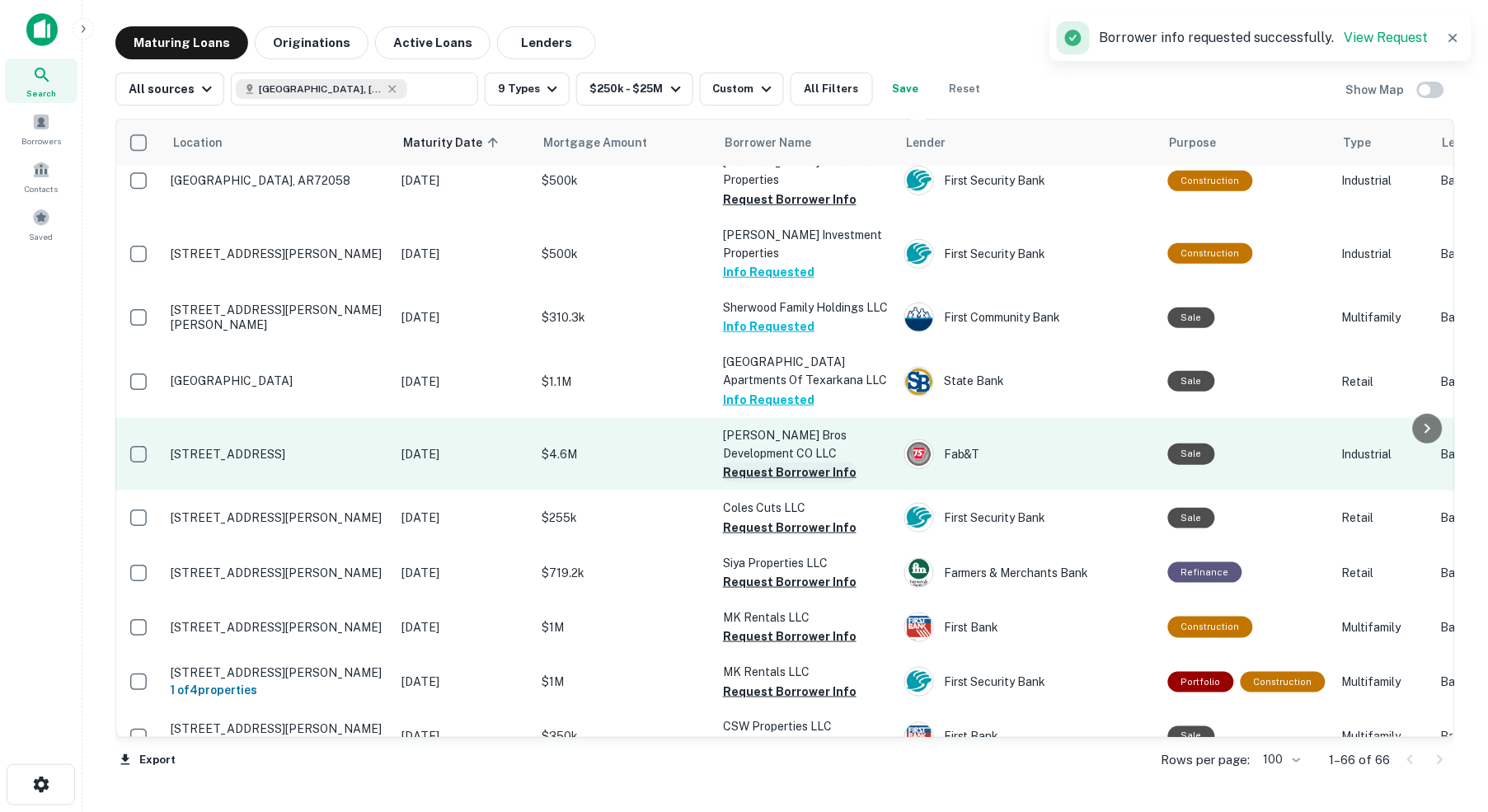
click at [745, 462] on button "Request Borrower Info" at bounding box center [789, 472] width 134 height 19
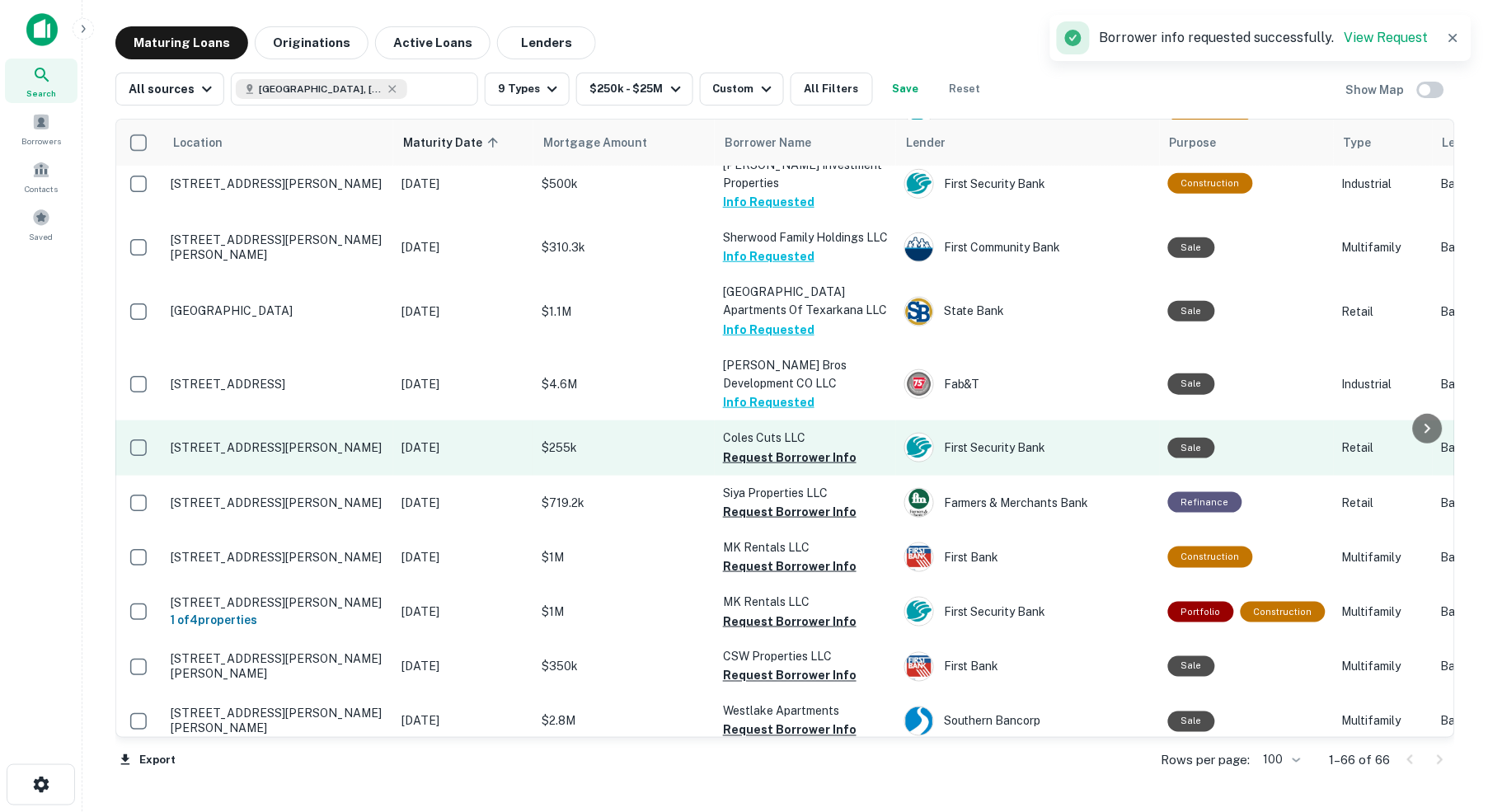
scroll to position [1998, 2]
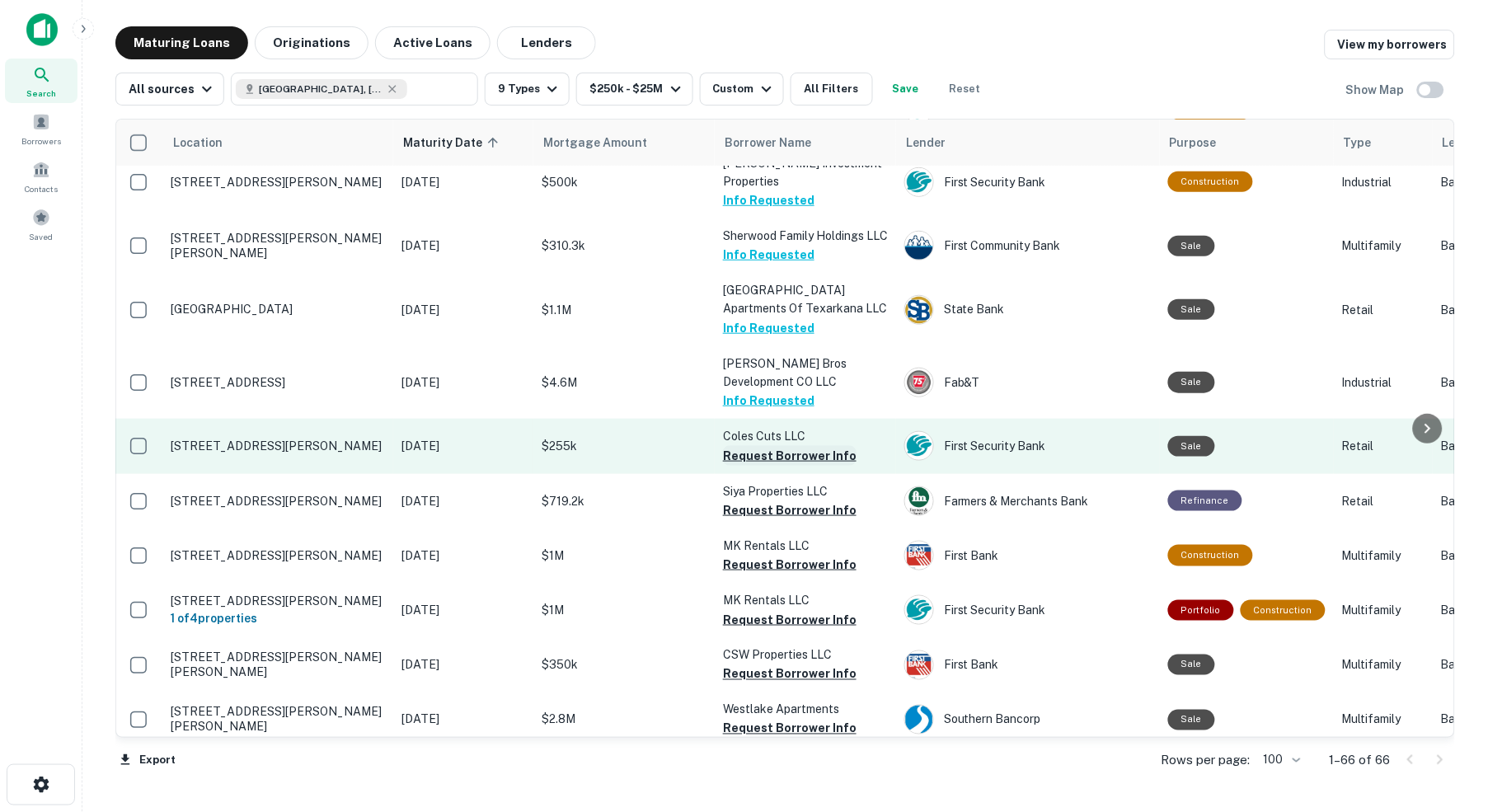
click at [750, 446] on button "Request Borrower Info" at bounding box center [789, 455] width 134 height 19
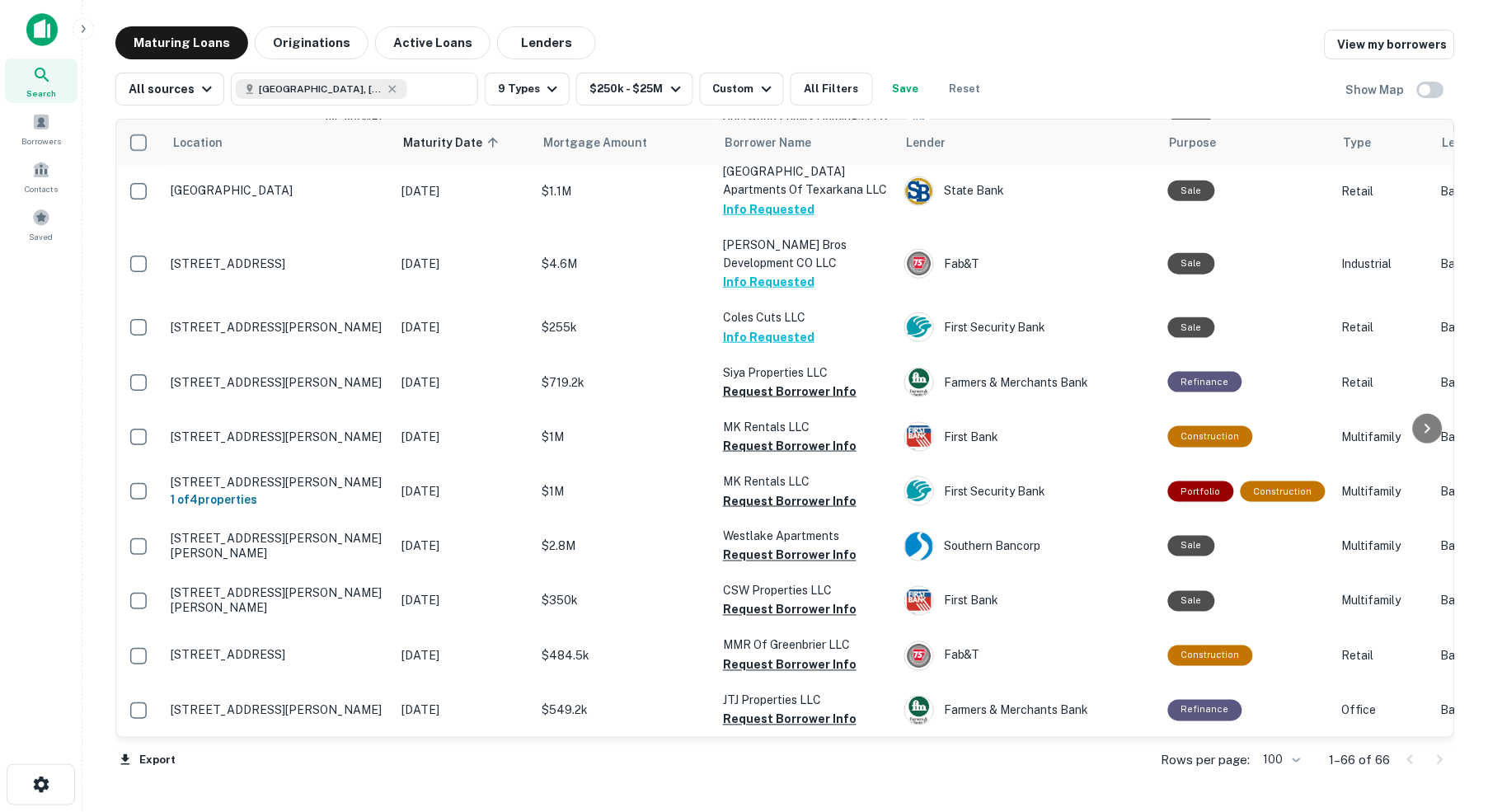
scroll to position [2124, 2]
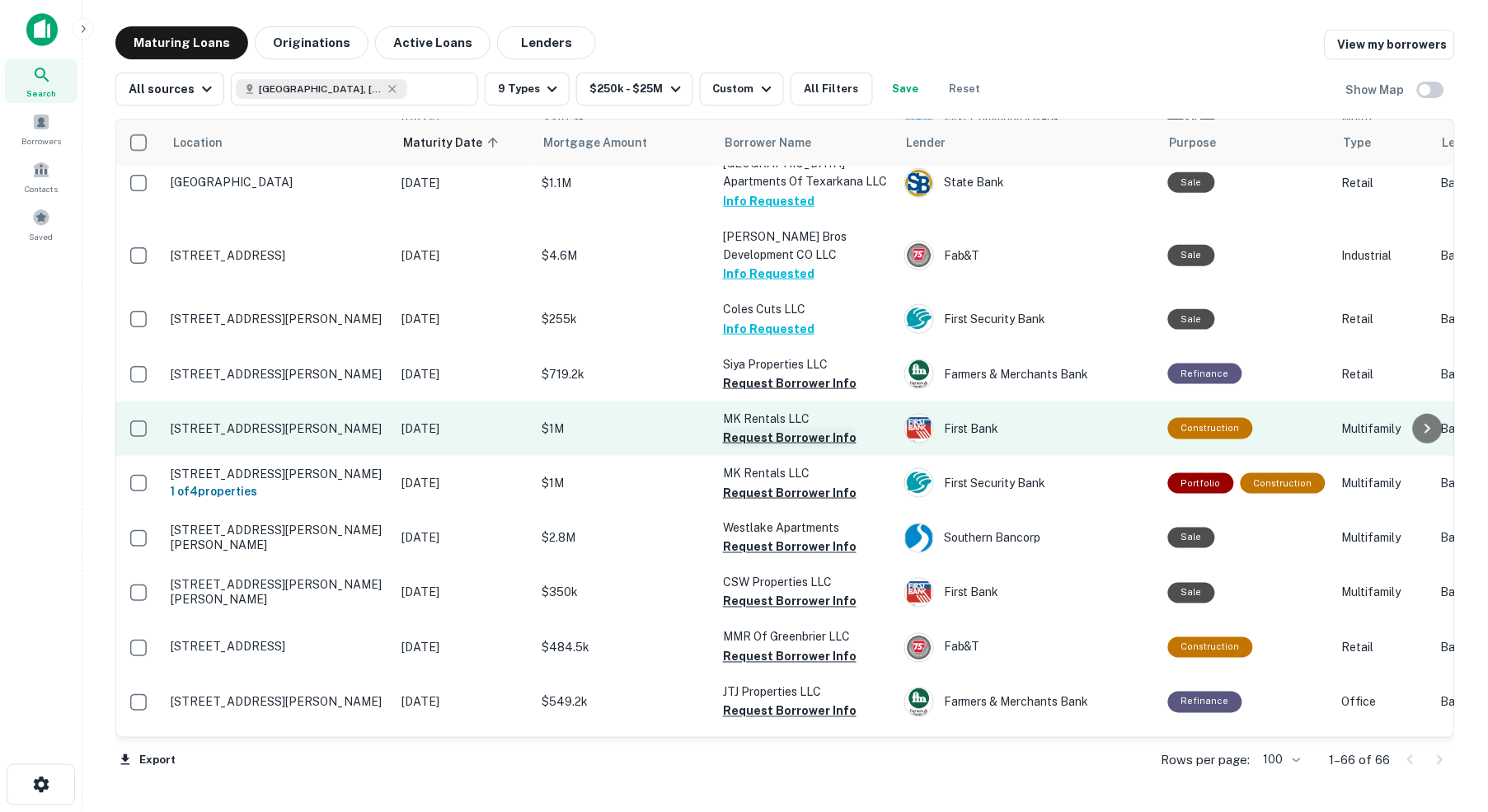
click at [798, 428] on button "Request Borrower Info" at bounding box center [789, 437] width 134 height 19
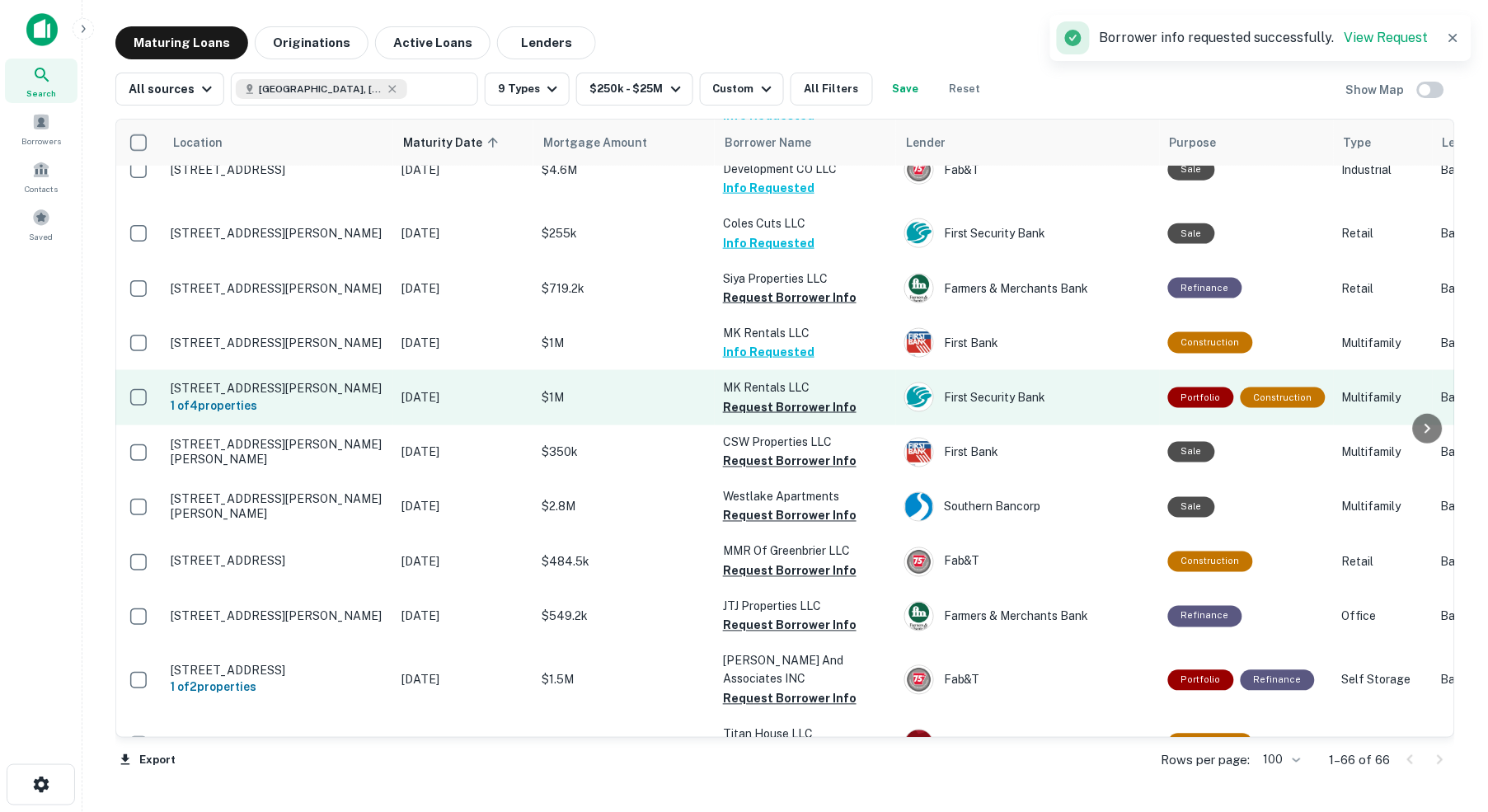
scroll to position [2215, 3]
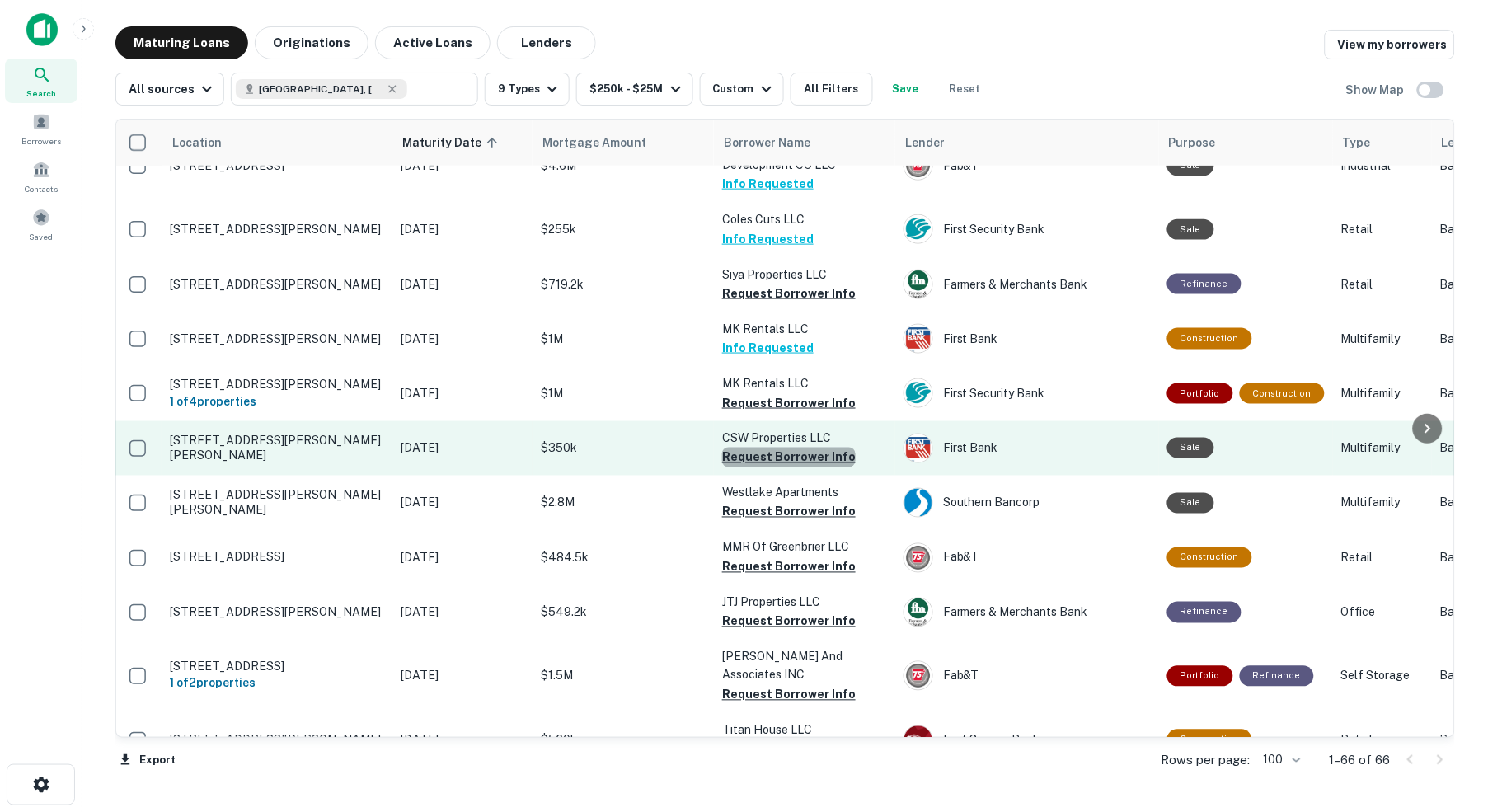
click at [793, 448] on button "Request Borrower Info" at bounding box center [788, 457] width 134 height 19
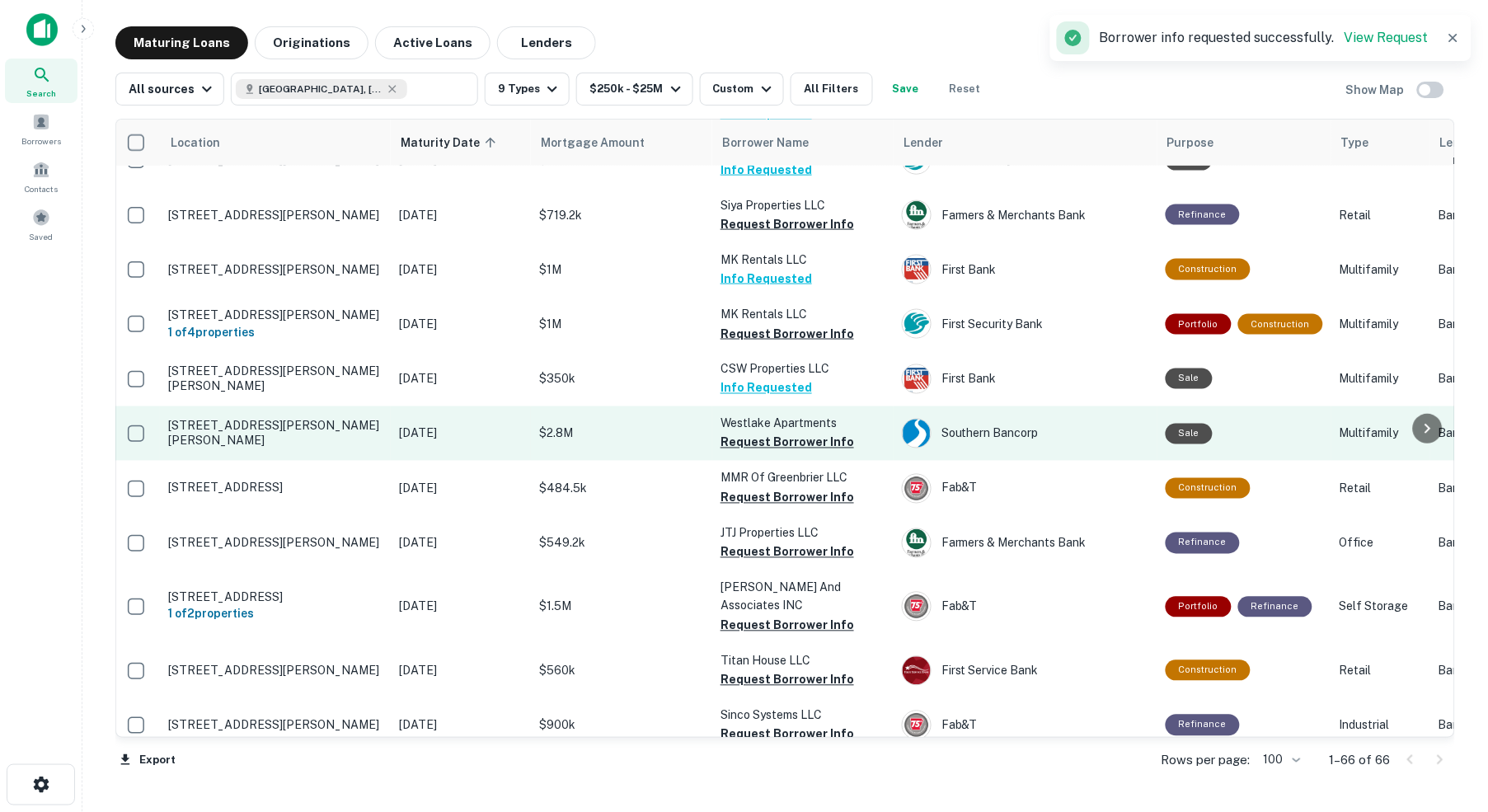
scroll to position [2287, 4]
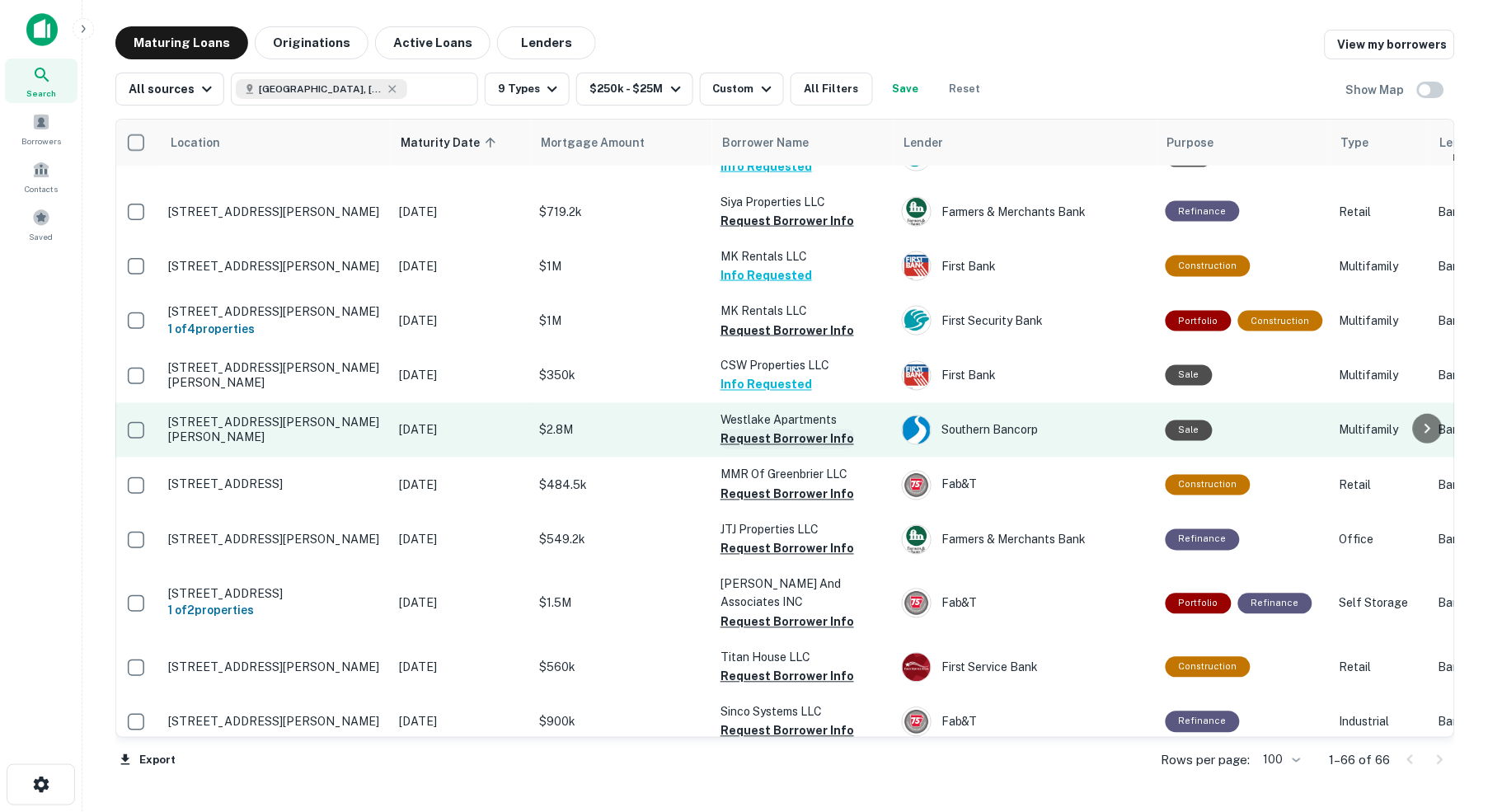
click at [783, 429] on button "Request Borrower Info" at bounding box center [787, 438] width 134 height 19
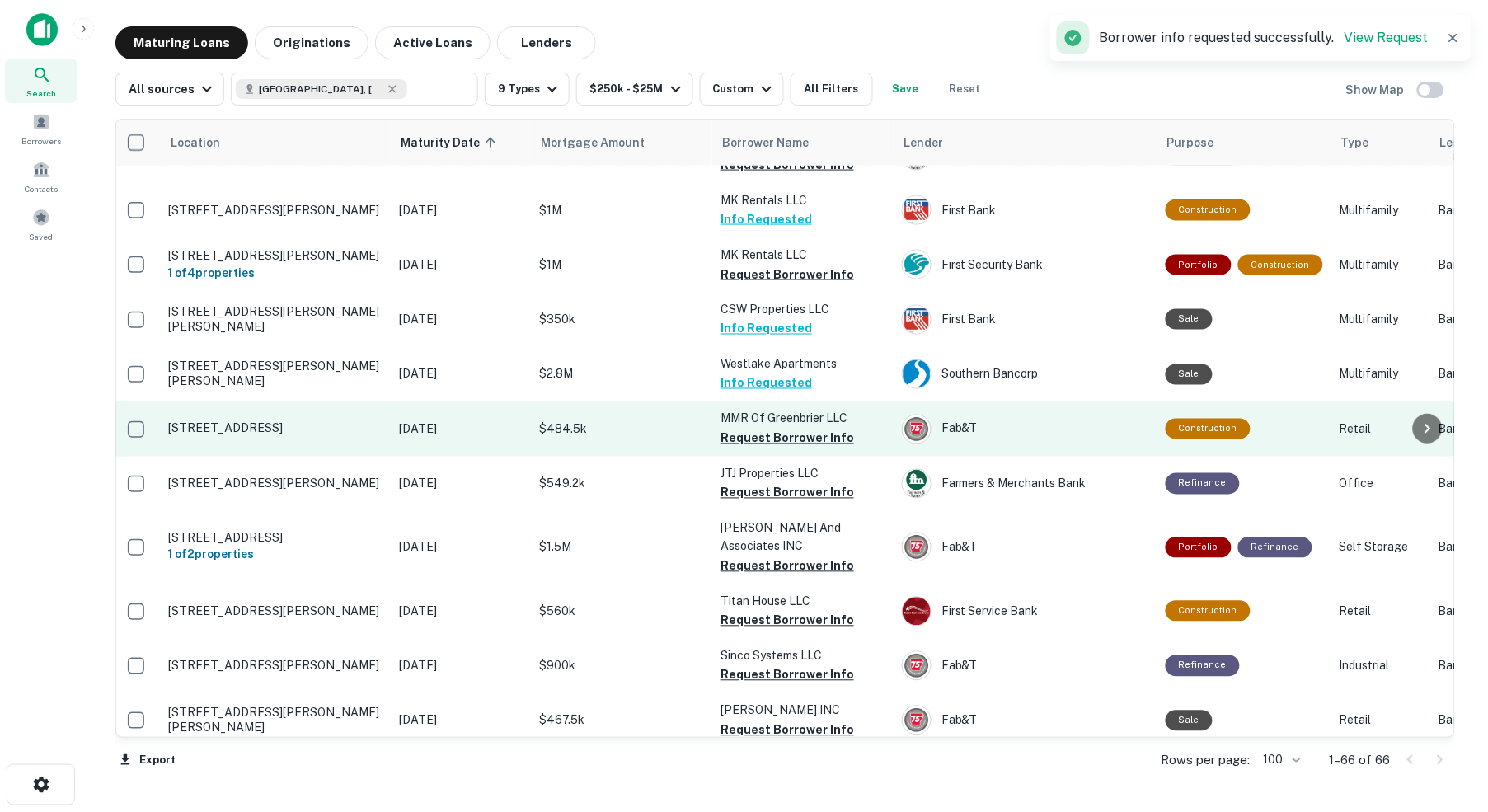
scroll to position [2346, 4]
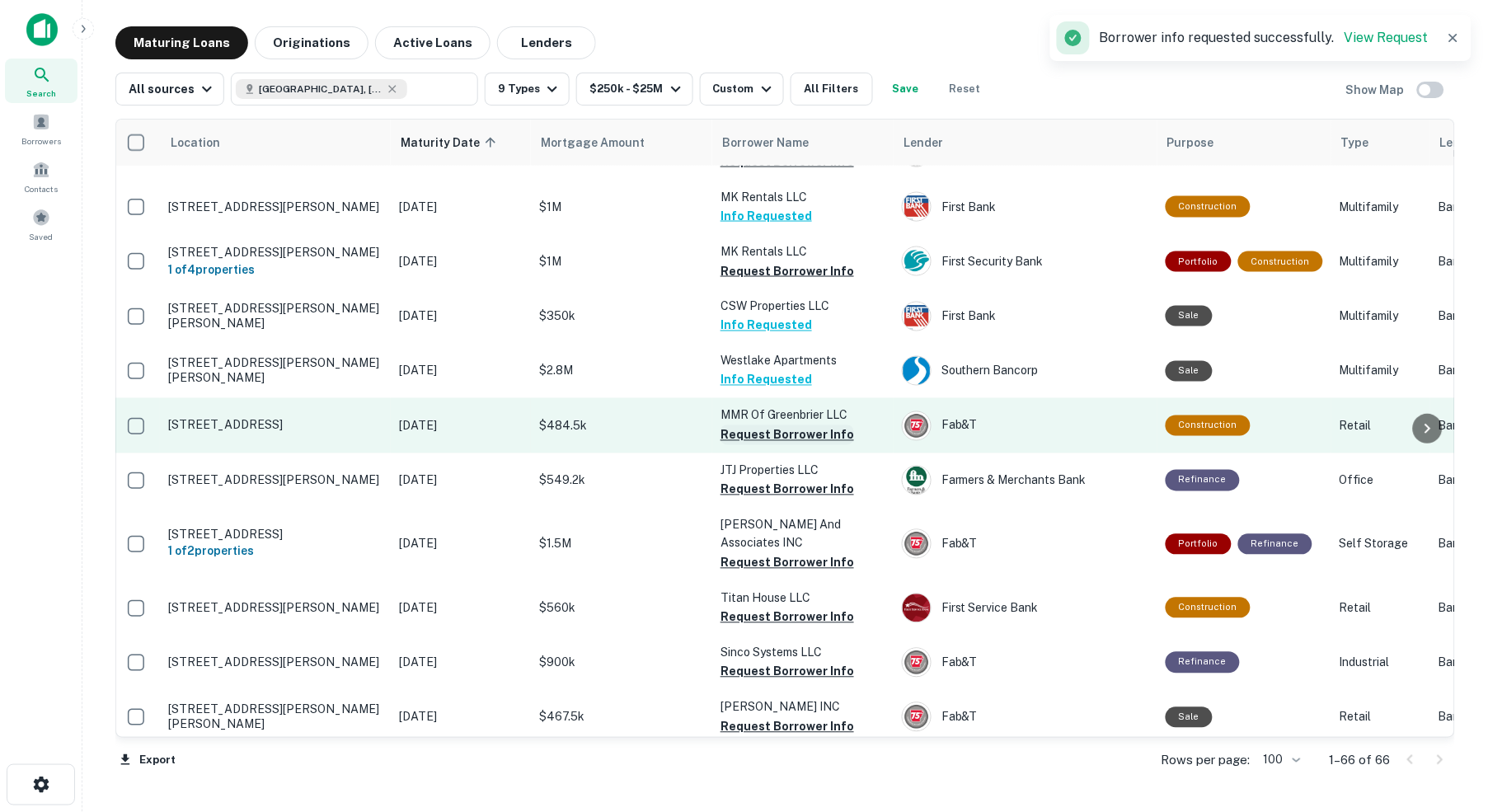
click at [787, 425] on button "Request Borrower Info" at bounding box center [787, 435] width 134 height 19
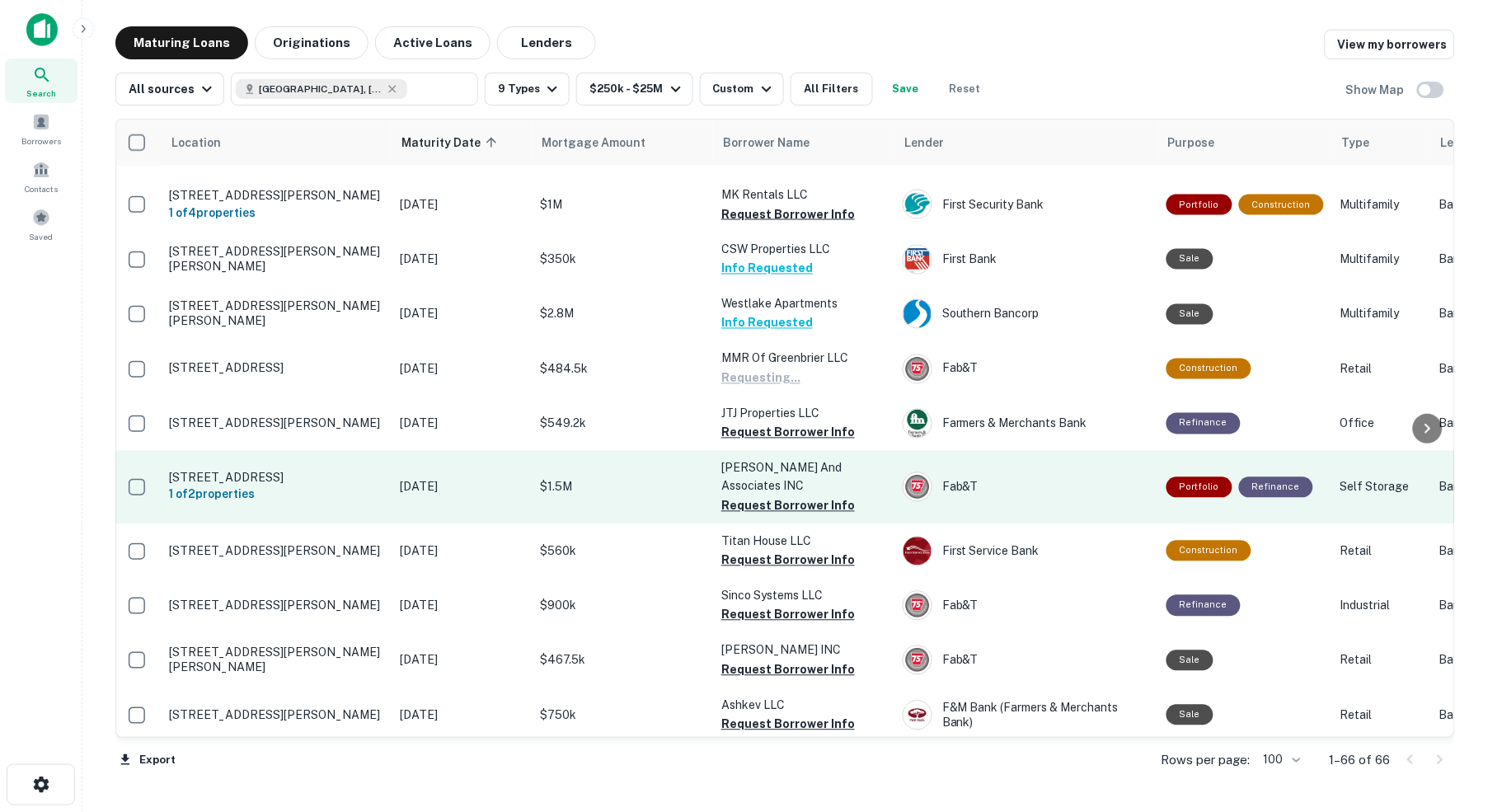
scroll to position [2408, 3]
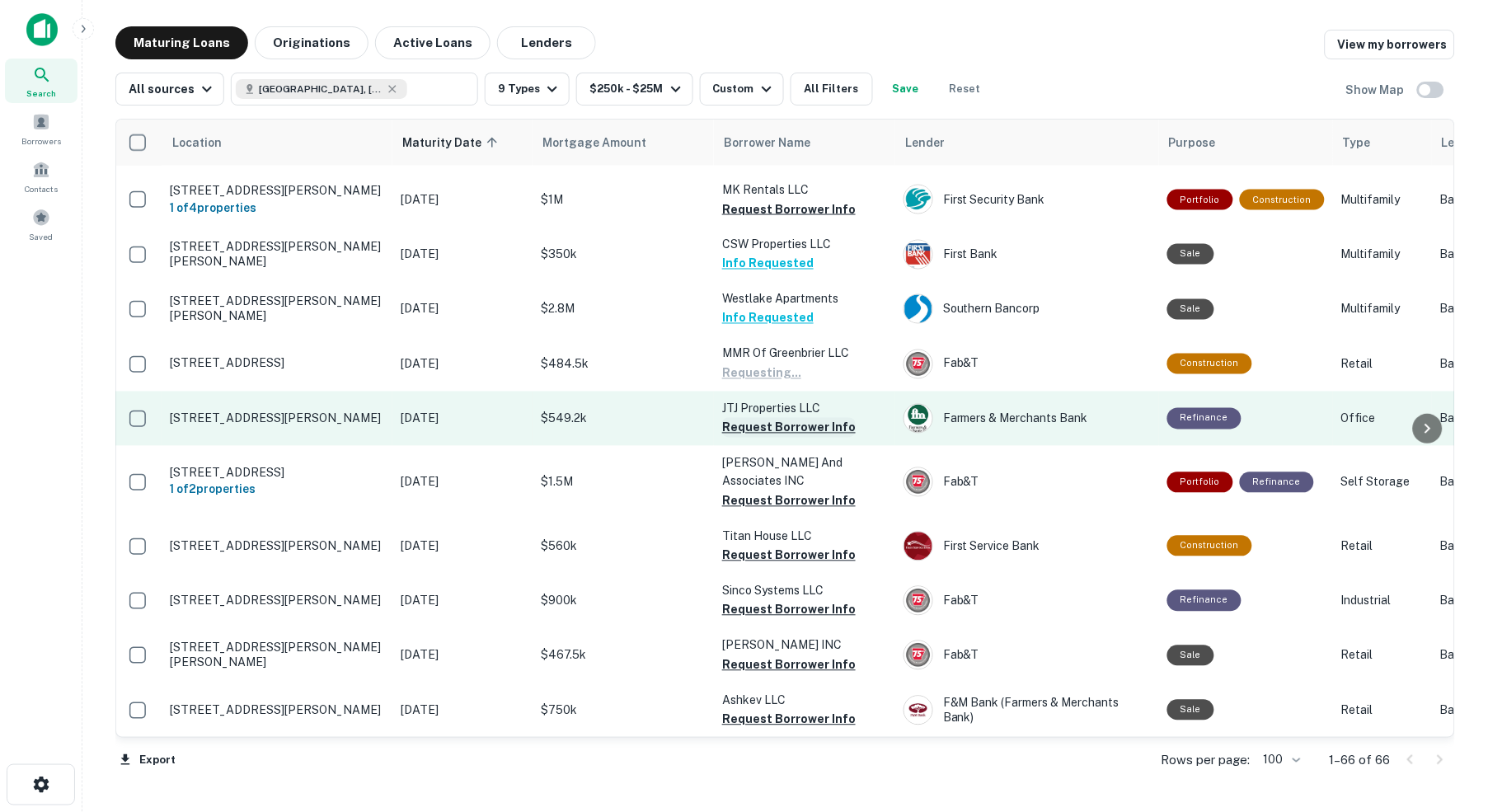
click at [762, 418] on button "Request Borrower Info" at bounding box center [788, 427] width 134 height 19
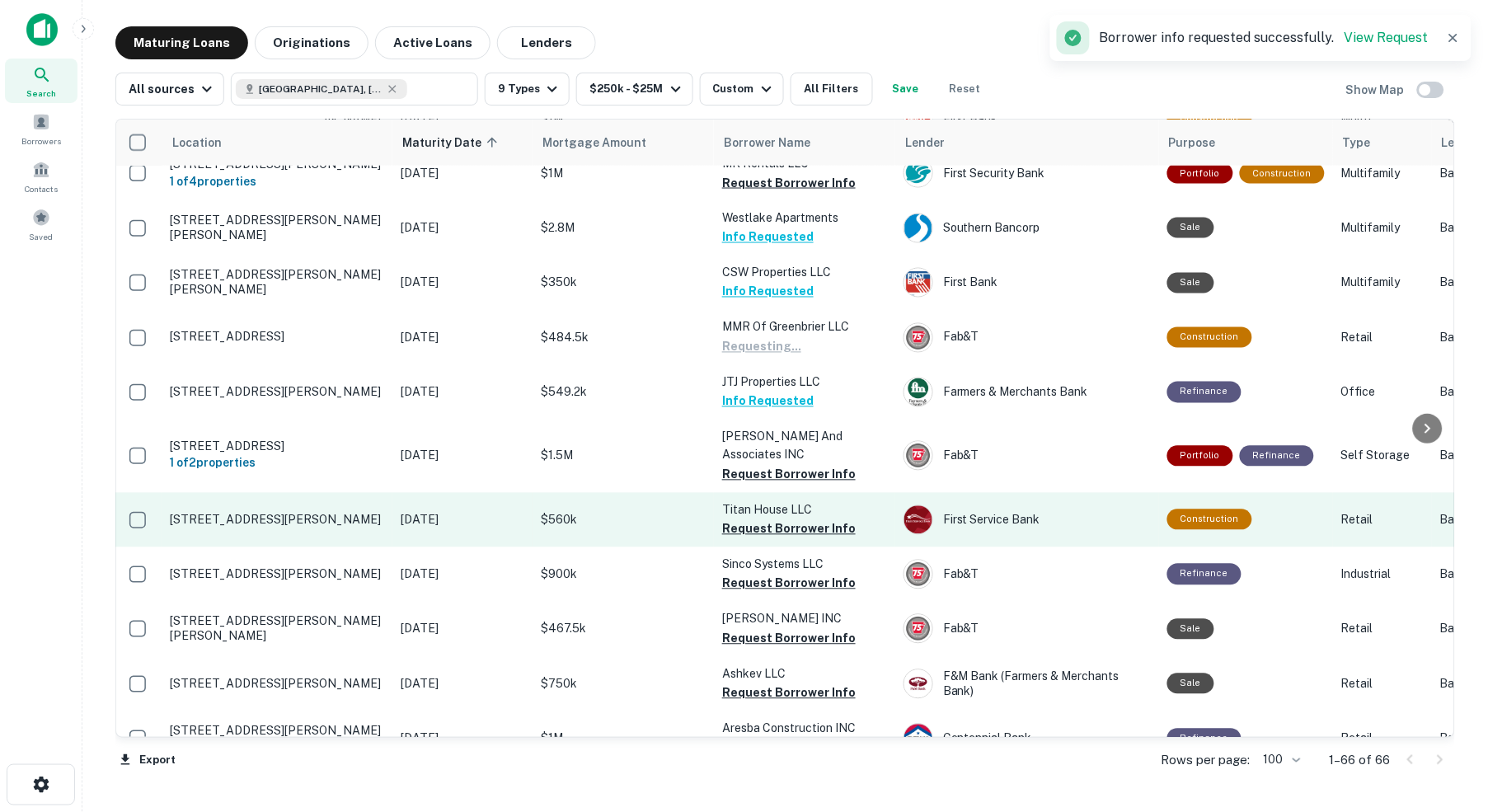
scroll to position [2451, 3]
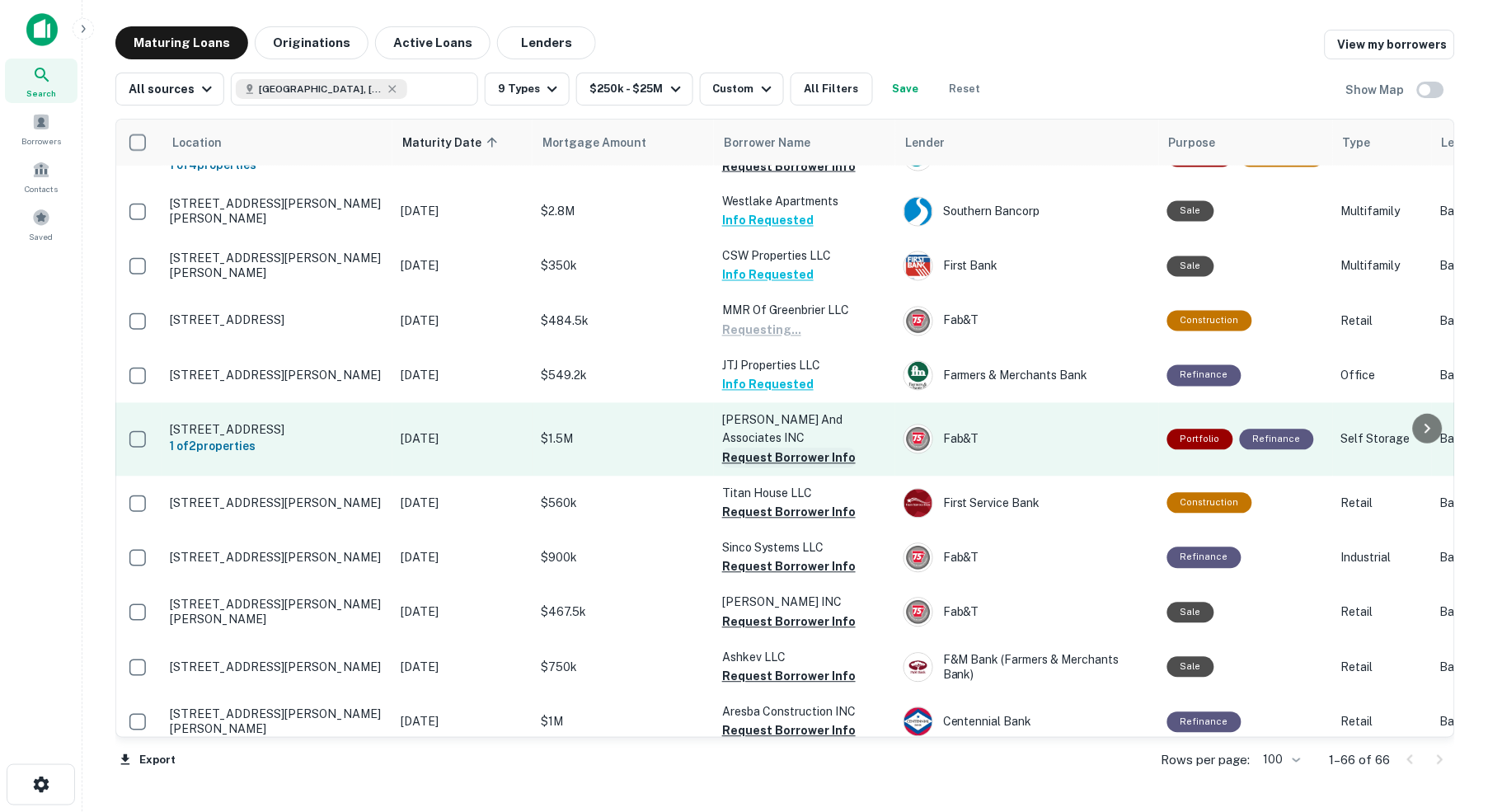
click at [791, 448] on button "Request Borrower Info" at bounding box center [788, 458] width 134 height 19
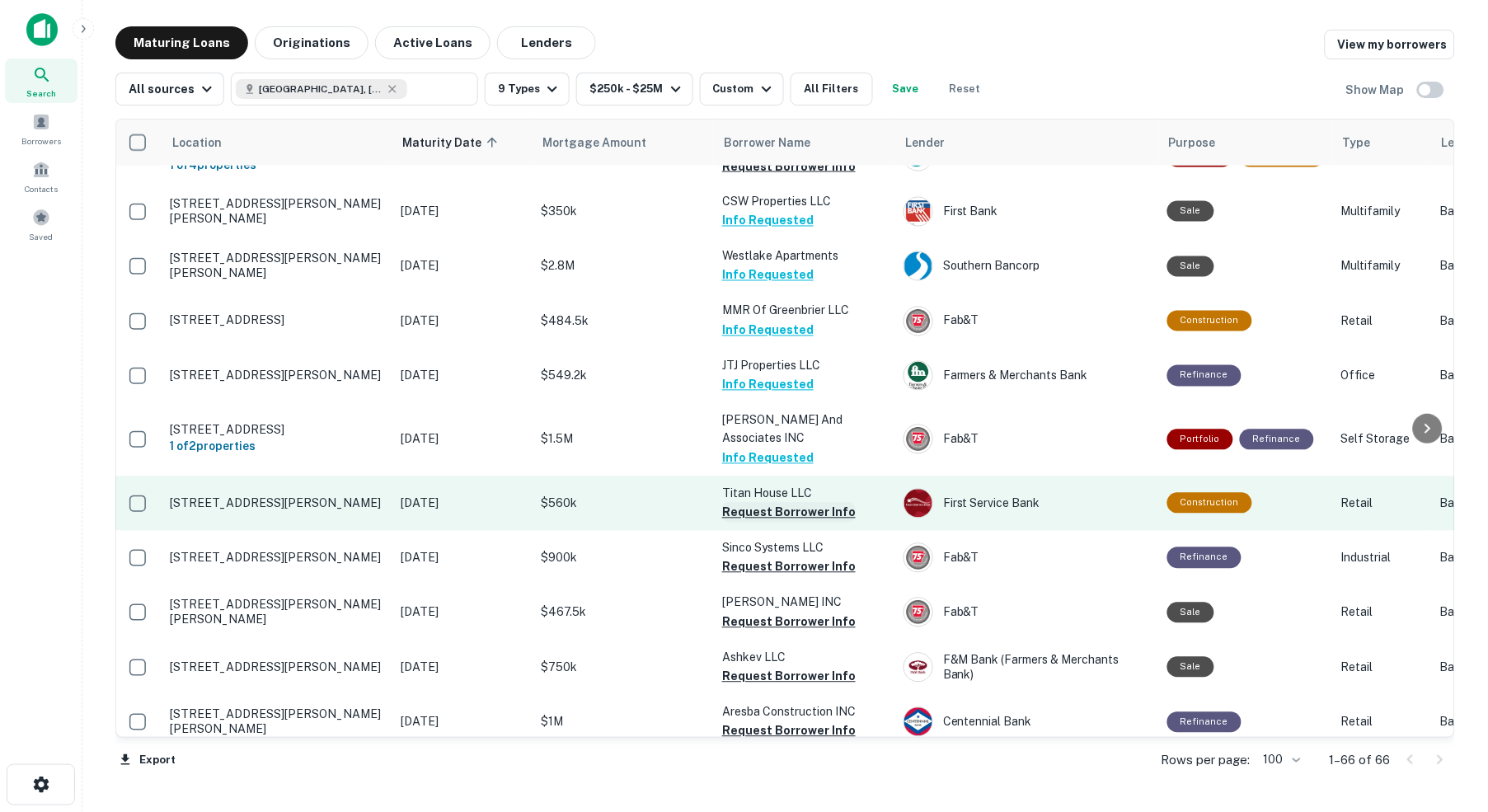
click at [778, 503] on button "Request Borrower Info" at bounding box center [788, 512] width 134 height 19
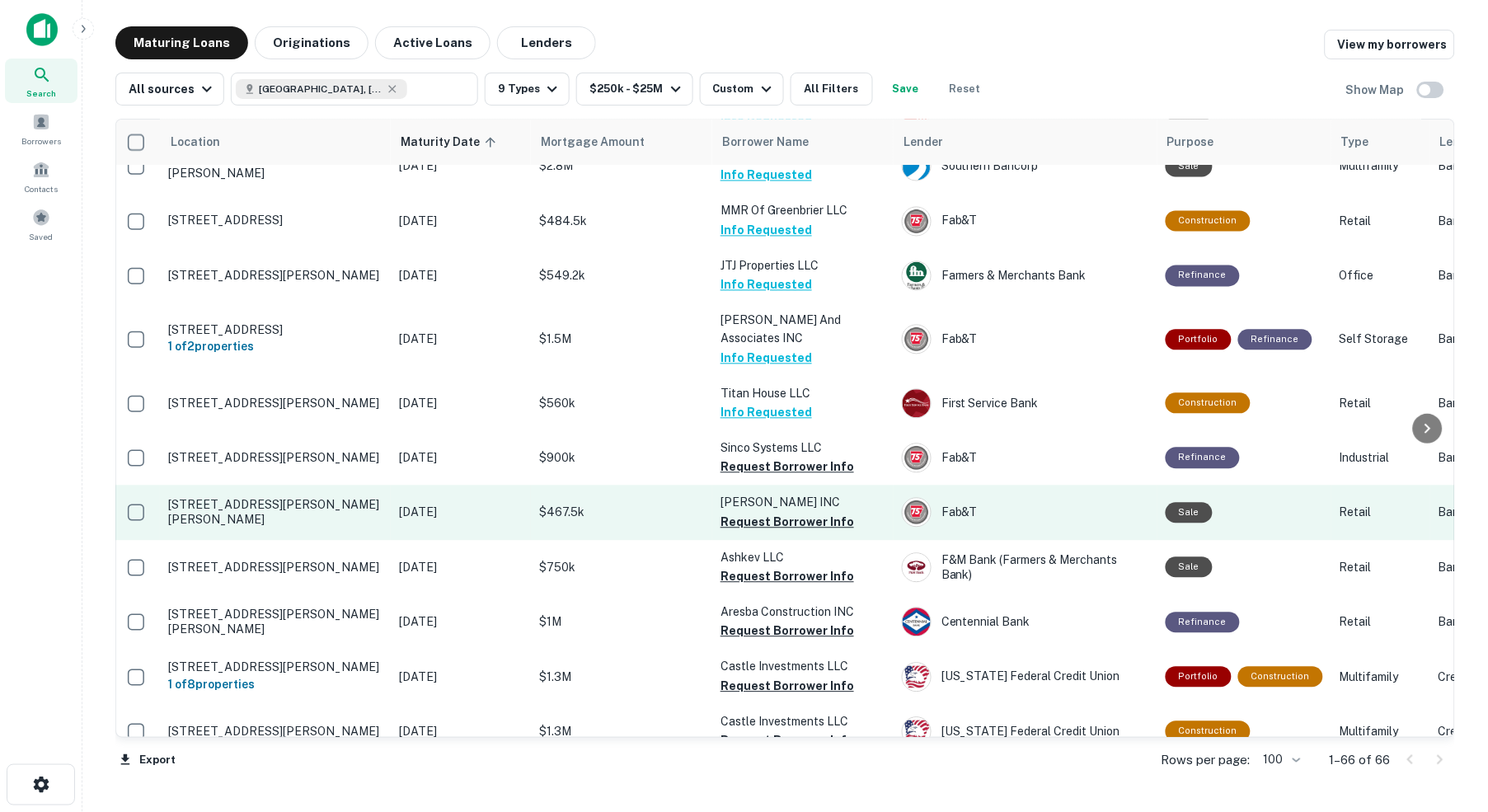
scroll to position [2551, 4]
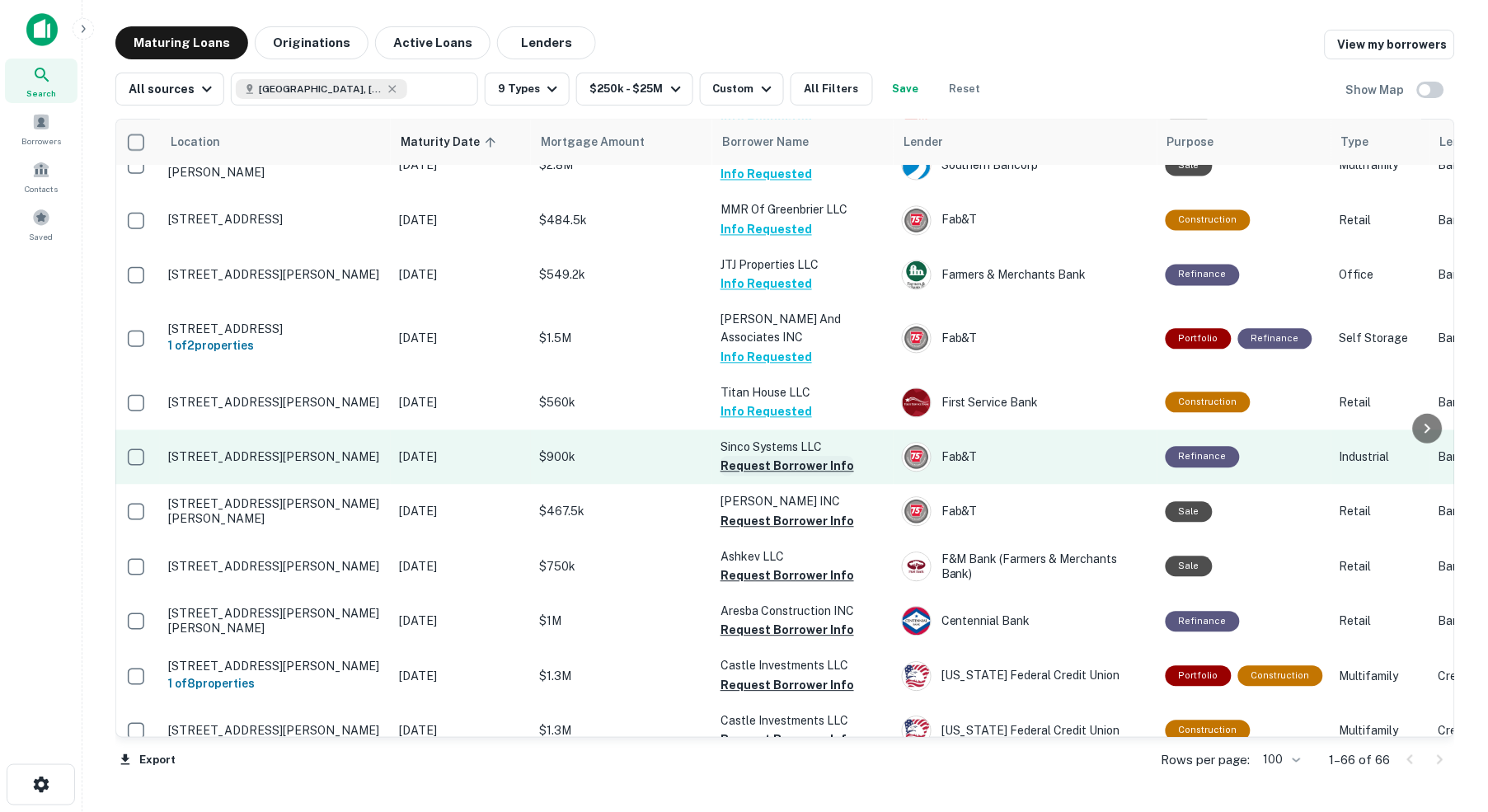
click at [810, 457] on button "Request Borrower Info" at bounding box center [787, 466] width 134 height 19
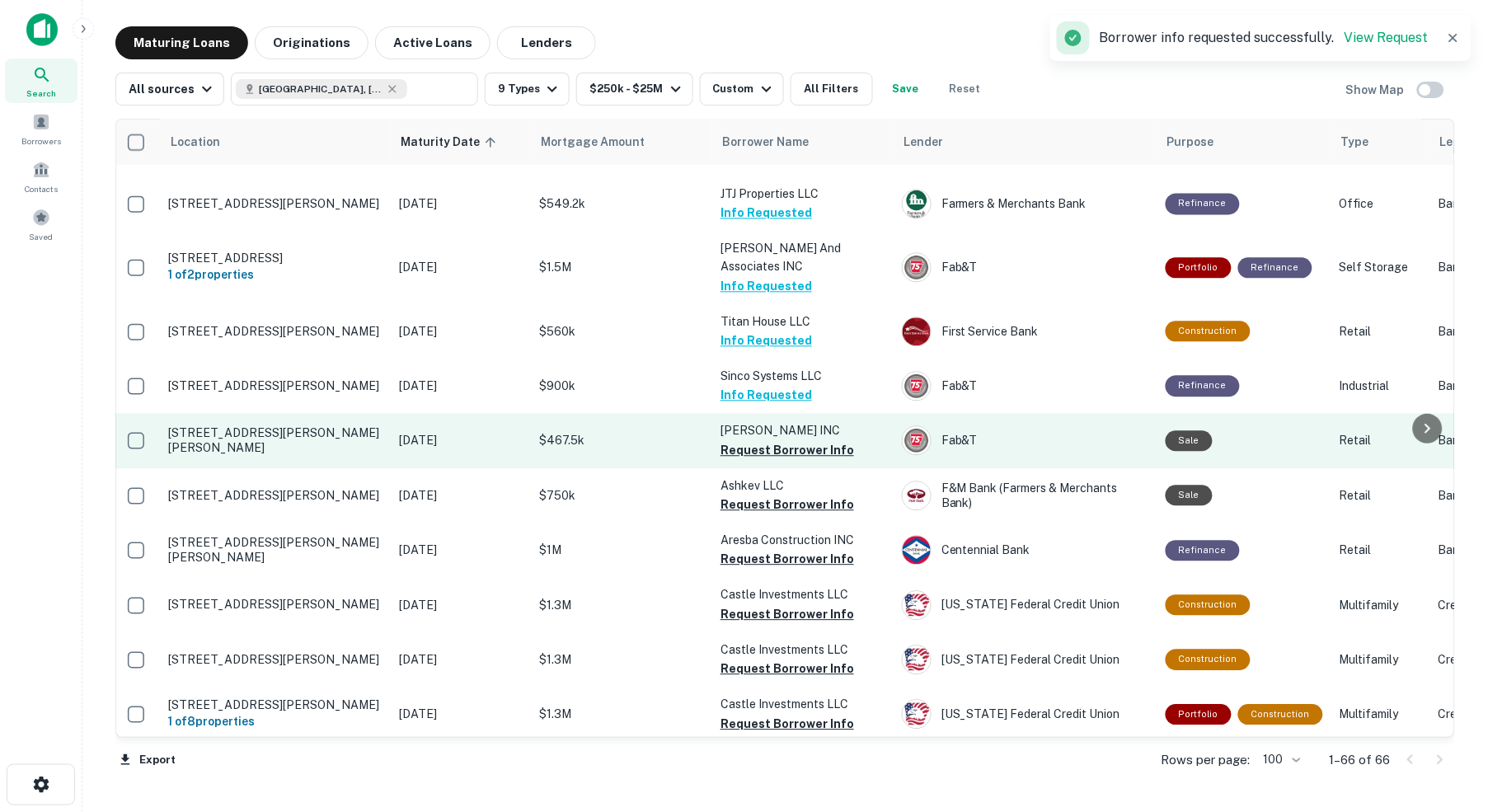
scroll to position [2623, 4]
click at [756, 440] on button "Request Borrower Info" at bounding box center [787, 449] width 134 height 19
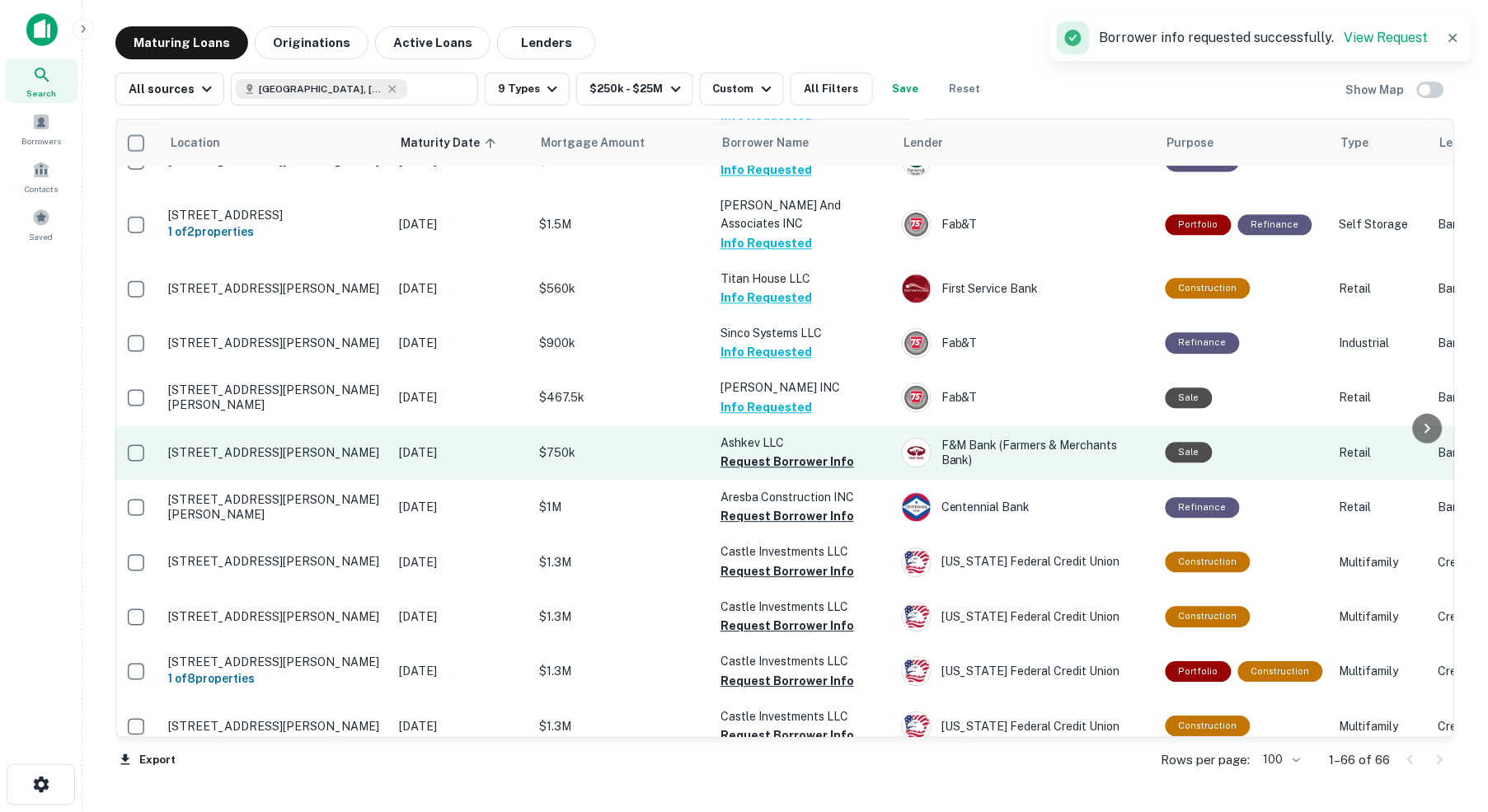
scroll to position [2671, 4]
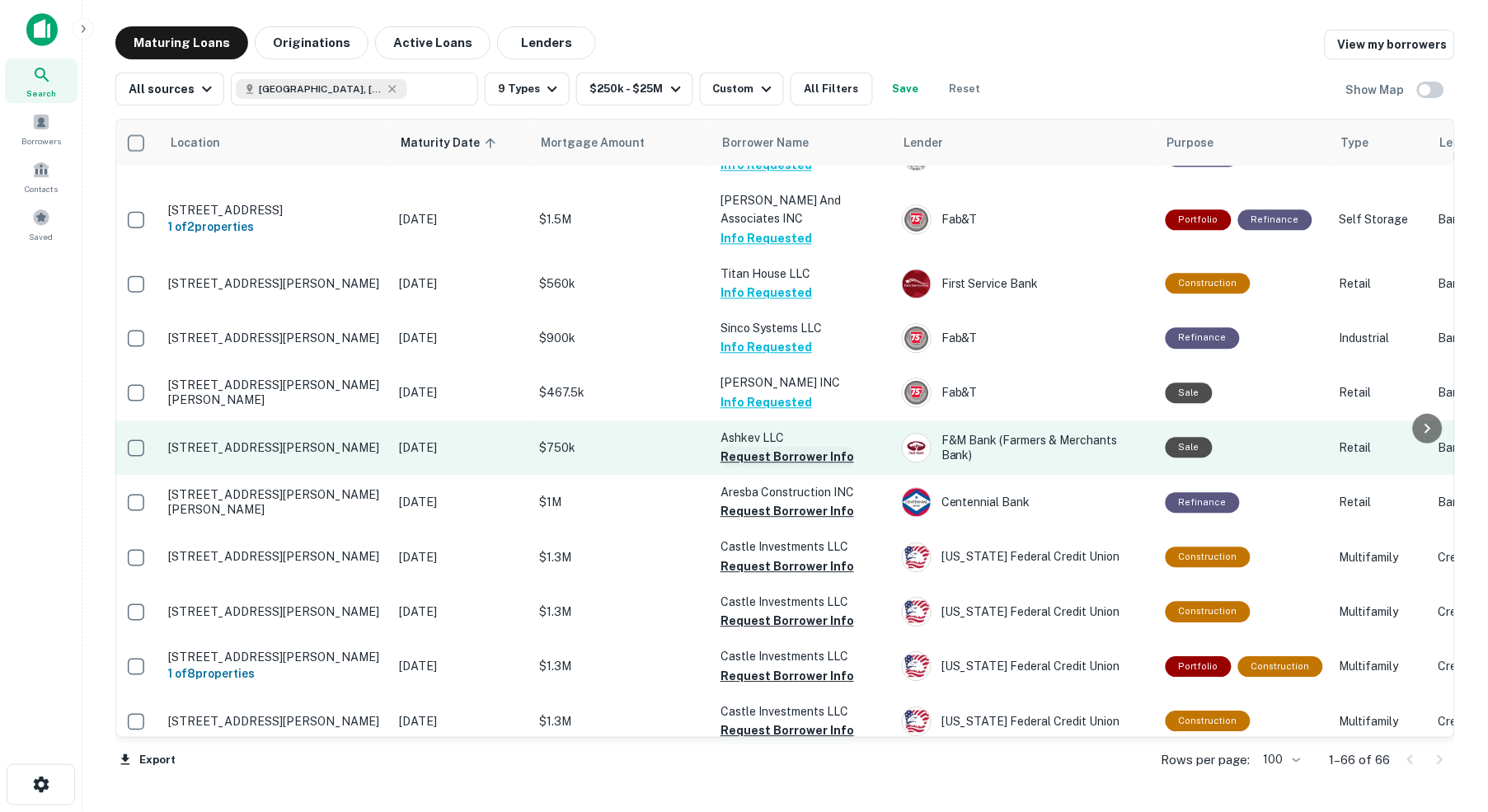
click at [760, 447] on button "Request Borrower Info" at bounding box center [787, 456] width 134 height 19
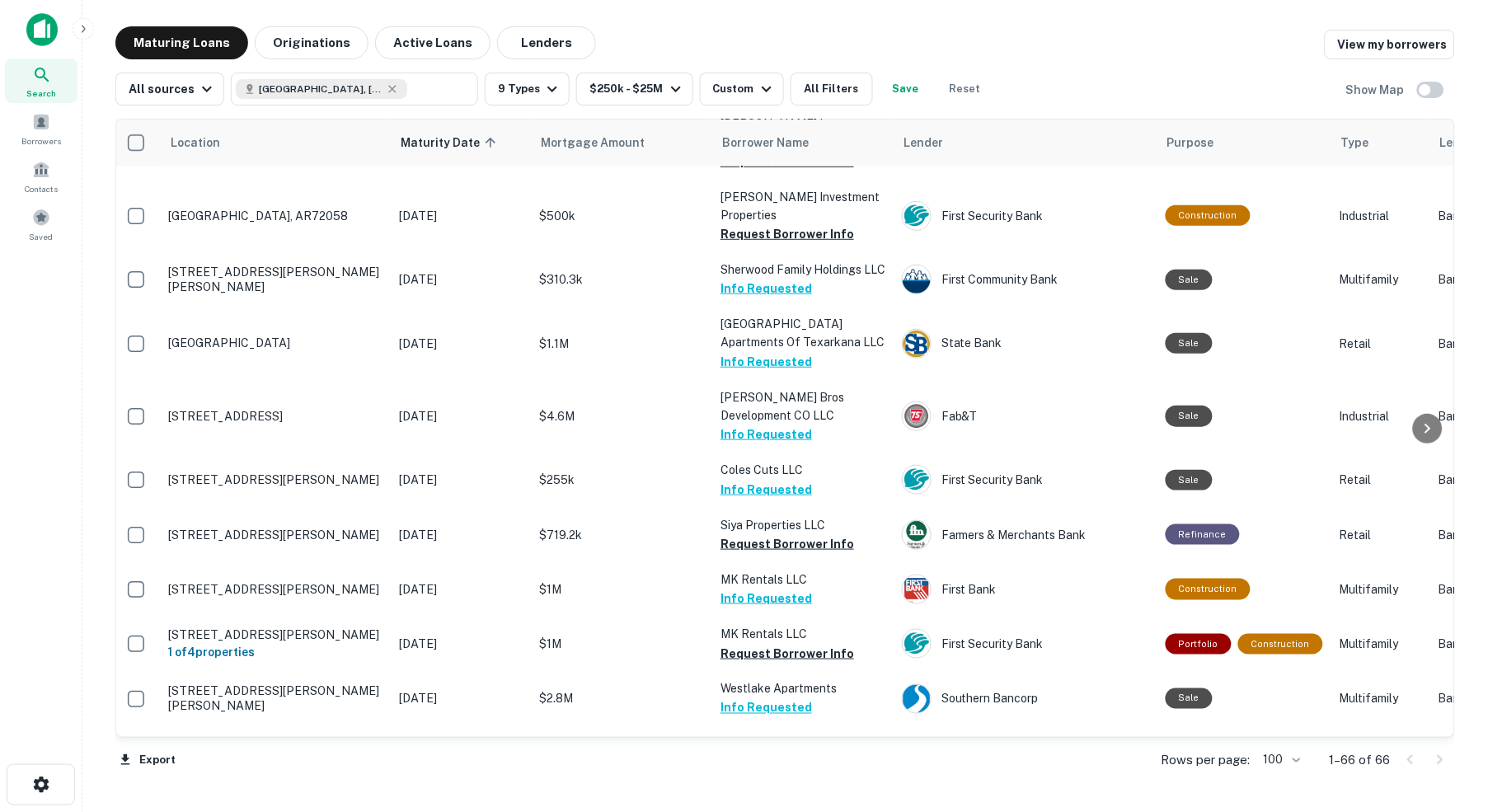
scroll to position [1875, 4]
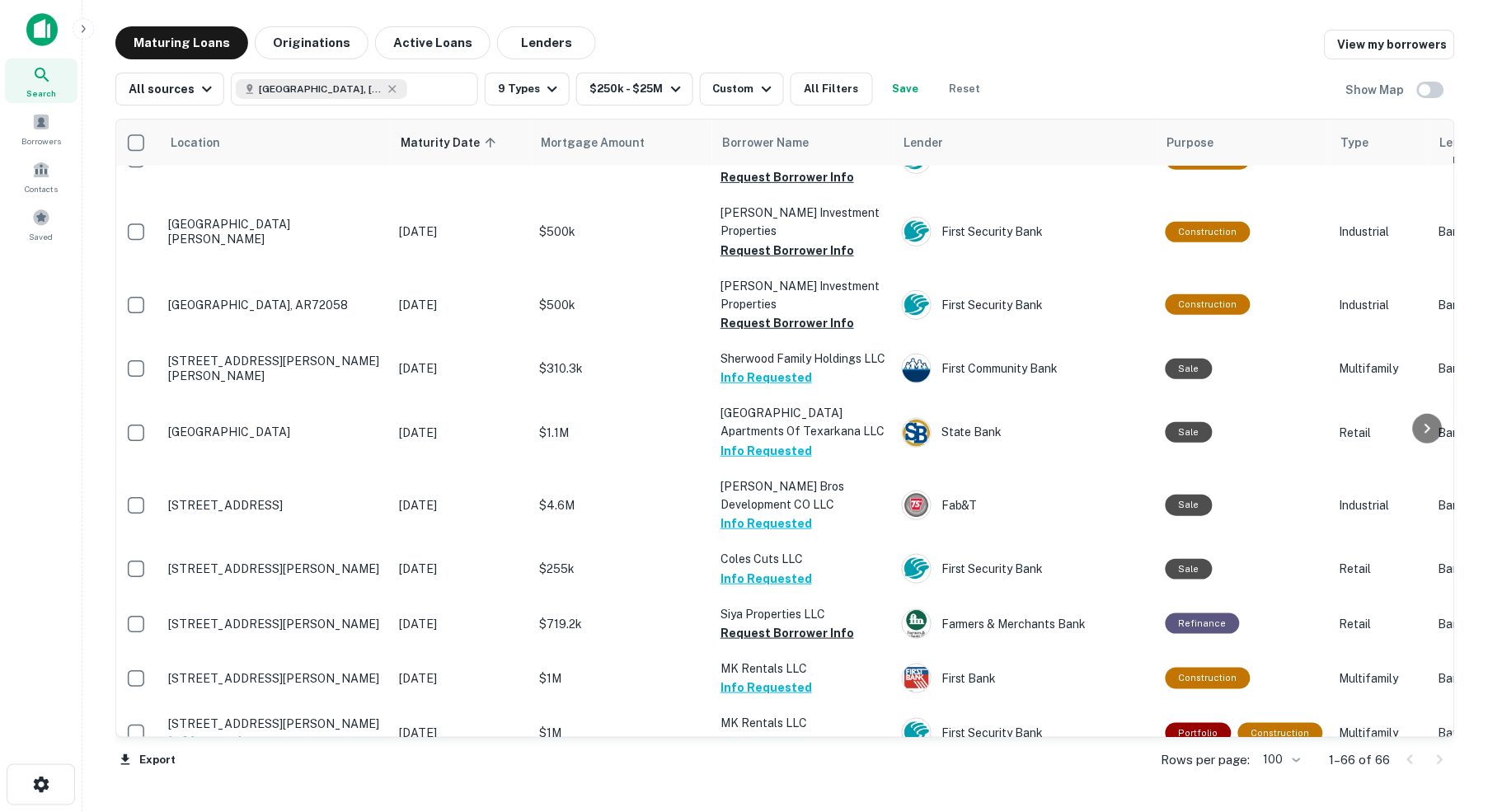
click at [1169, 52] on div "Maturing Loans Originations Active Loans Lenders View my borrowers" at bounding box center [785, 43] width 1339 height 33
click at [35, 137] on span "Borrowers" at bounding box center [41, 141] width 40 height 13
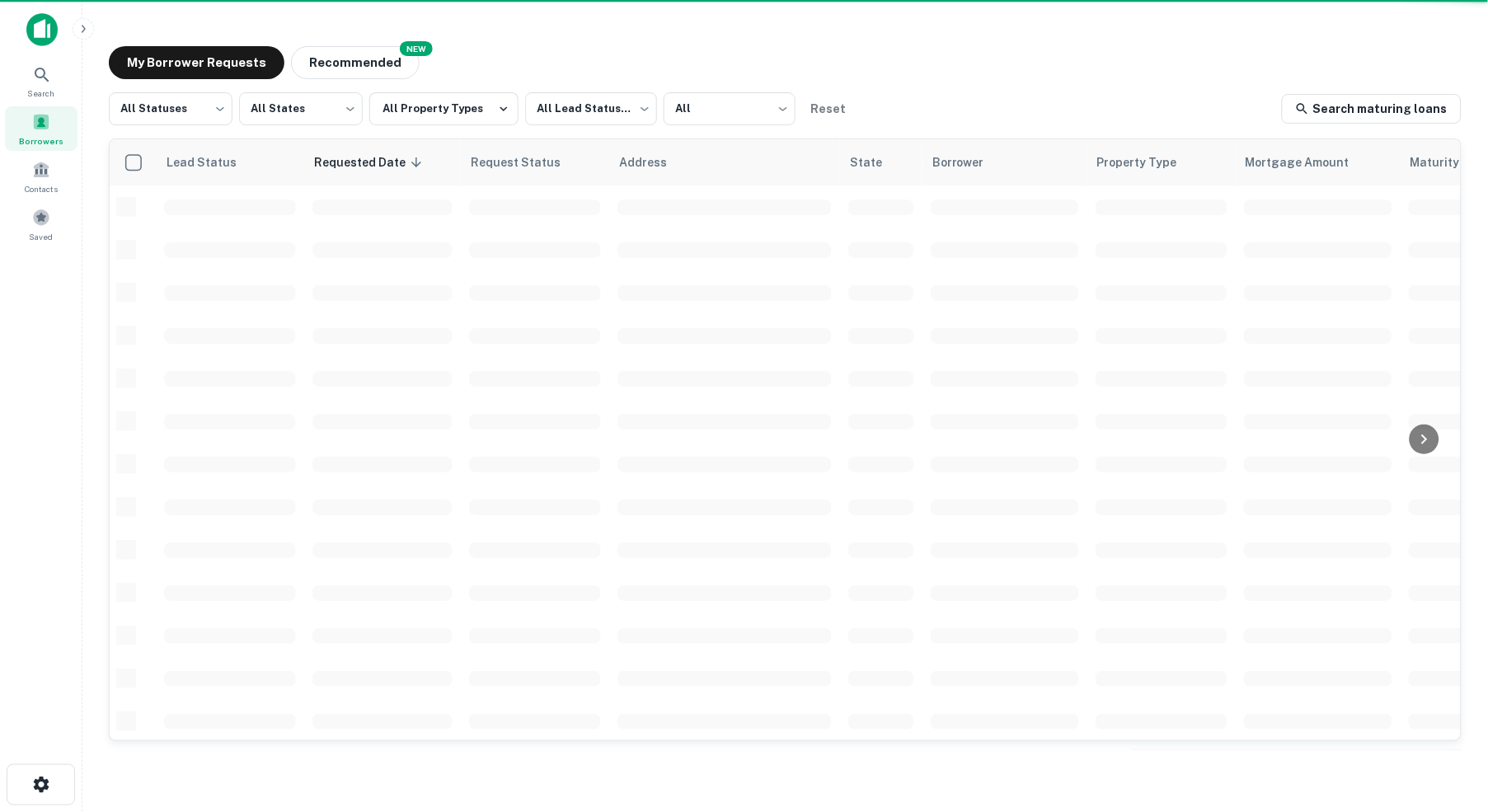
scroll to position [515, 0]
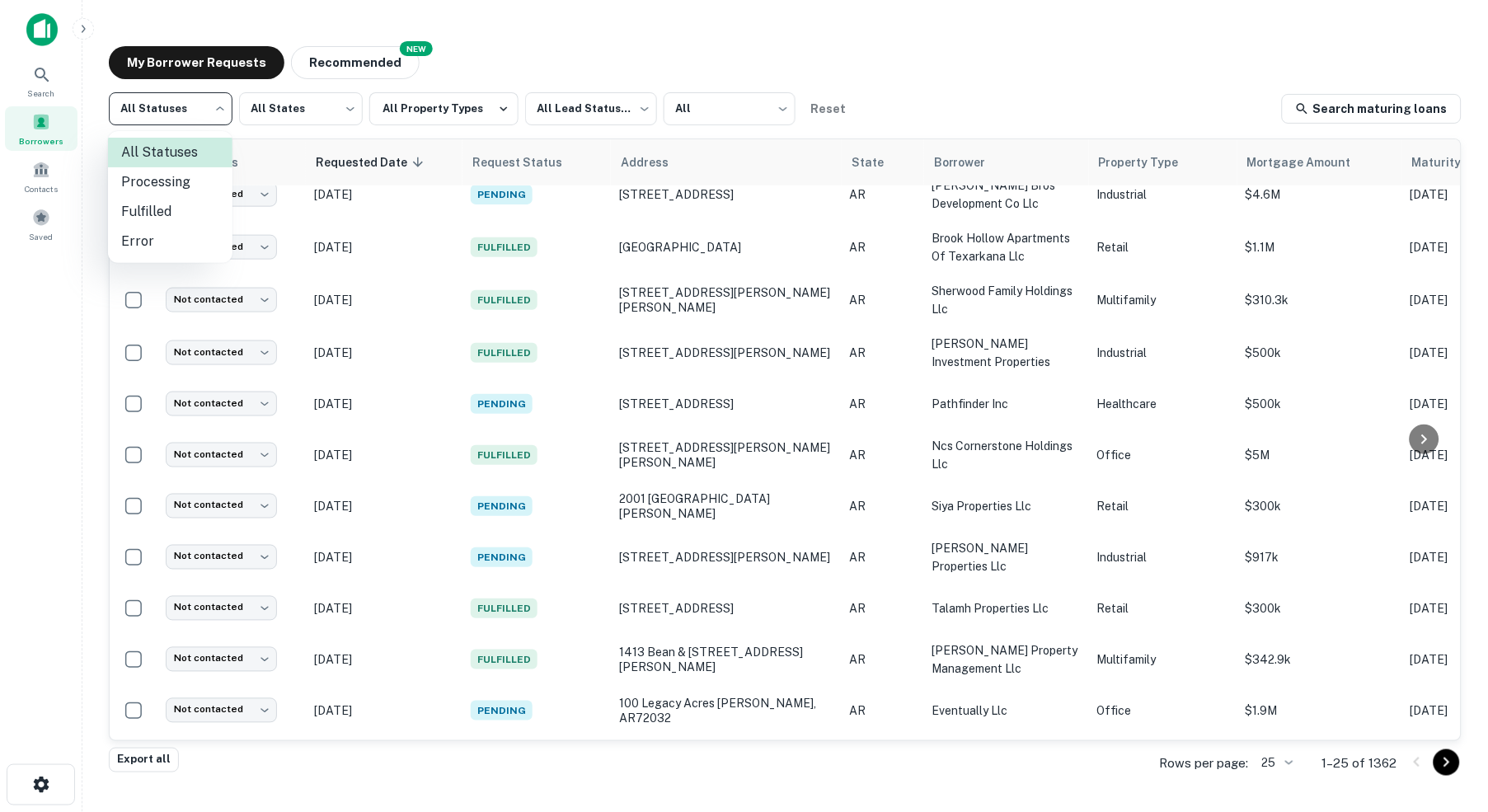
click at [166, 108] on body "Search Borrowers Contacts Saved My Borrower Requests NEW Recommended All Status…" at bounding box center [744, 406] width 1488 height 812
click at [150, 211] on li "Fulfilled" at bounding box center [170, 211] width 125 height 30
type input "*********"
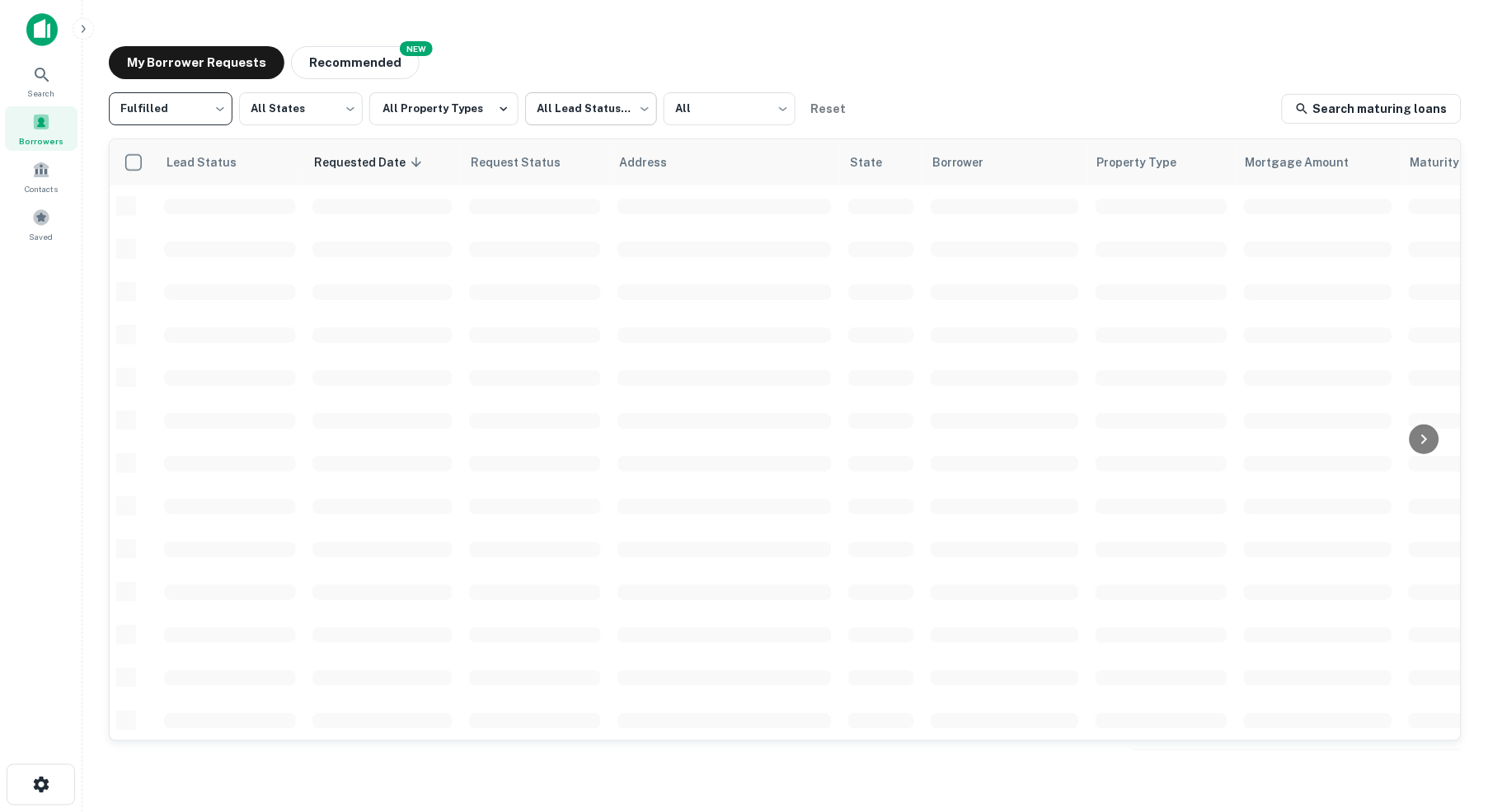
click at [641, 113] on body "Search Borrowers Contacts Saved My Borrower Requests NEW Recommended Fulfilled …" at bounding box center [744, 406] width 1488 height 812
click at [602, 182] on li "Not contacted" at bounding box center [597, 182] width 136 height 30
type input "****"
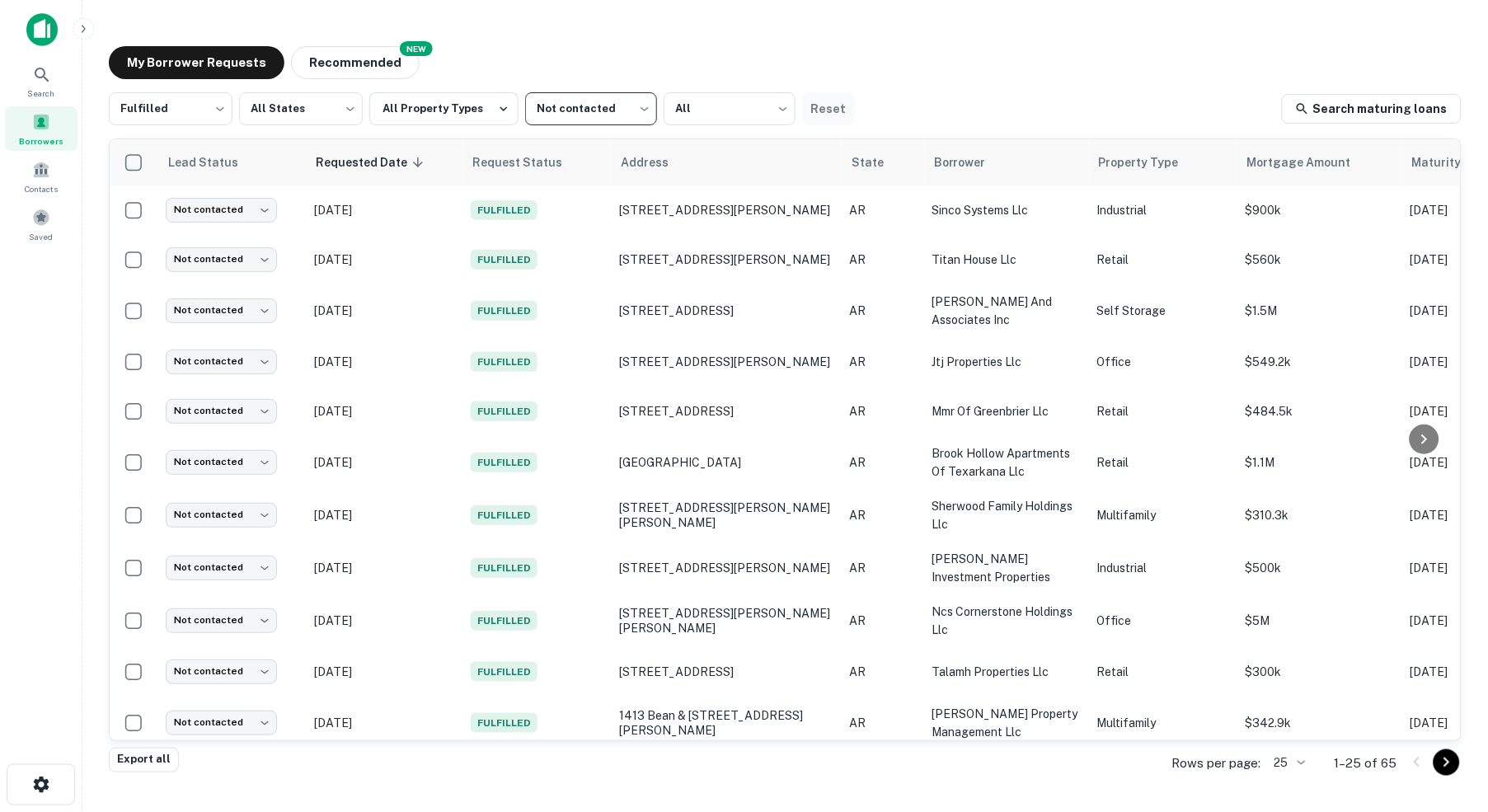
click at [843, 108] on button "Reset" at bounding box center [828, 109] width 53 height 33
type input "***"
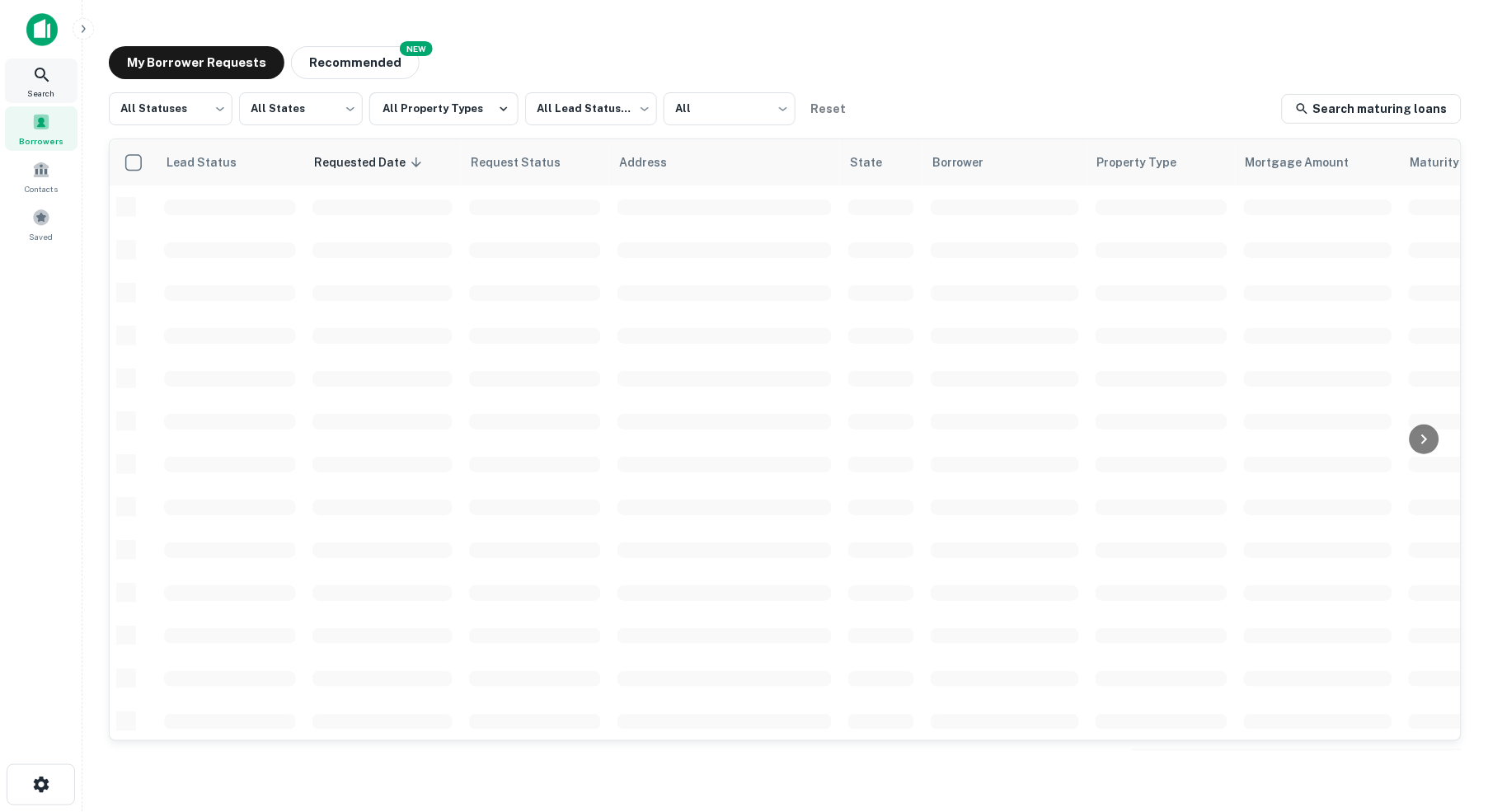
click at [42, 75] on icon at bounding box center [42, 75] width 19 height 19
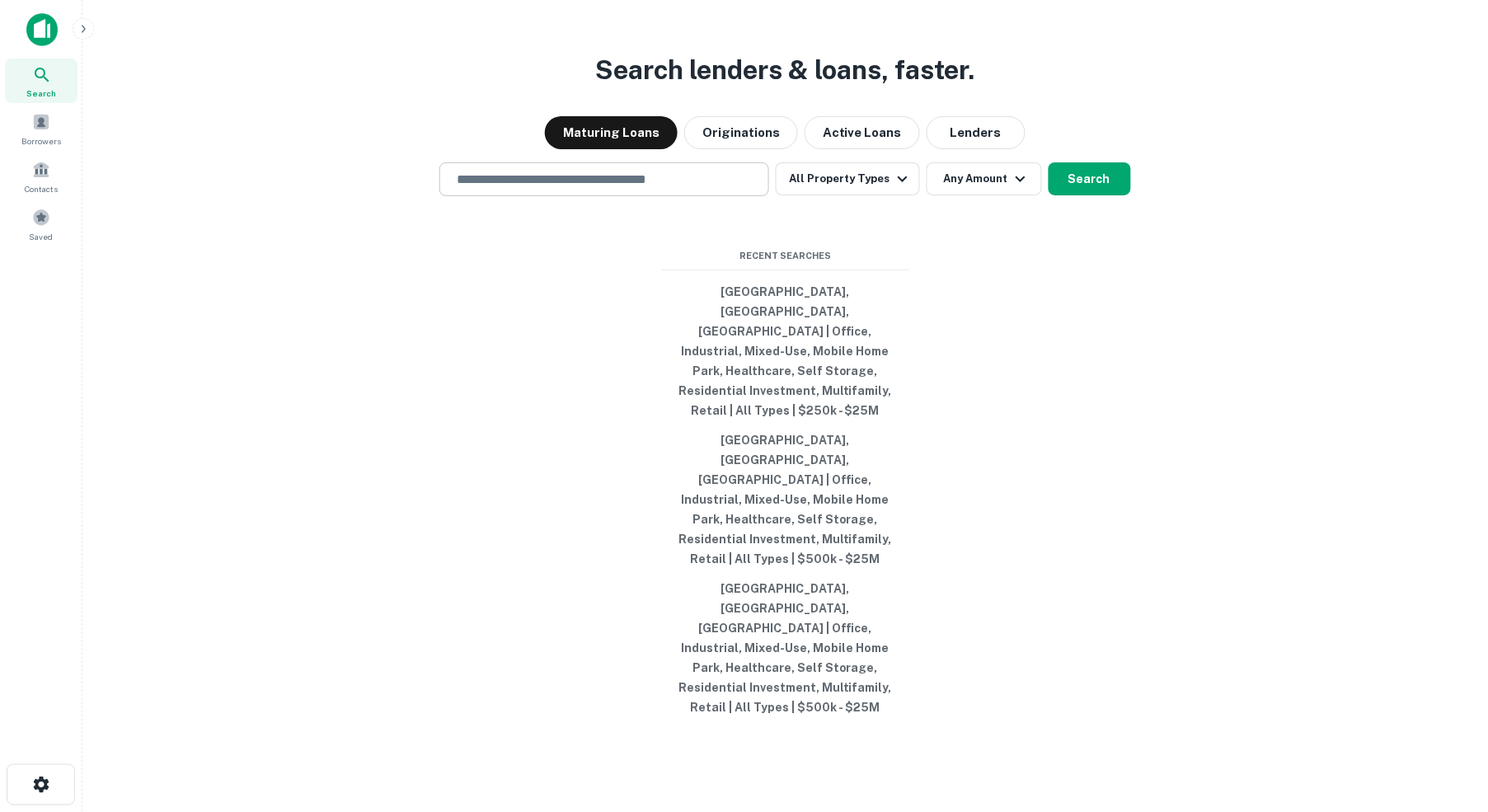
click at [682, 189] on input "text" at bounding box center [604, 179] width 315 height 19
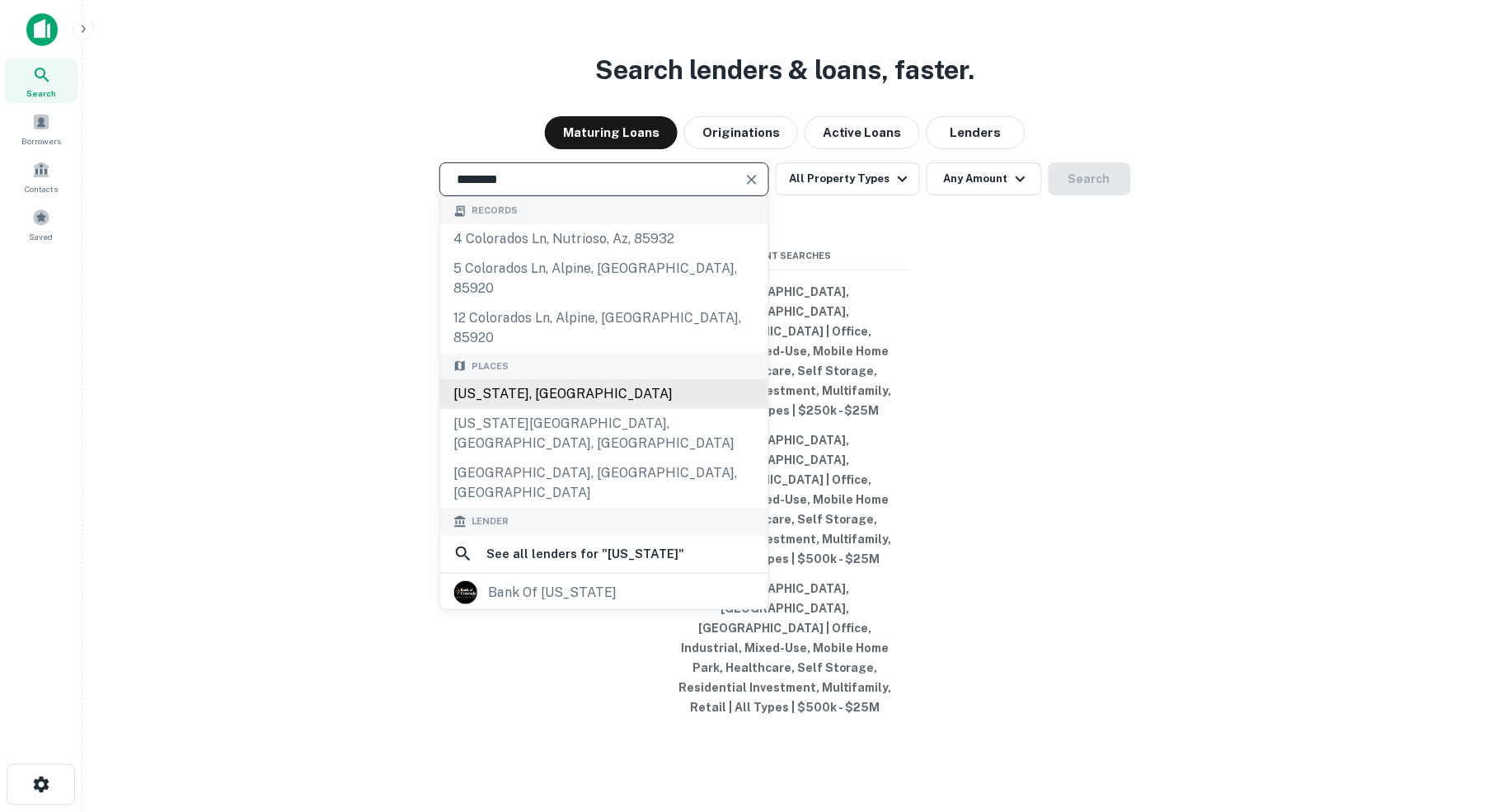
click at [530, 409] on div "Colorado, USA" at bounding box center [604, 394] width 328 height 30
type input "**********"
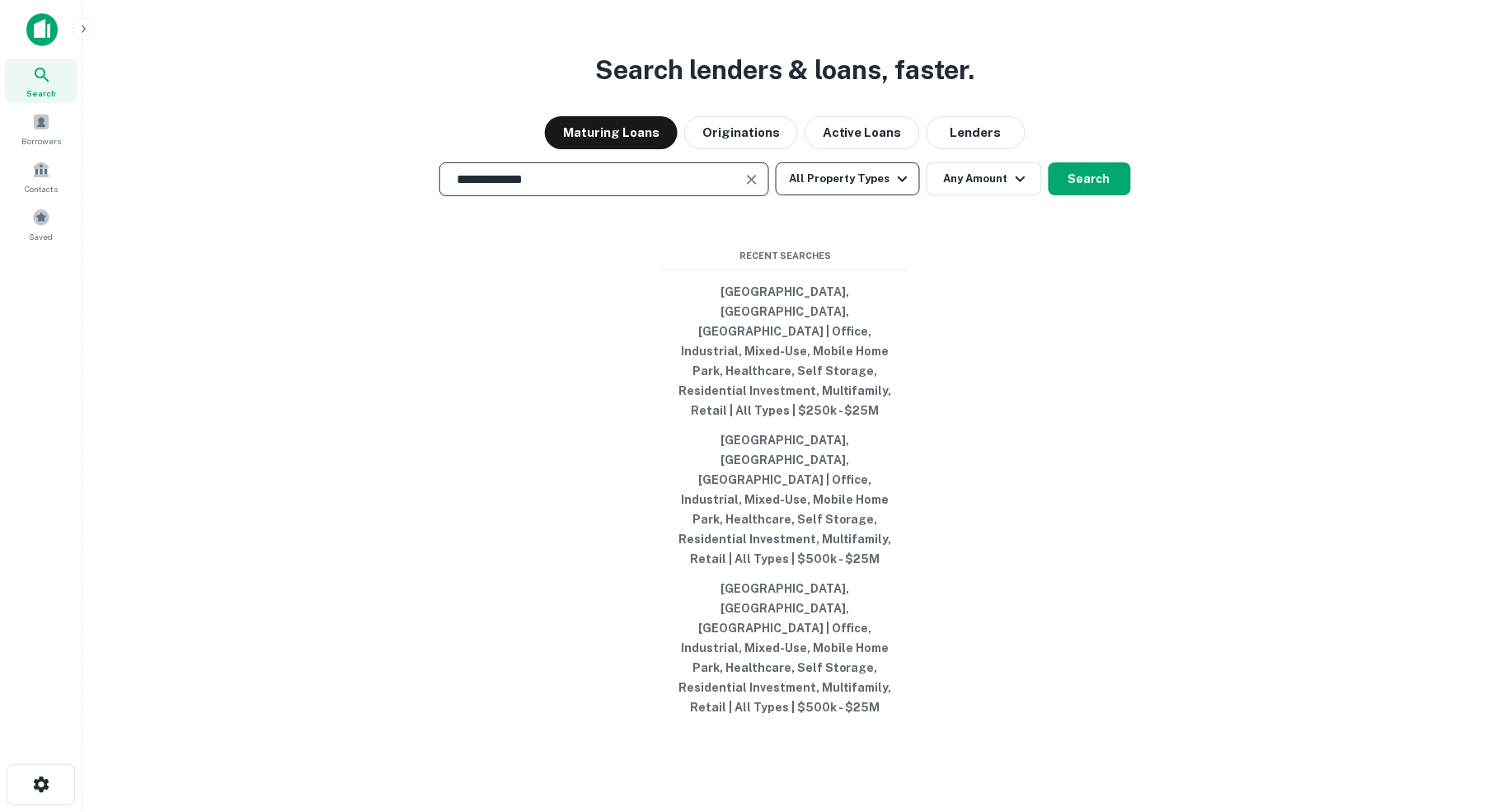
click at [900, 182] on icon "button" at bounding box center [903, 179] width 10 height 6
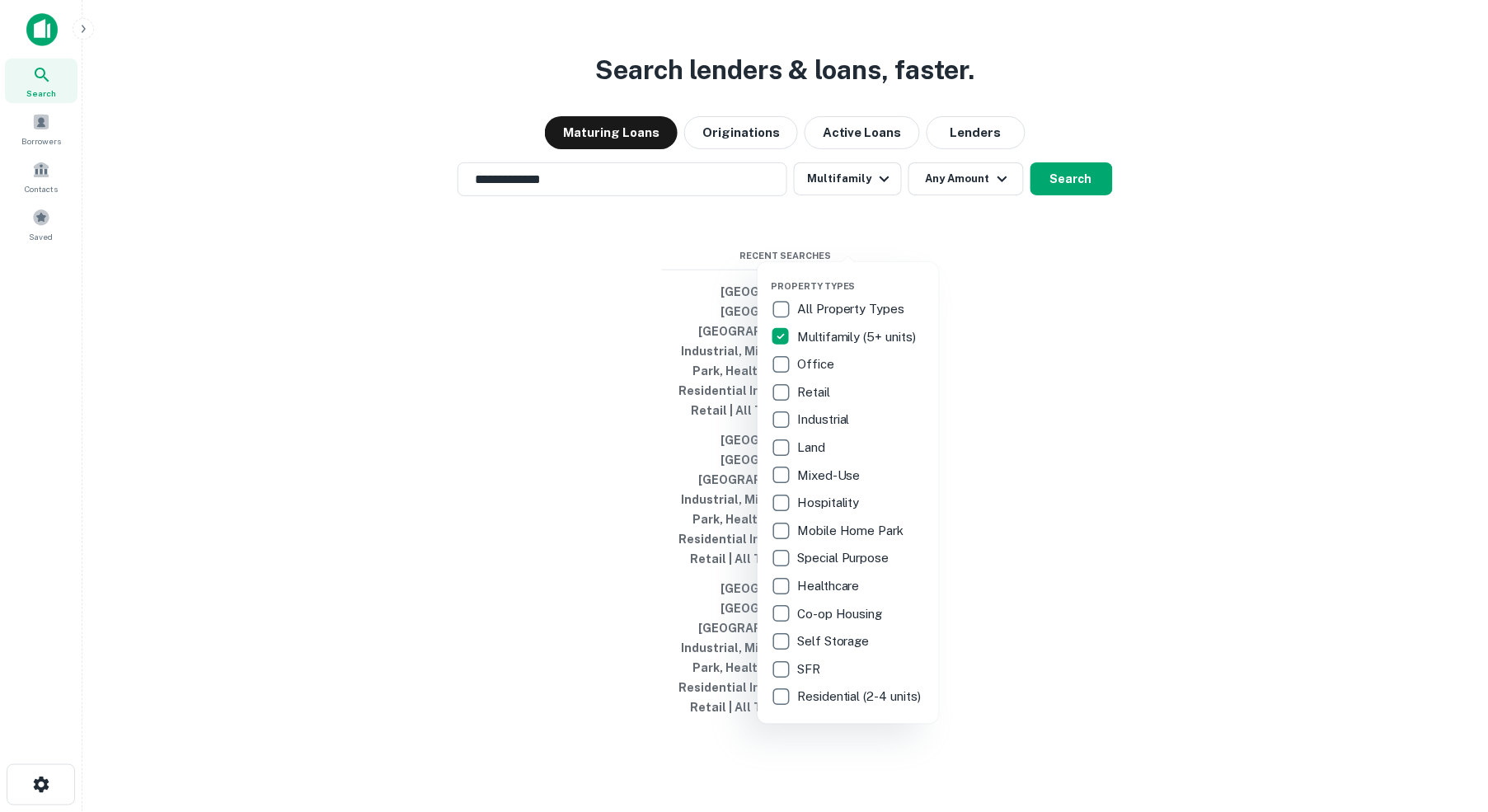
click at [1002, 241] on div at bounding box center [744, 406] width 1488 height 812
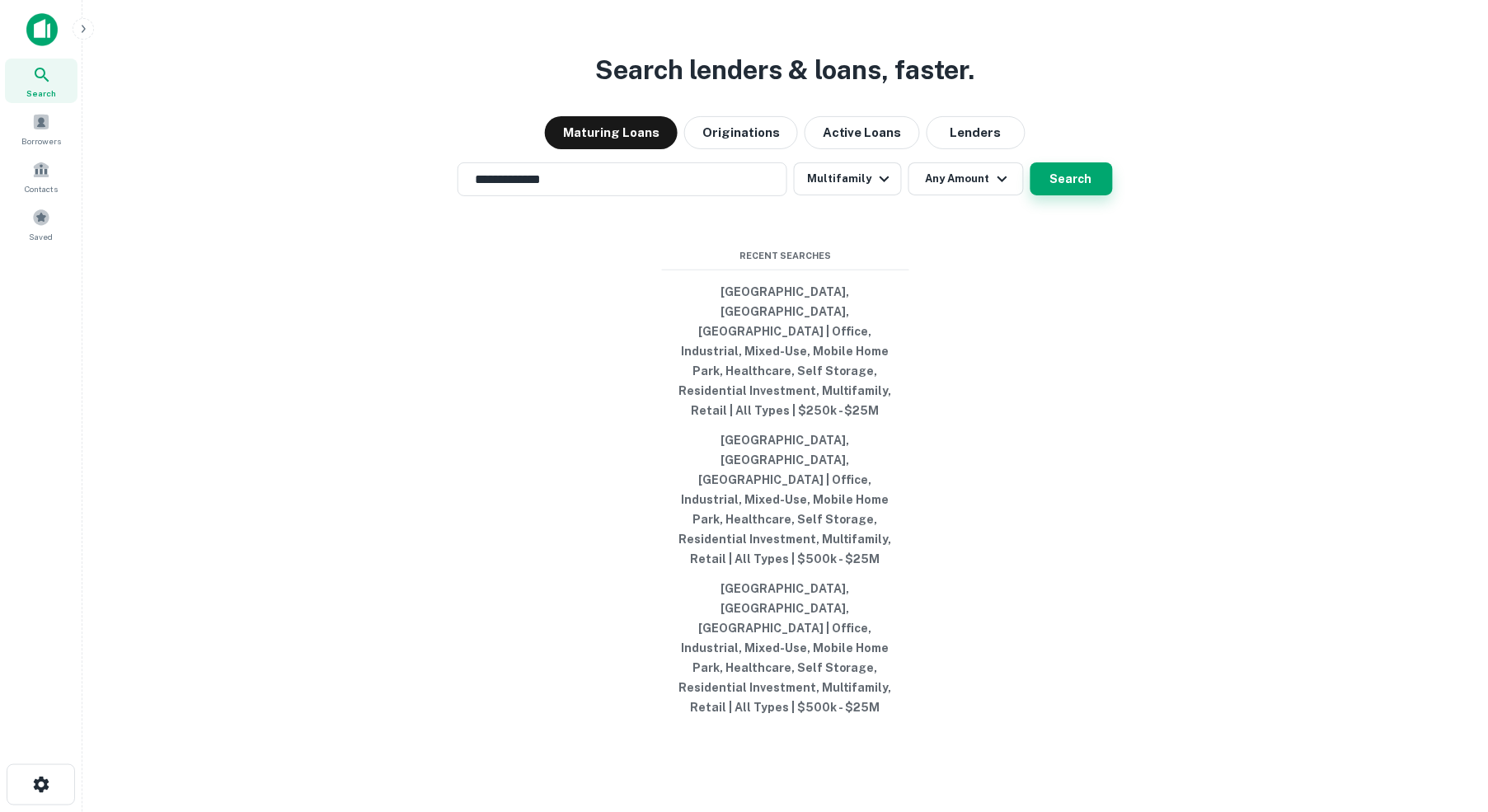
click at [1070, 196] on button "Search" at bounding box center [1071, 179] width 82 height 33
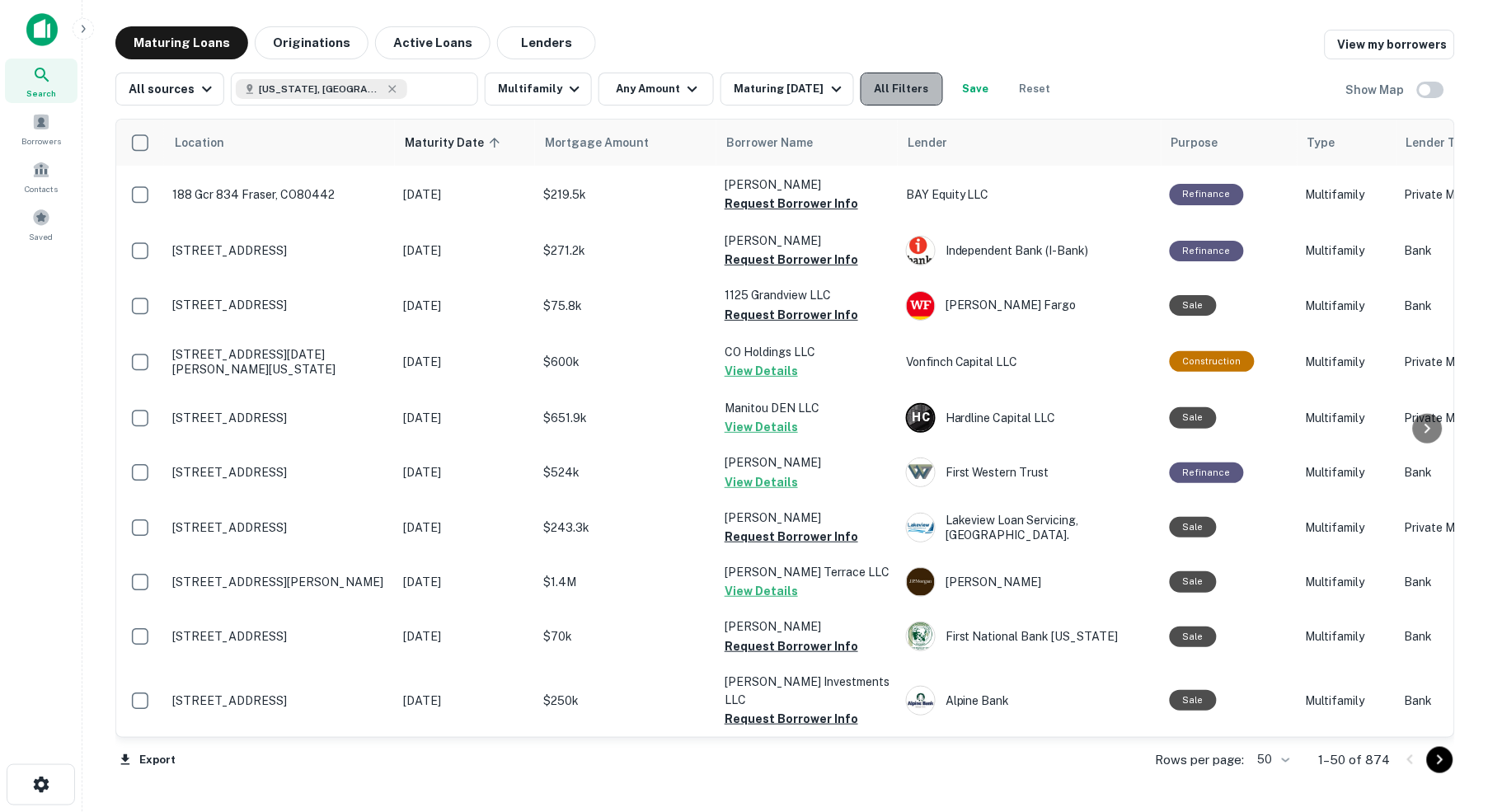
click at [921, 90] on button "All Filters" at bounding box center [901, 90] width 82 height 33
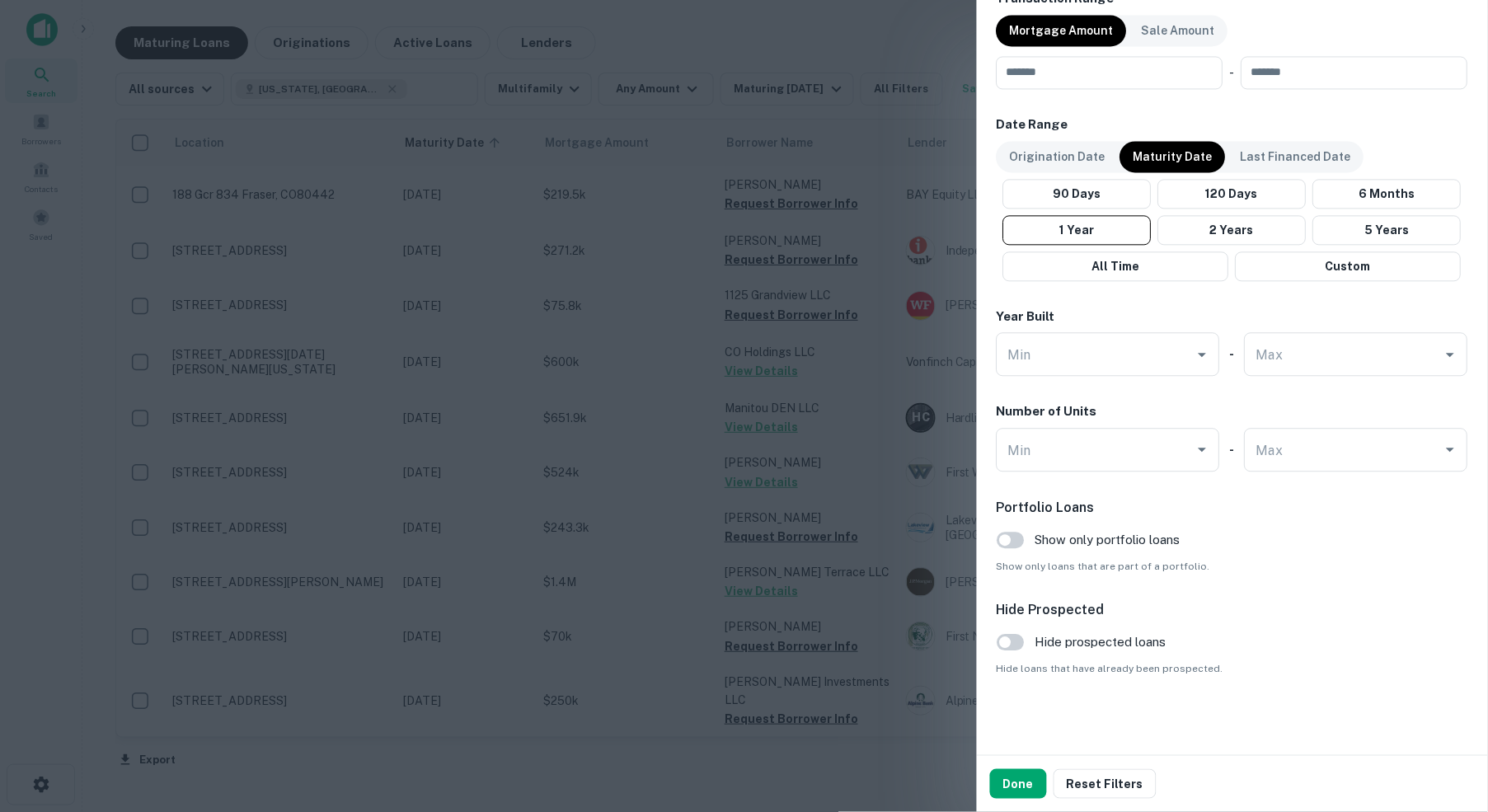
scroll to position [869, 0]
click at [1018, 790] on button "Done" at bounding box center [1019, 783] width 57 height 30
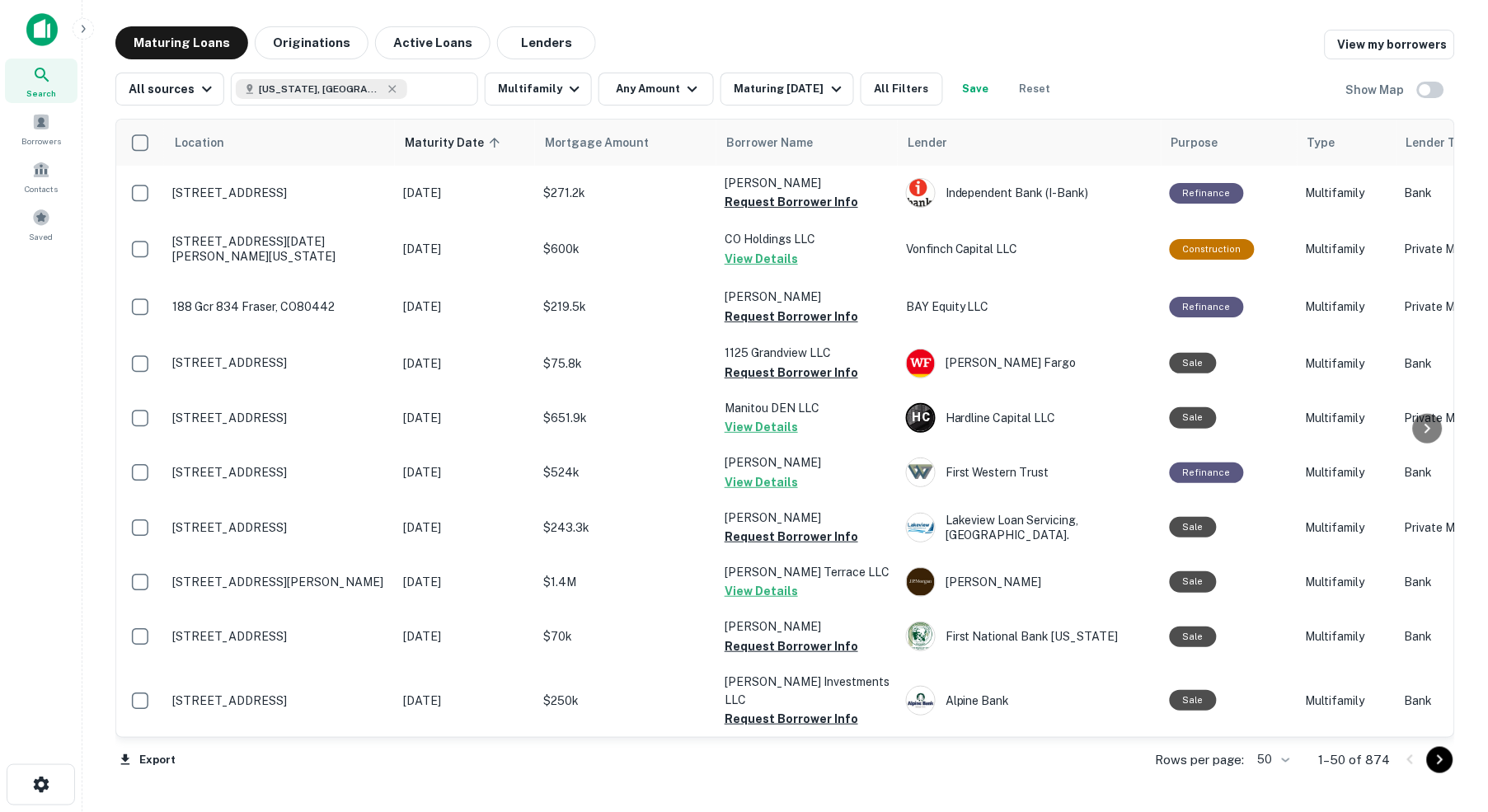
click at [42, 75] on icon at bounding box center [42, 75] width 19 height 19
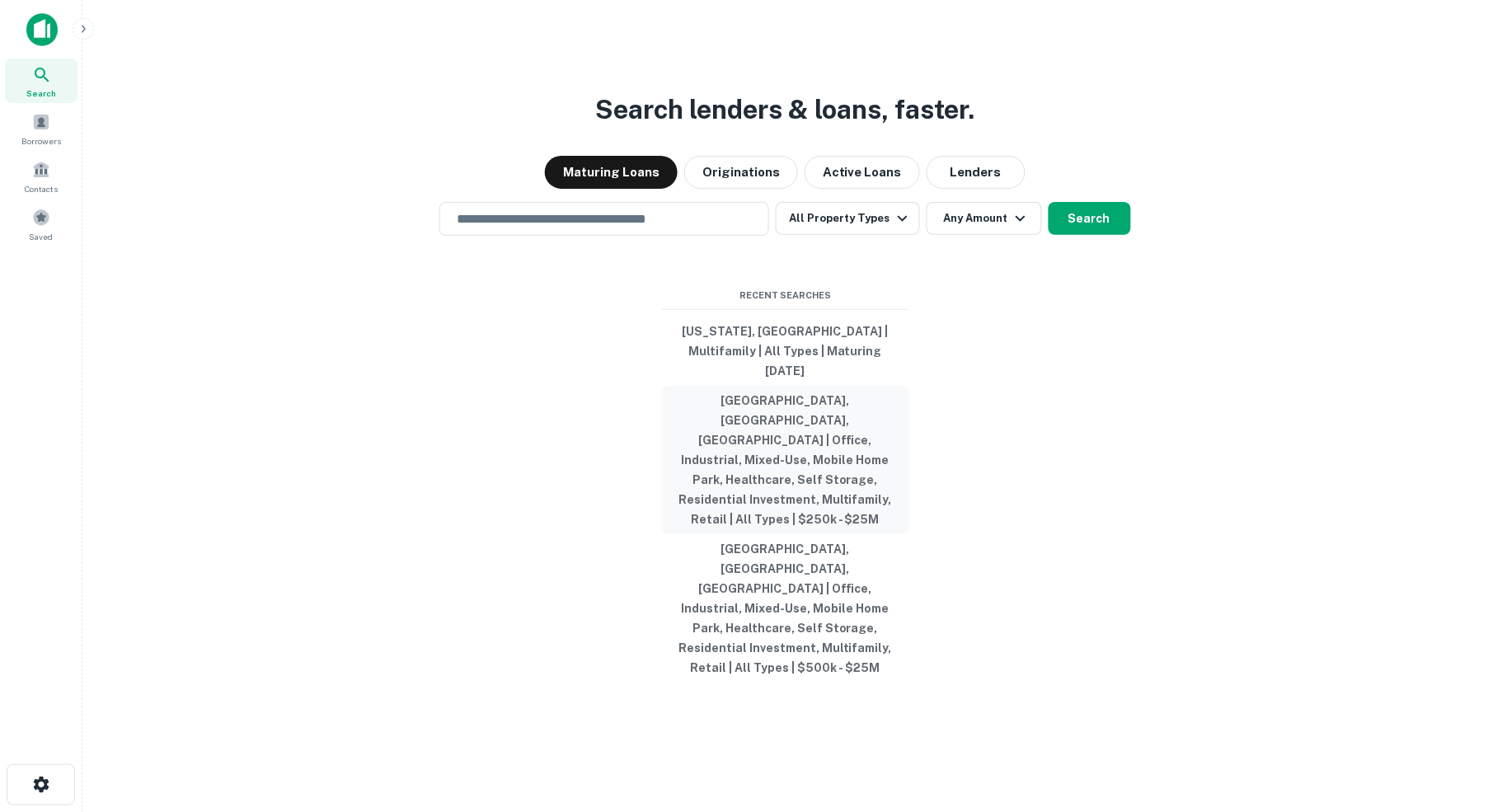
click at [774, 436] on button "[GEOGRAPHIC_DATA], [GEOGRAPHIC_DATA], [GEOGRAPHIC_DATA] | Office, Industrial, M…" at bounding box center [786, 460] width 247 height 149
type input "**********"
